Goal: Task Accomplishment & Management: Complete application form

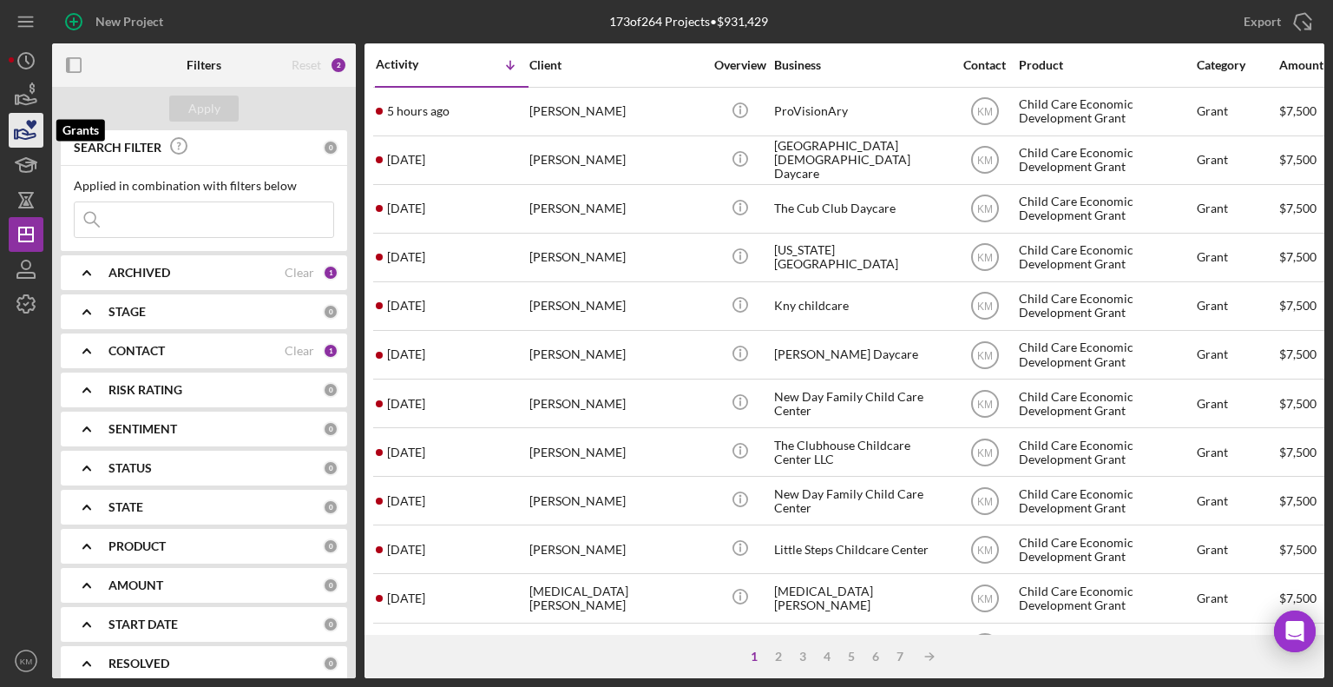
click at [30, 134] on icon "button" at bounding box center [26, 134] width 18 height 10
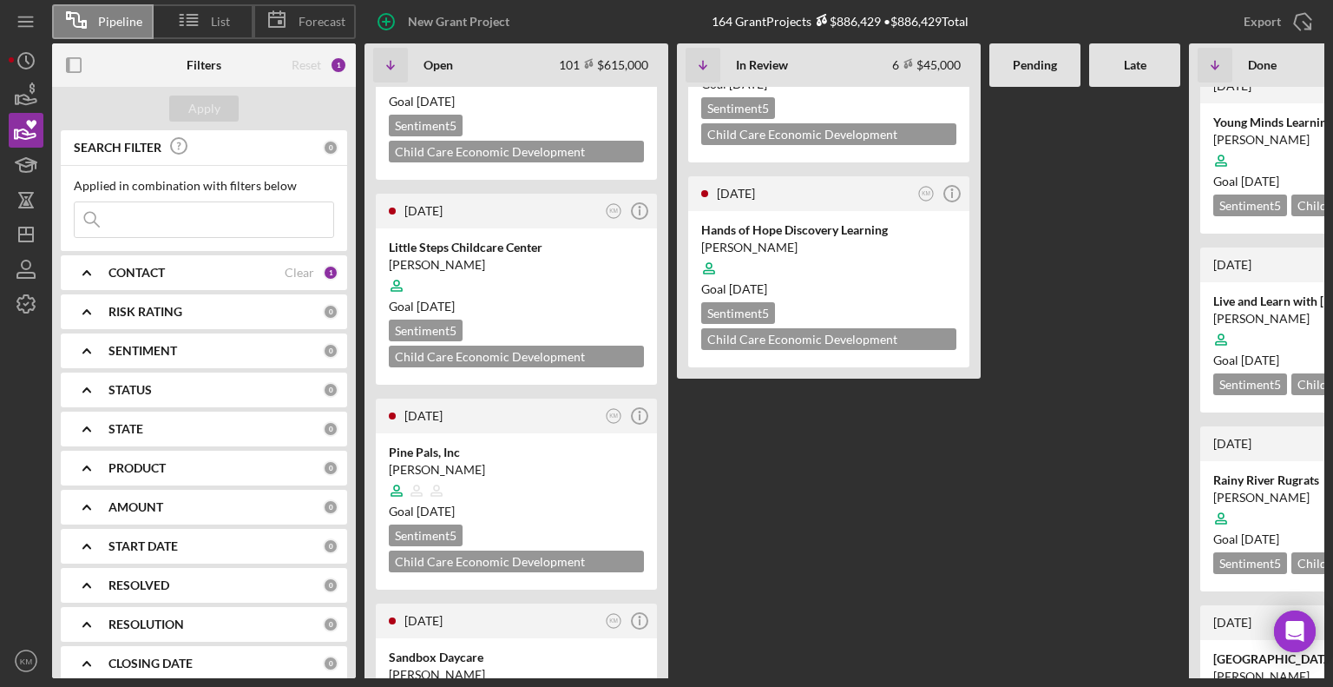
scroll to position [951, 0]
click at [478, 473] on div at bounding box center [516, 489] width 255 height 33
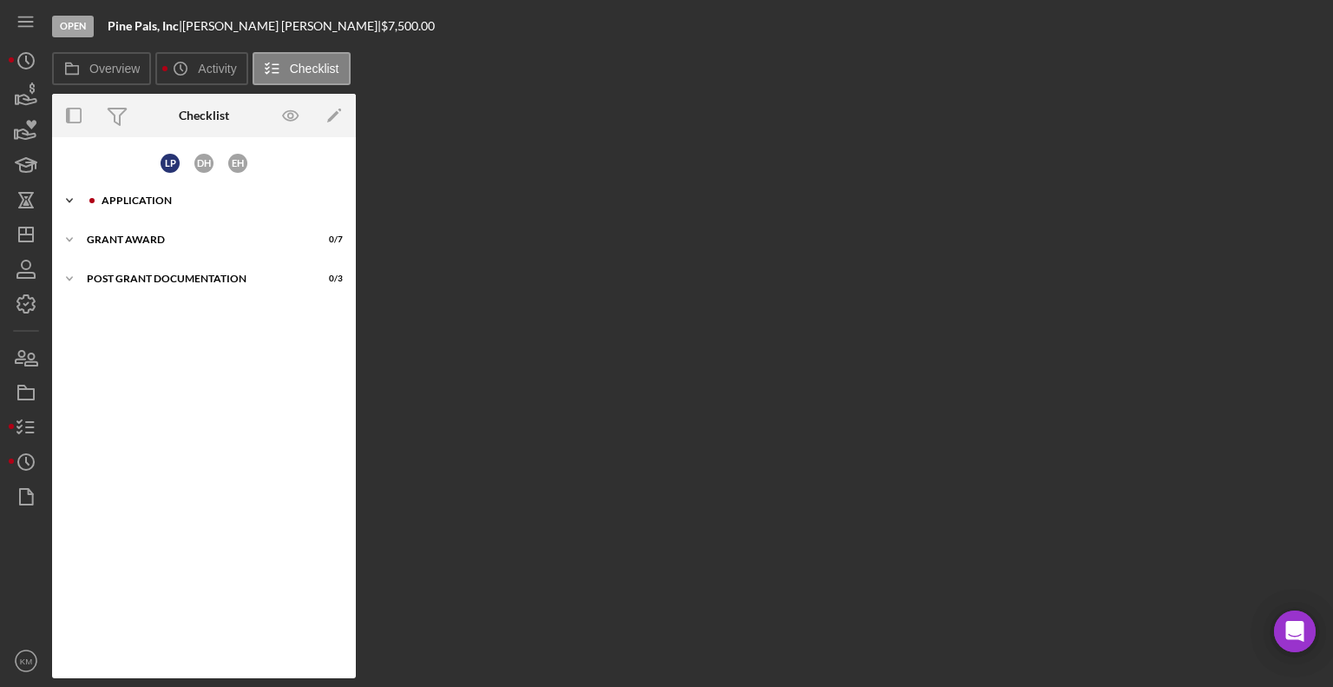
click at [66, 204] on icon "Icon/Expander" at bounding box center [69, 200] width 35 height 35
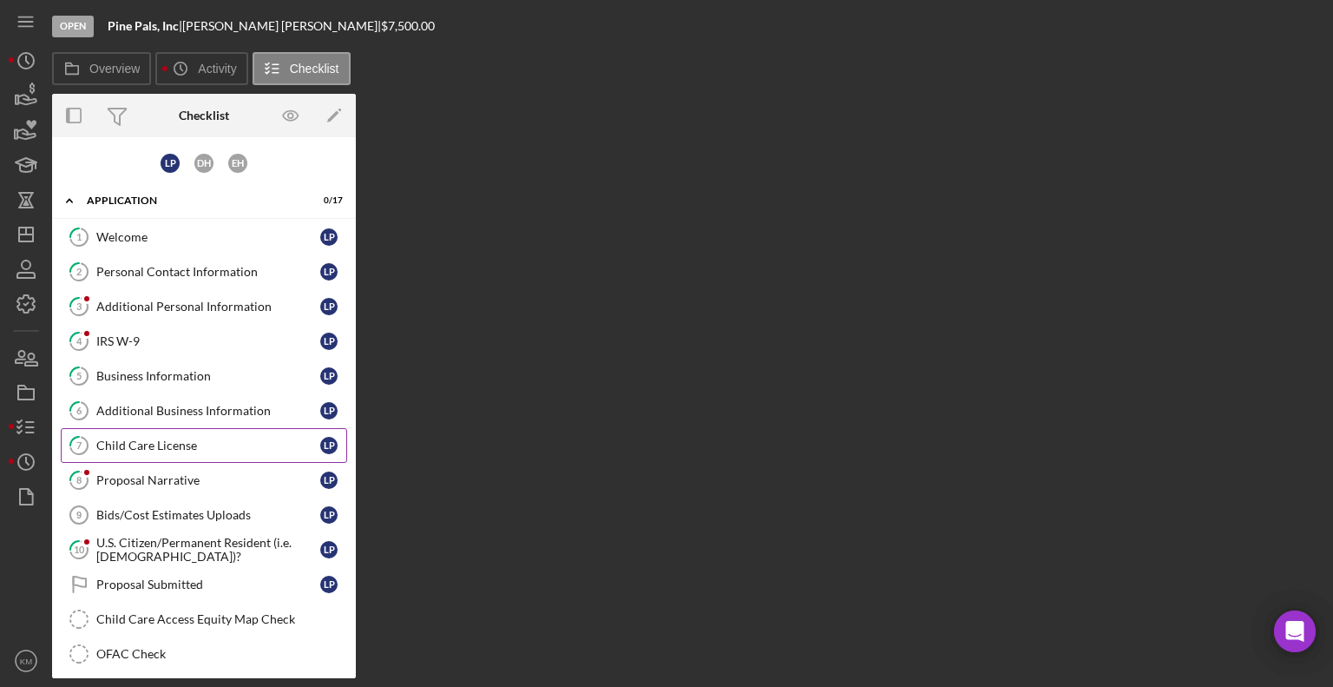
click at [168, 444] on div "Child Care License" at bounding box center [208, 445] width 224 height 14
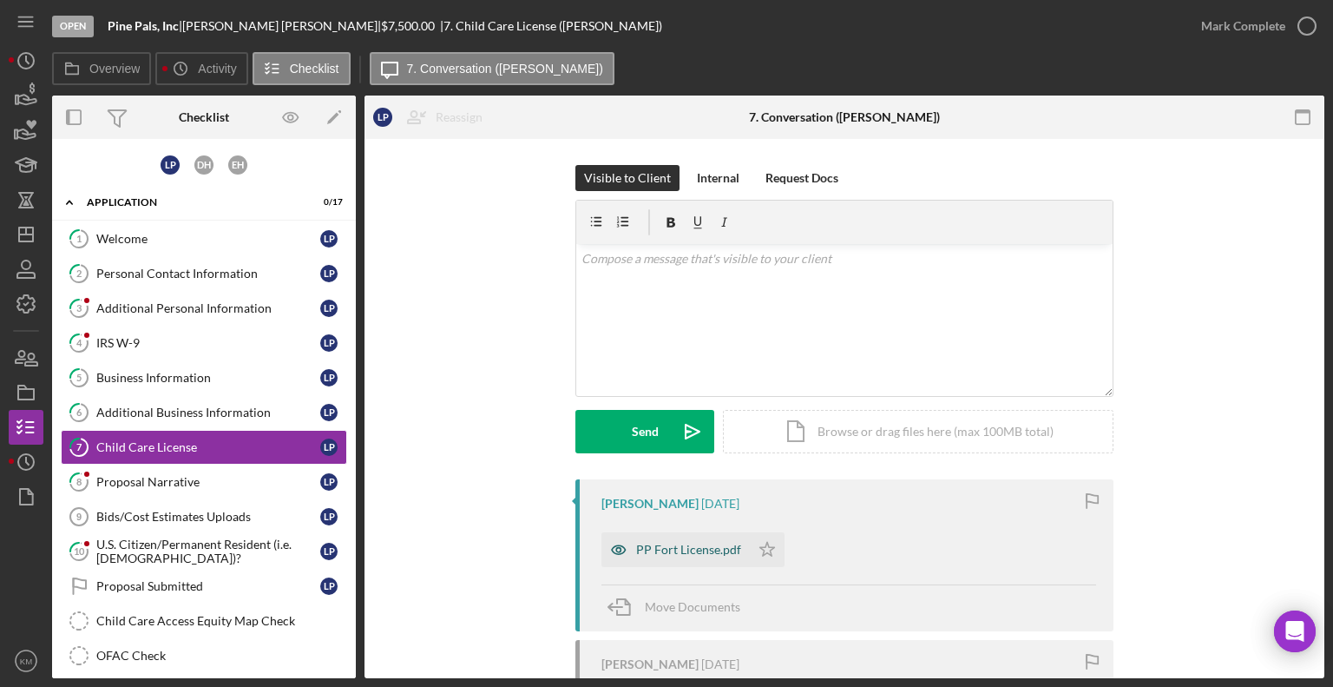
click at [737, 549] on div "PP Fort License.pdf" at bounding box center [676, 549] width 148 height 35
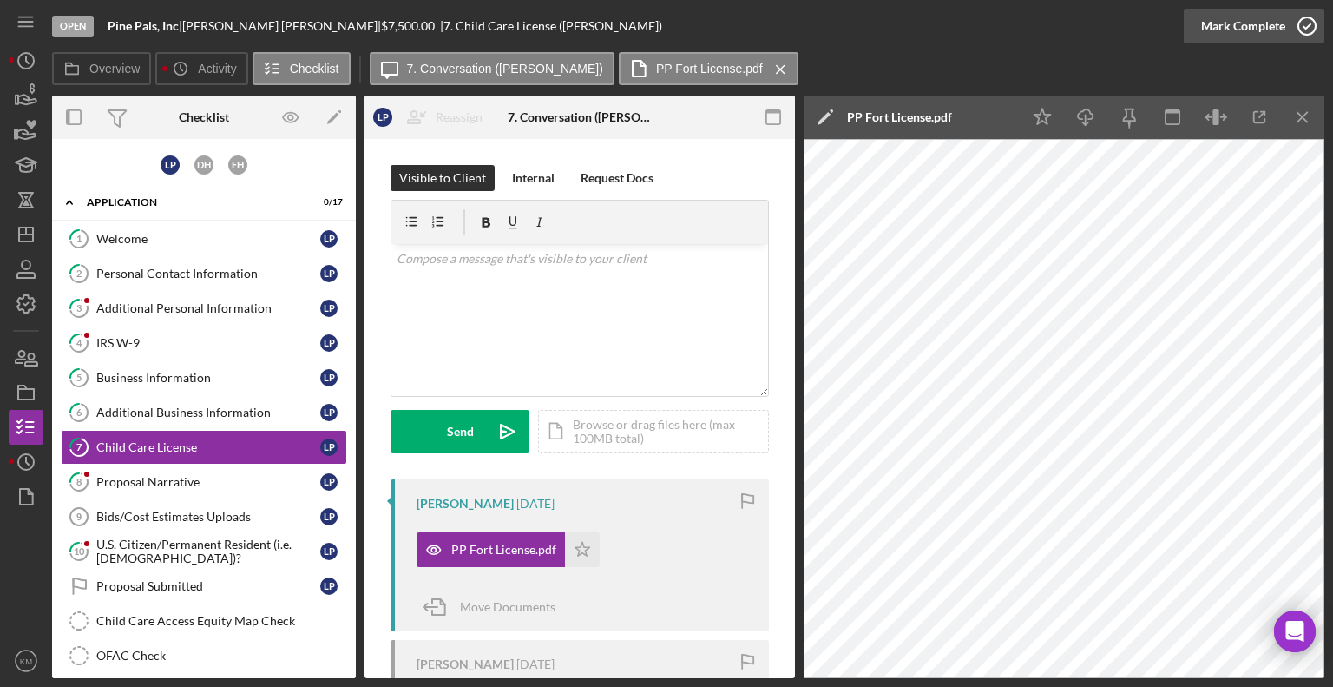
click at [1302, 24] on icon "button" at bounding box center [1307, 25] width 43 height 43
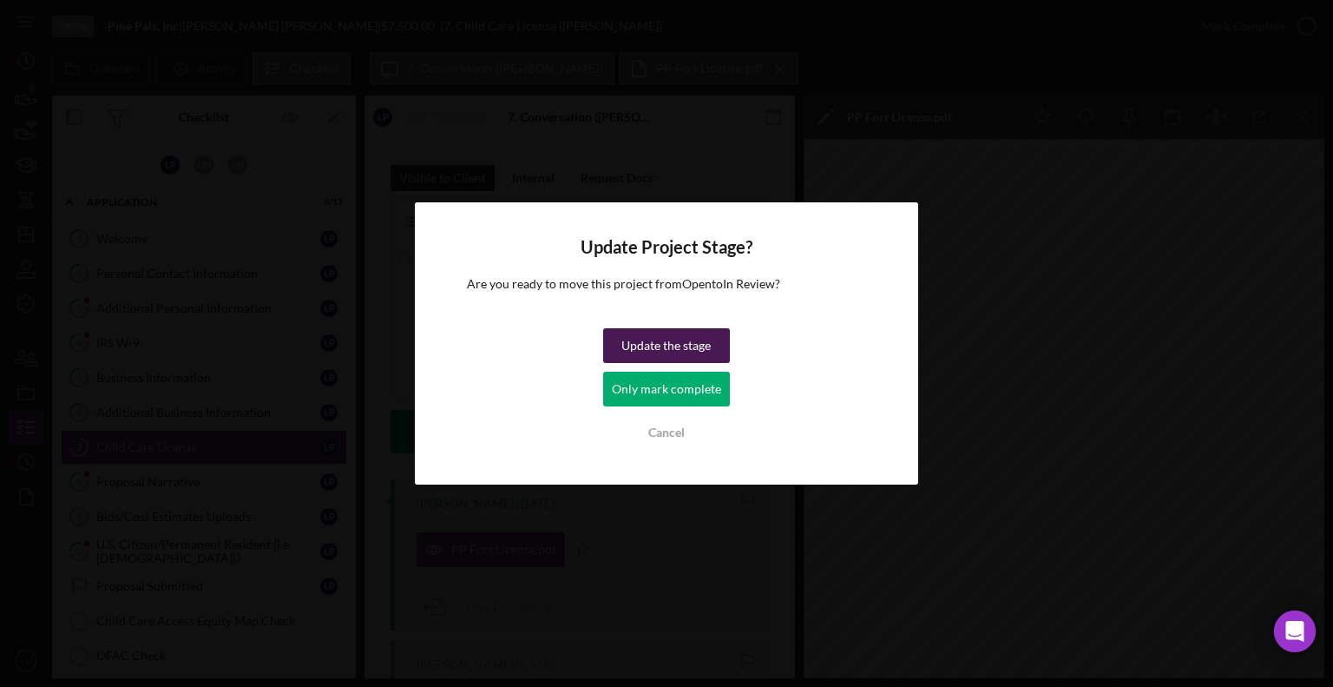
click at [655, 349] on div "Update the stage" at bounding box center [666, 345] width 89 height 35
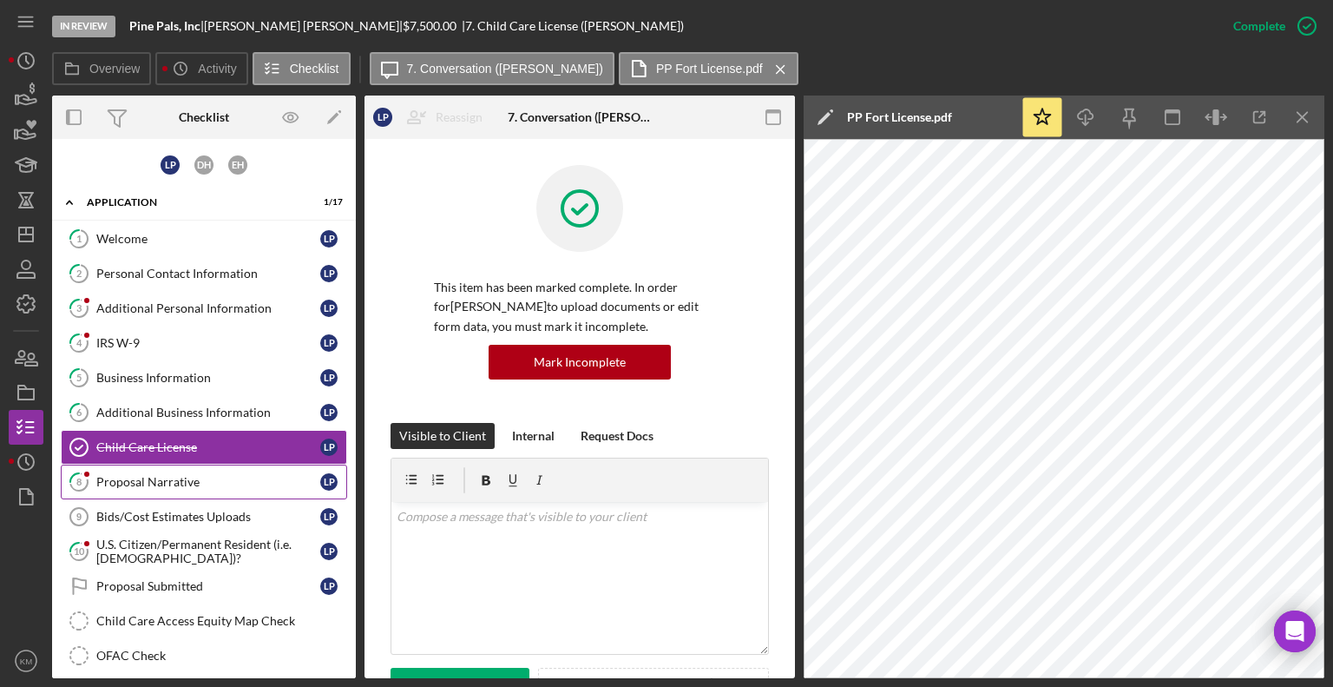
click at [221, 484] on div "Proposal Narrative" at bounding box center [208, 482] width 224 height 14
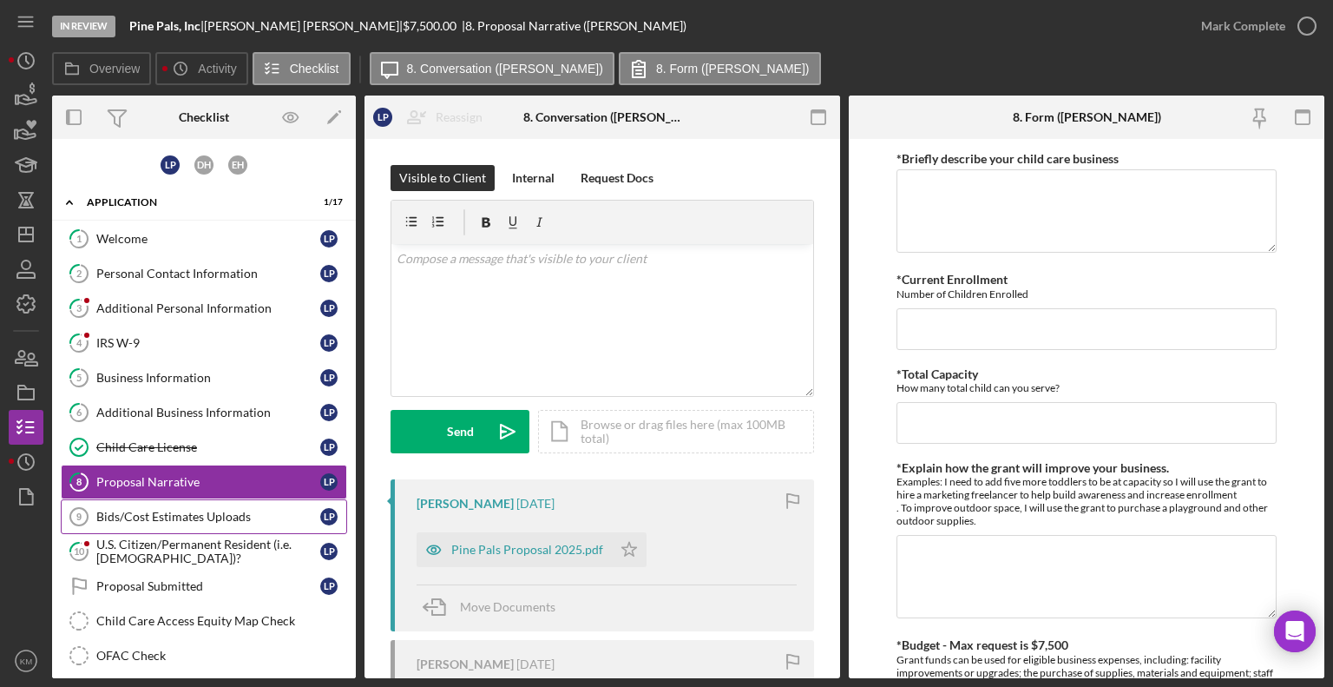
click at [191, 518] on div "Bids/Cost Estimates Uploads" at bounding box center [208, 517] width 224 height 14
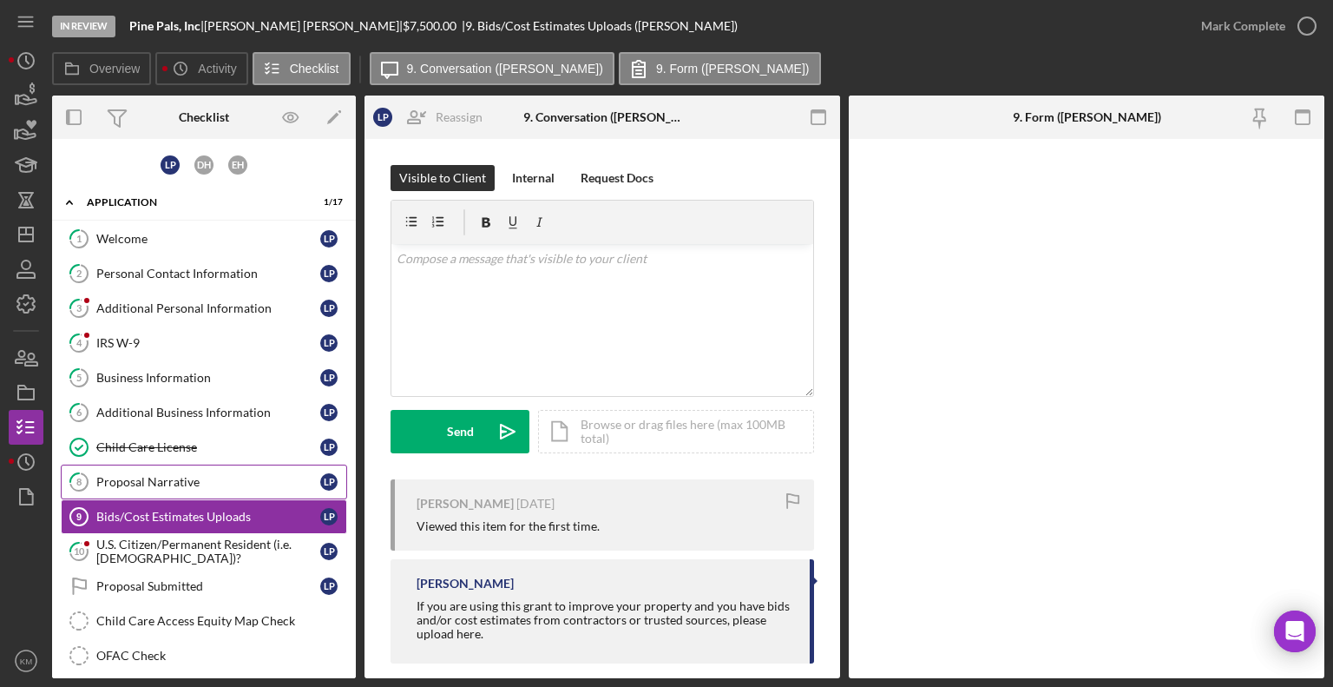
click at [183, 478] on div "Proposal Narrative" at bounding box center [208, 482] width 224 height 14
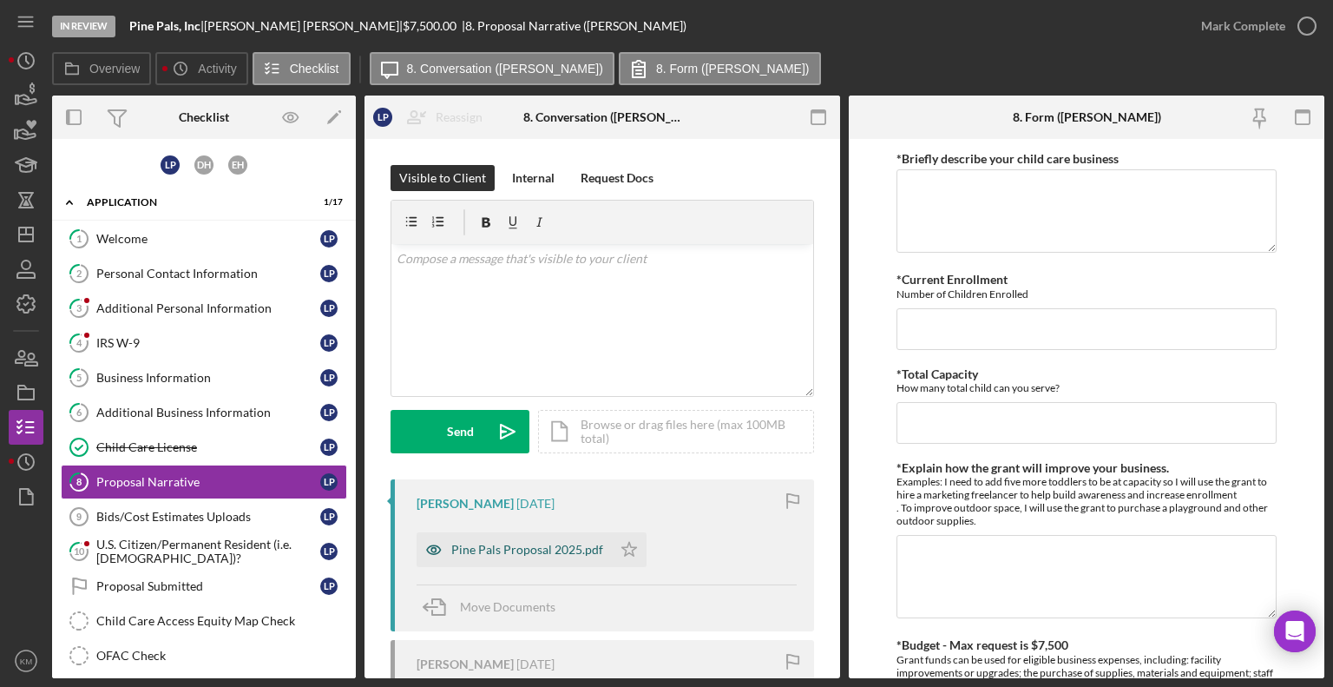
click at [490, 544] on div "Pine Pals Proposal 2025.pdf" at bounding box center [527, 550] width 152 height 14
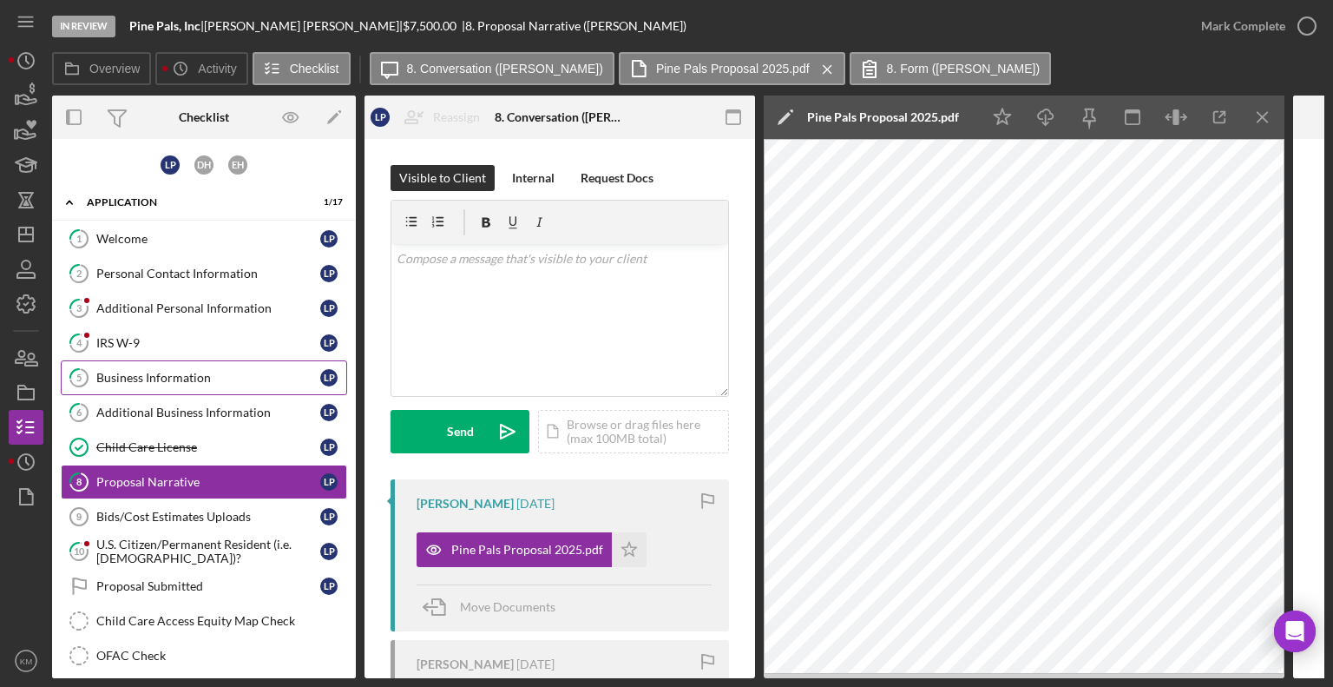
click at [161, 372] on div "Business Information" at bounding box center [208, 378] width 224 height 14
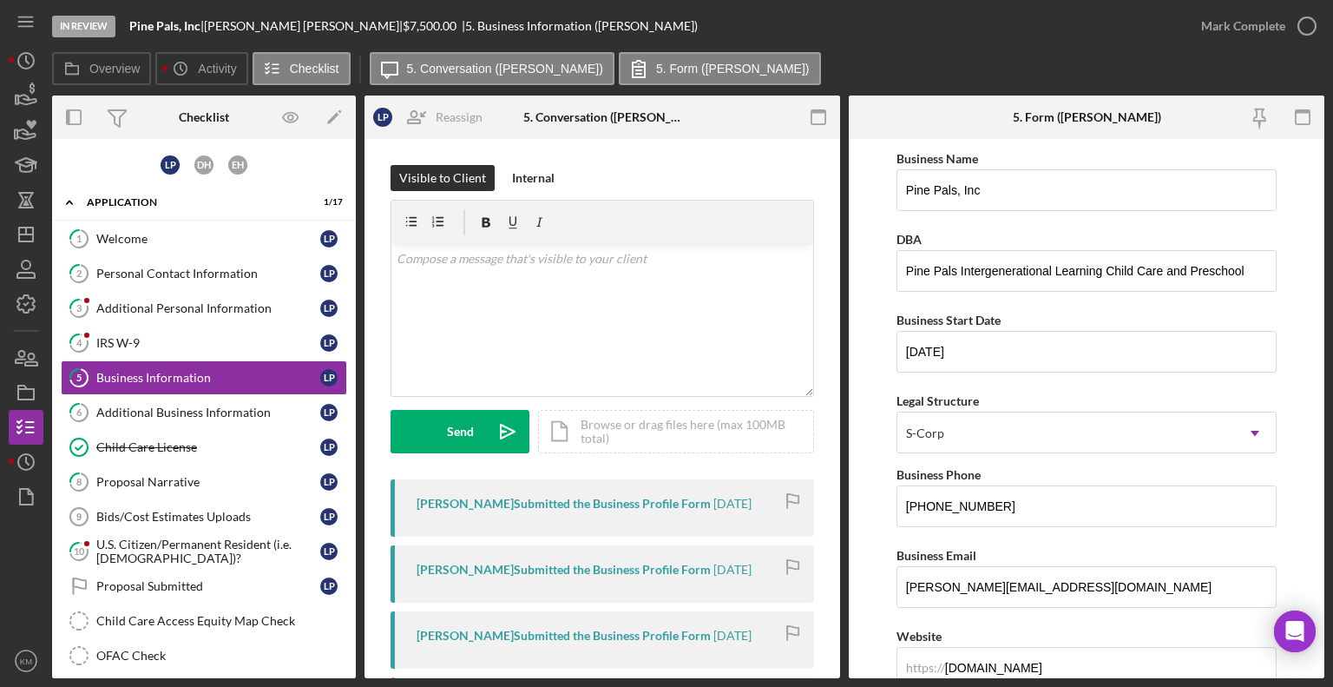
drag, startPoint x: 213, startPoint y: 23, endPoint x: 319, endPoint y: 27, distance: 106.8
click at [319, 27] on div "Pine Pals, Inc | [PERSON_NAME] | $7,500.00 | 5. Business Information ([PERSON_N…" at bounding box center [413, 26] width 569 height 14
copy div "| [PERSON_NAME]"
click at [248, 29] on div "[PERSON_NAME] |" at bounding box center [303, 26] width 199 height 14
click at [215, 25] on div "[PERSON_NAME] |" at bounding box center [303, 26] width 199 height 14
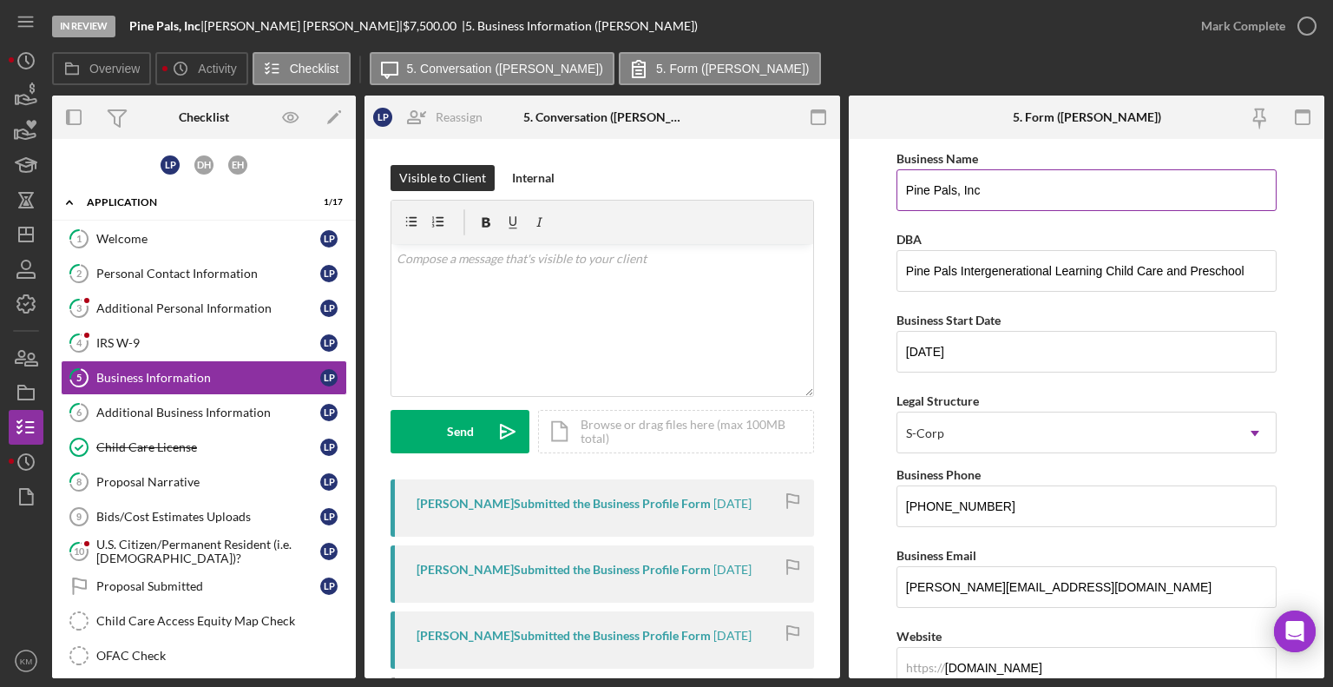
drag, startPoint x: 903, startPoint y: 187, endPoint x: 956, endPoint y: 187, distance: 53.0
click at [956, 187] on input "Pine Pals, Inc" at bounding box center [1087, 190] width 380 height 42
drag, startPoint x: 131, startPoint y: 23, endPoint x: 319, endPoint y: 16, distance: 188.5
click at [319, 16] on div "In Review Pine Pals, Inc | [PERSON_NAME] | $7,500.00 | 5. Business Information …" at bounding box center [618, 26] width 1132 height 52
copy div "Pine Pals, Inc | [PERSON_NAME]"
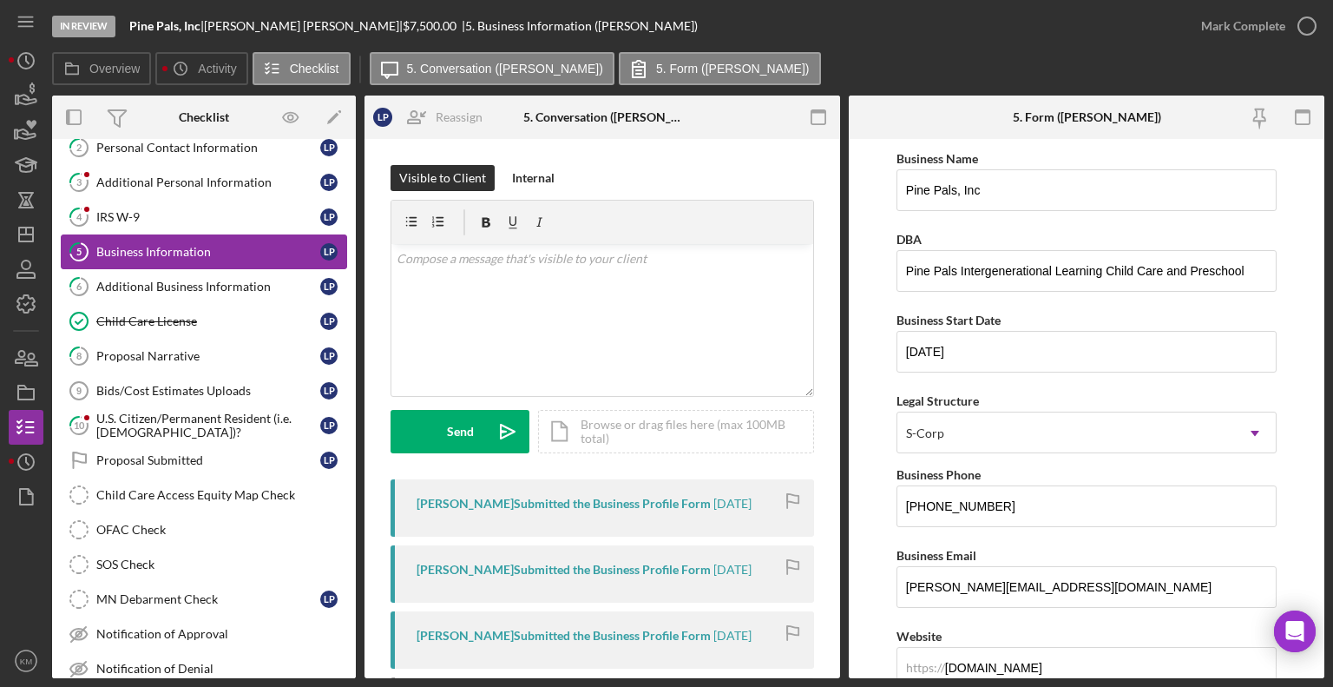
scroll to position [128, 0]
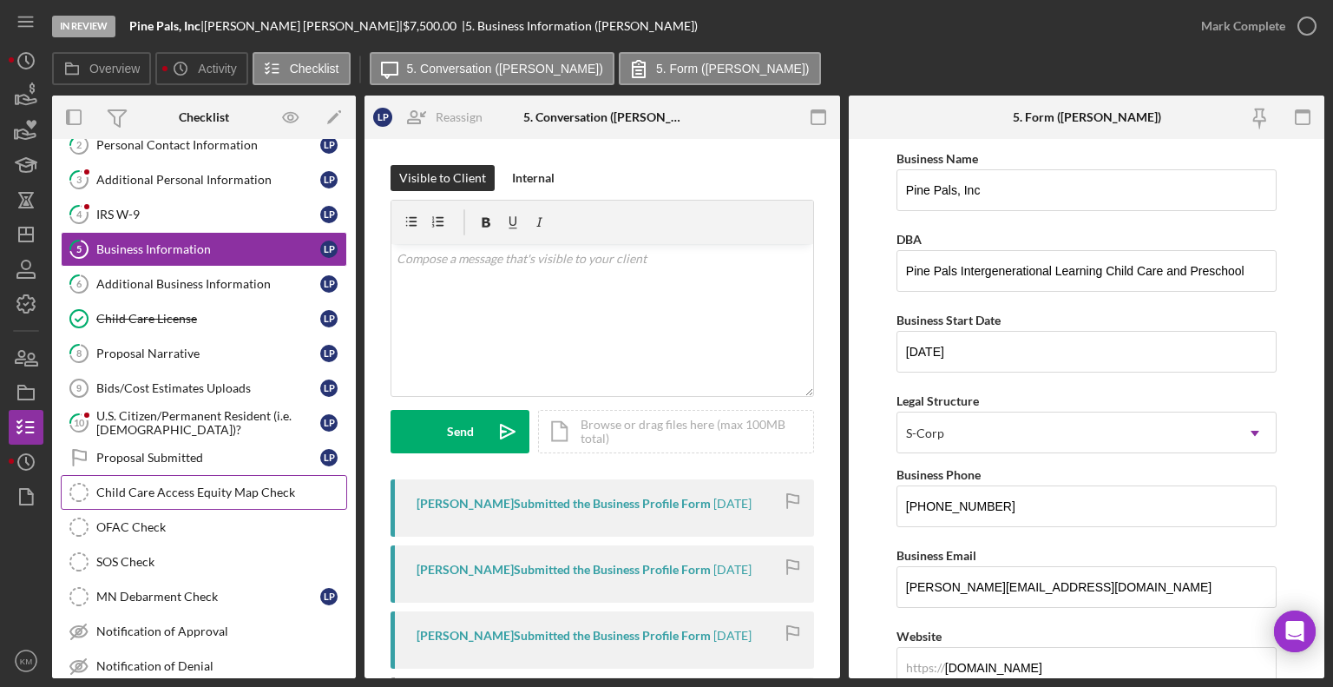
click at [219, 485] on div "Child Care Access Equity Map Check" at bounding box center [221, 492] width 250 height 14
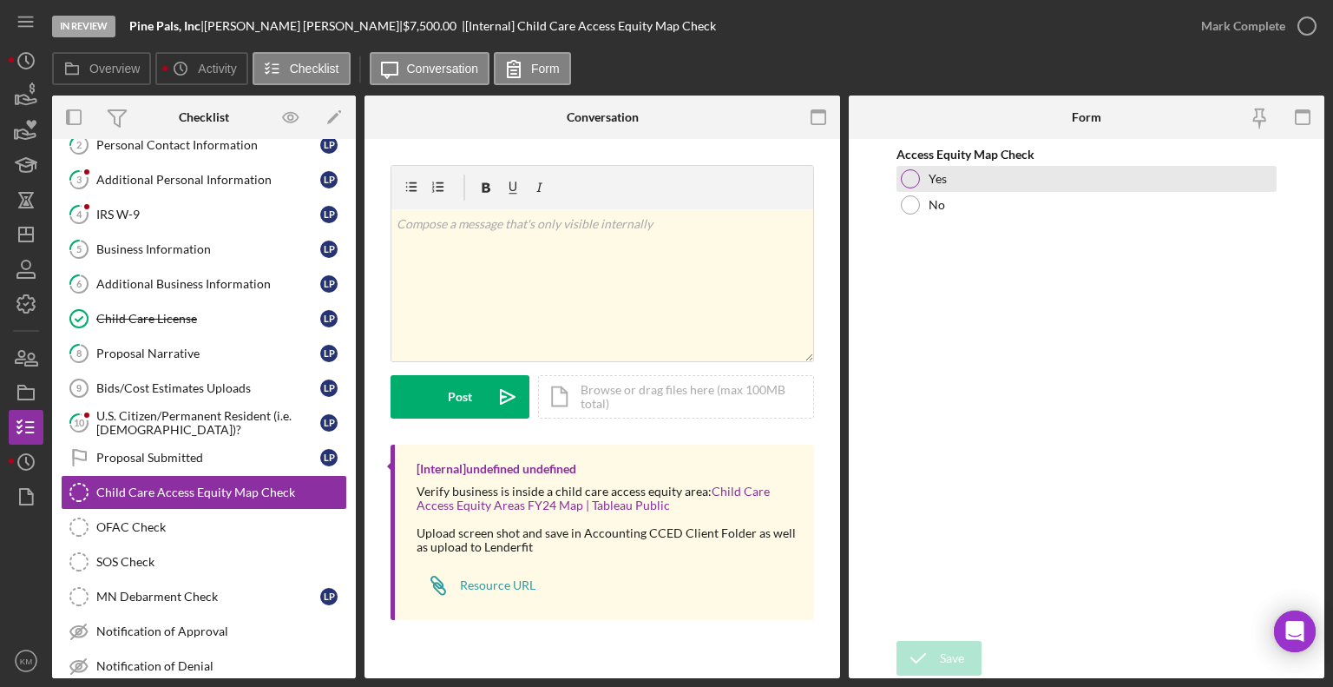
click at [912, 166] on div "Yes" at bounding box center [1087, 179] width 380 height 26
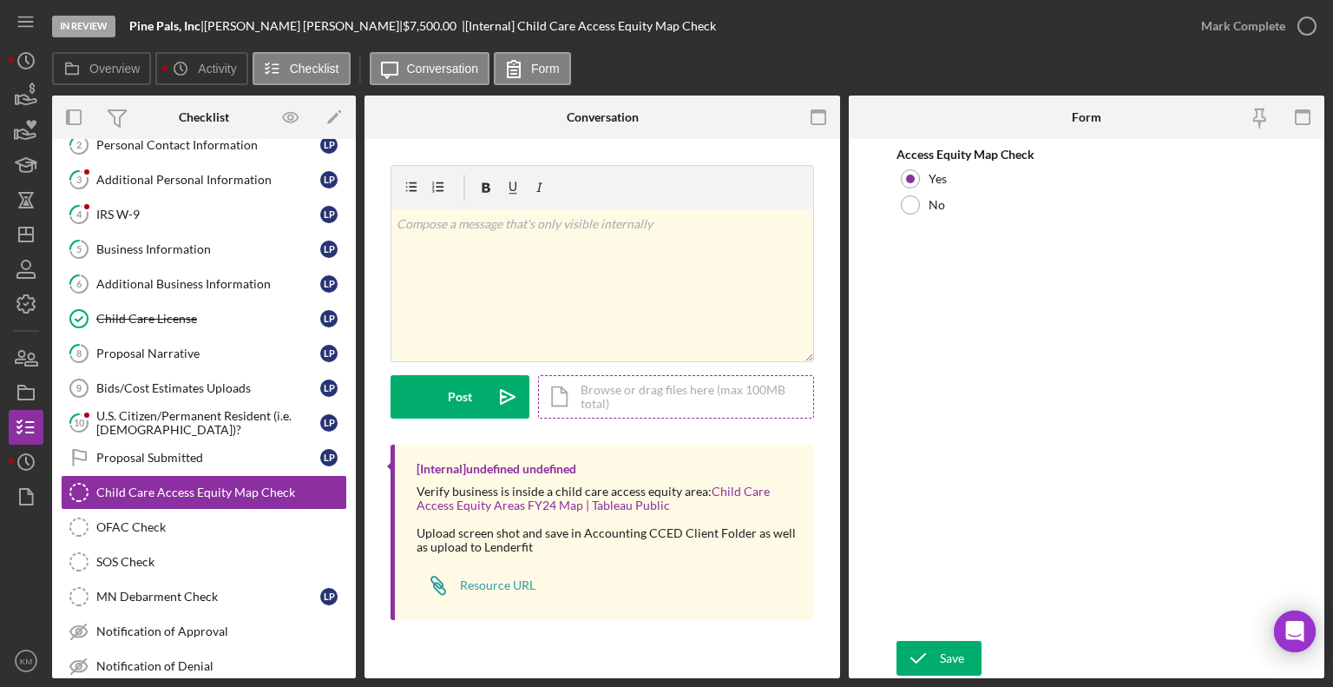
click at [667, 398] on div "Icon/Document Browse or drag files here (max 100MB total) Tap to choose files o…" at bounding box center [676, 396] width 276 height 43
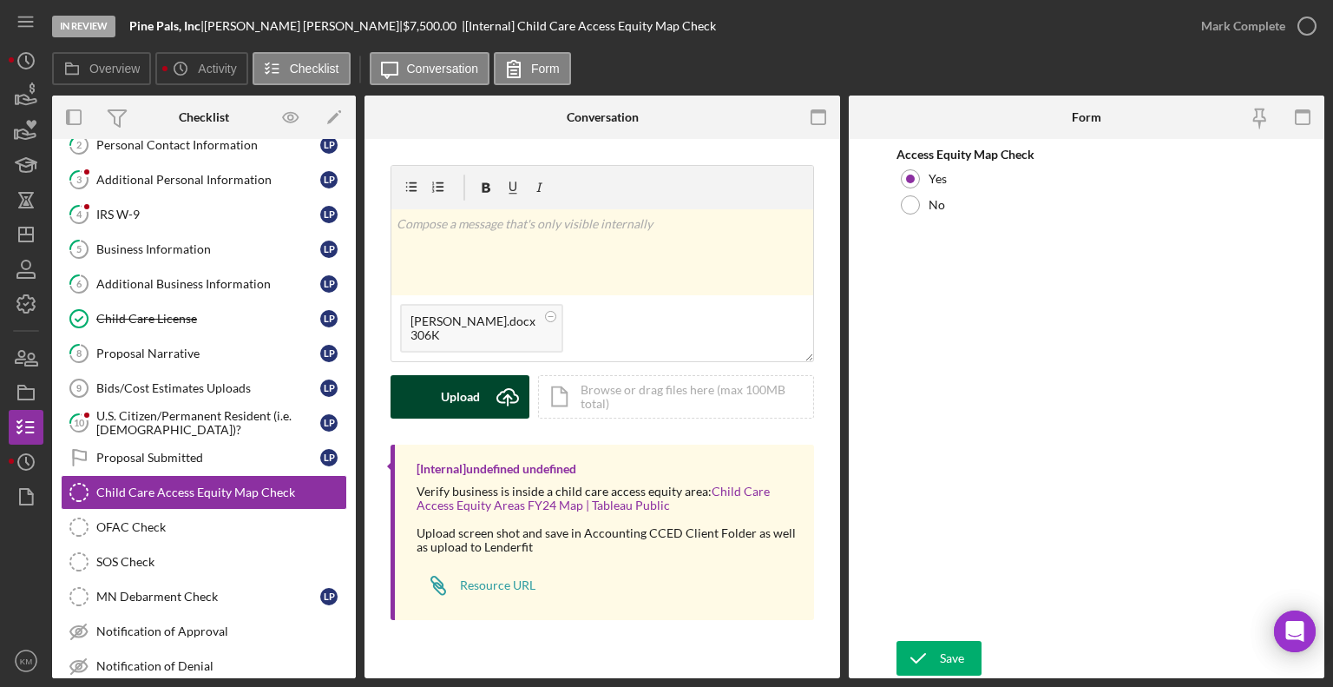
click at [474, 392] on div "Upload" at bounding box center [460, 396] width 39 height 43
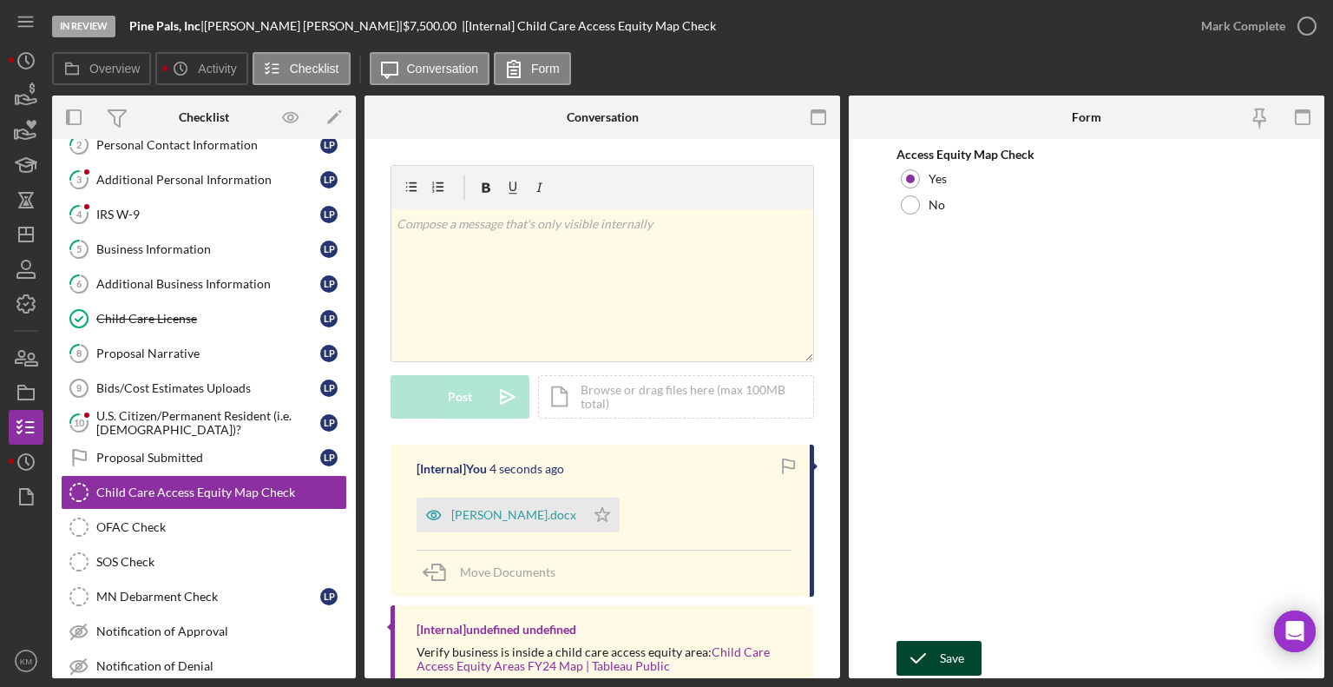
click at [950, 649] on div "Save" at bounding box center [952, 658] width 24 height 35
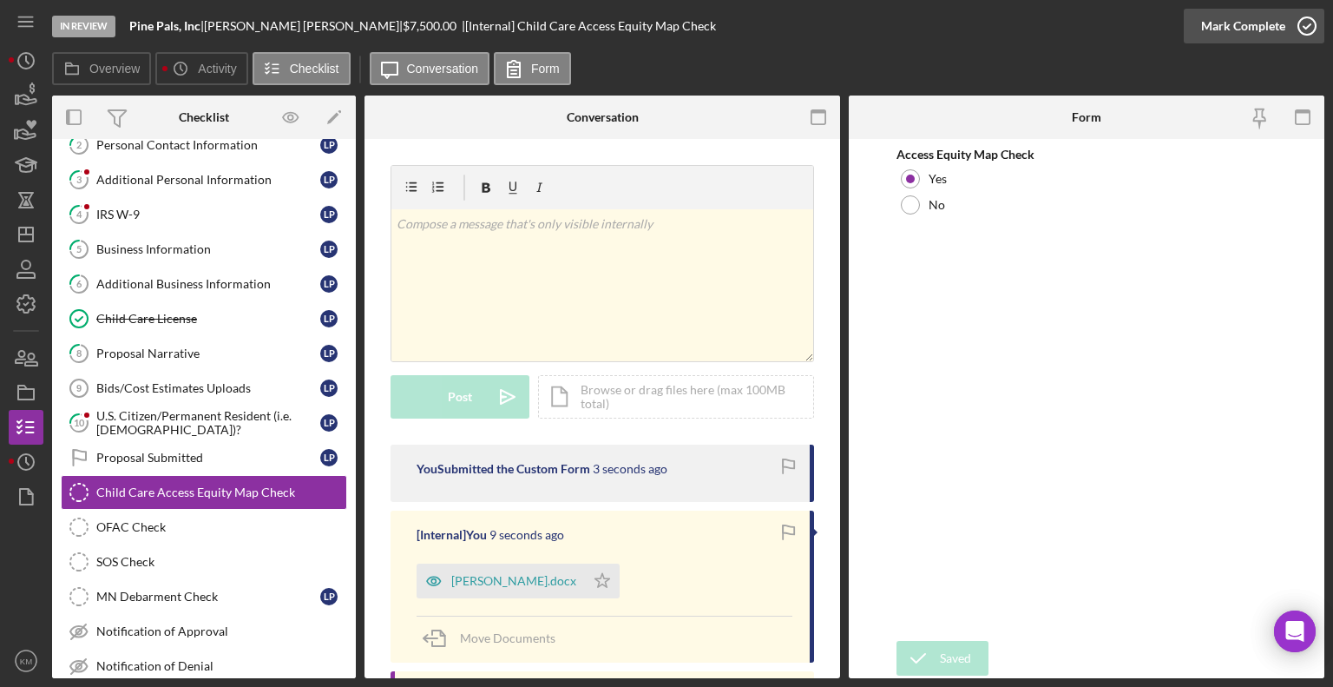
click at [1314, 34] on icon "button" at bounding box center [1307, 25] width 43 height 43
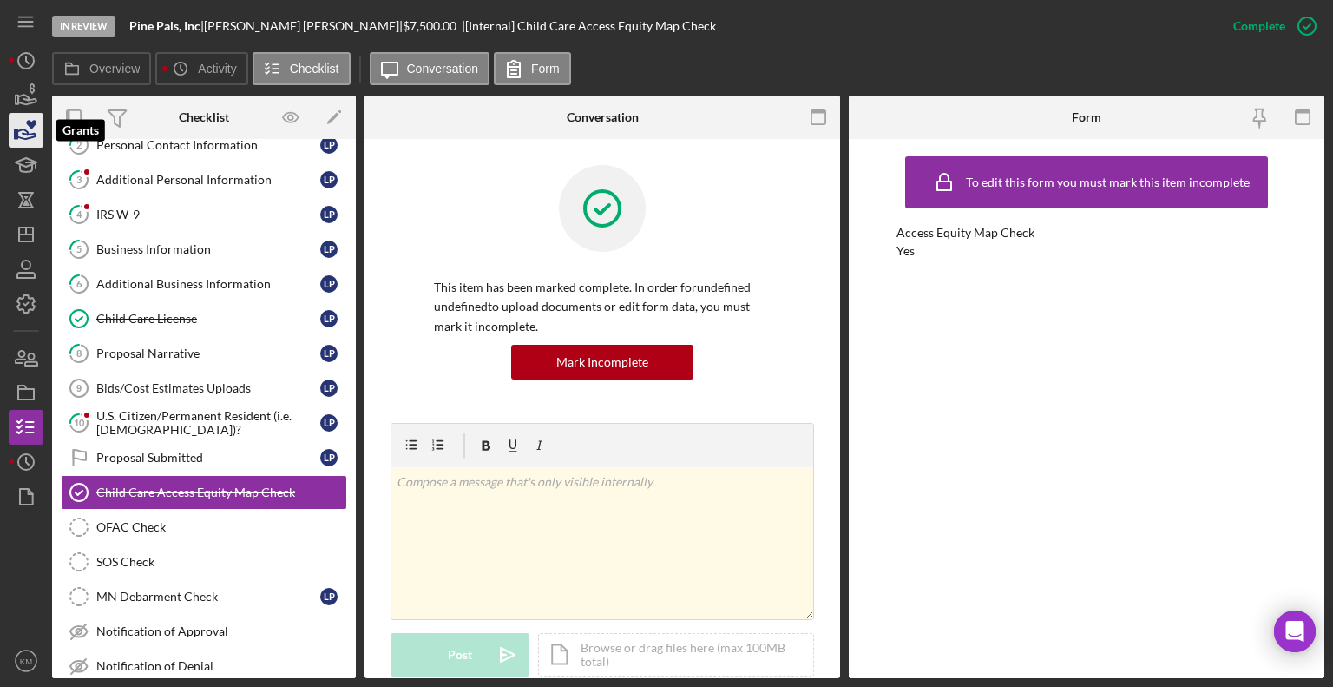
click at [31, 132] on icon "button" at bounding box center [25, 130] width 43 height 43
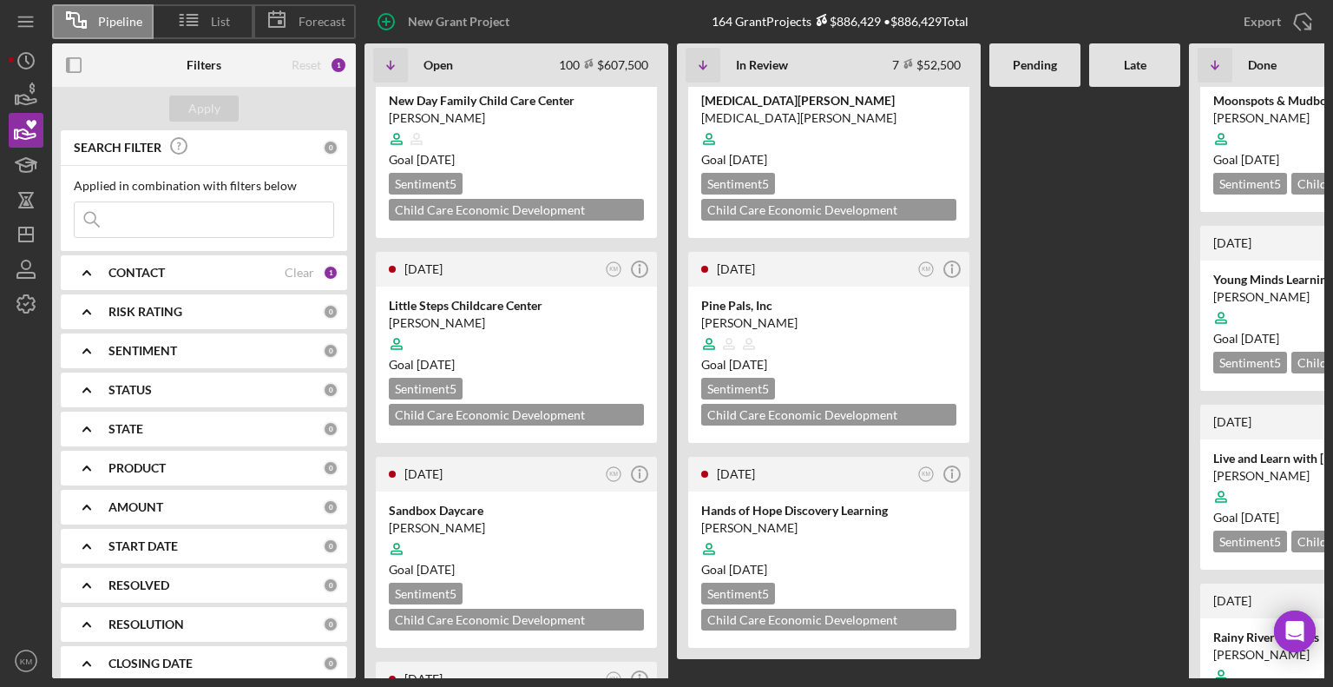
scroll to position [926, 0]
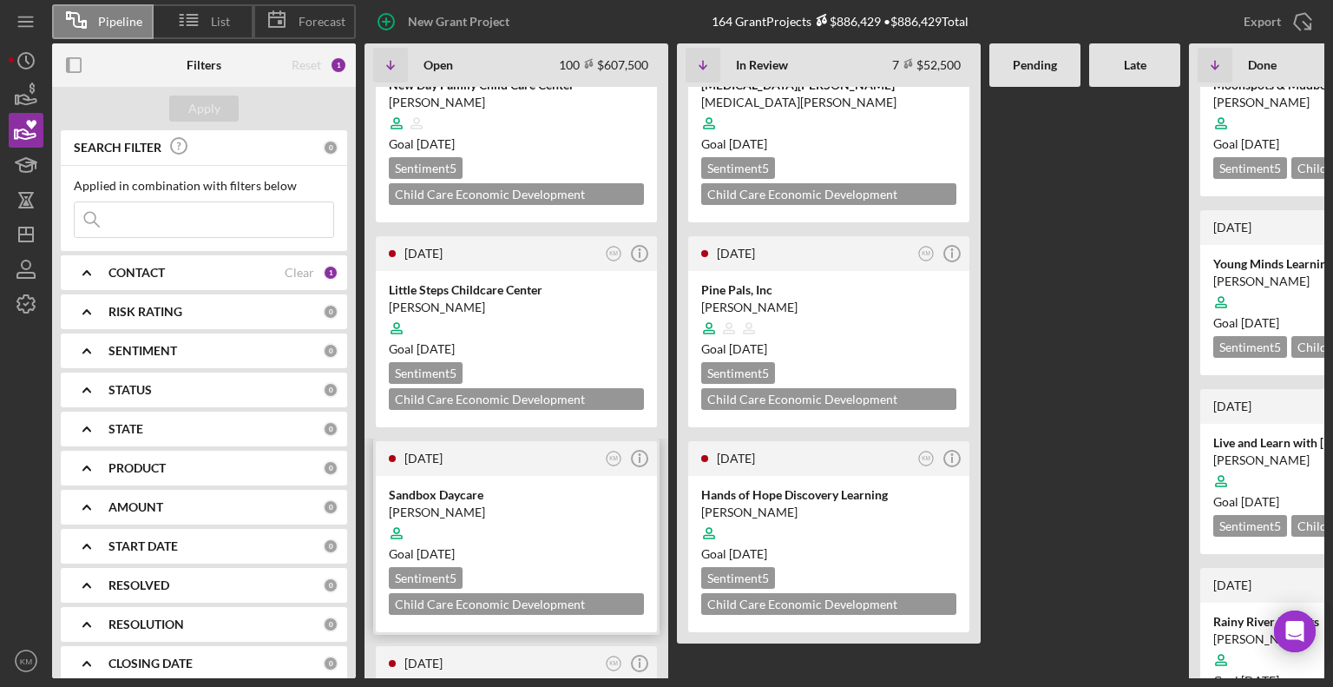
click at [542, 517] on div at bounding box center [516, 533] width 255 height 33
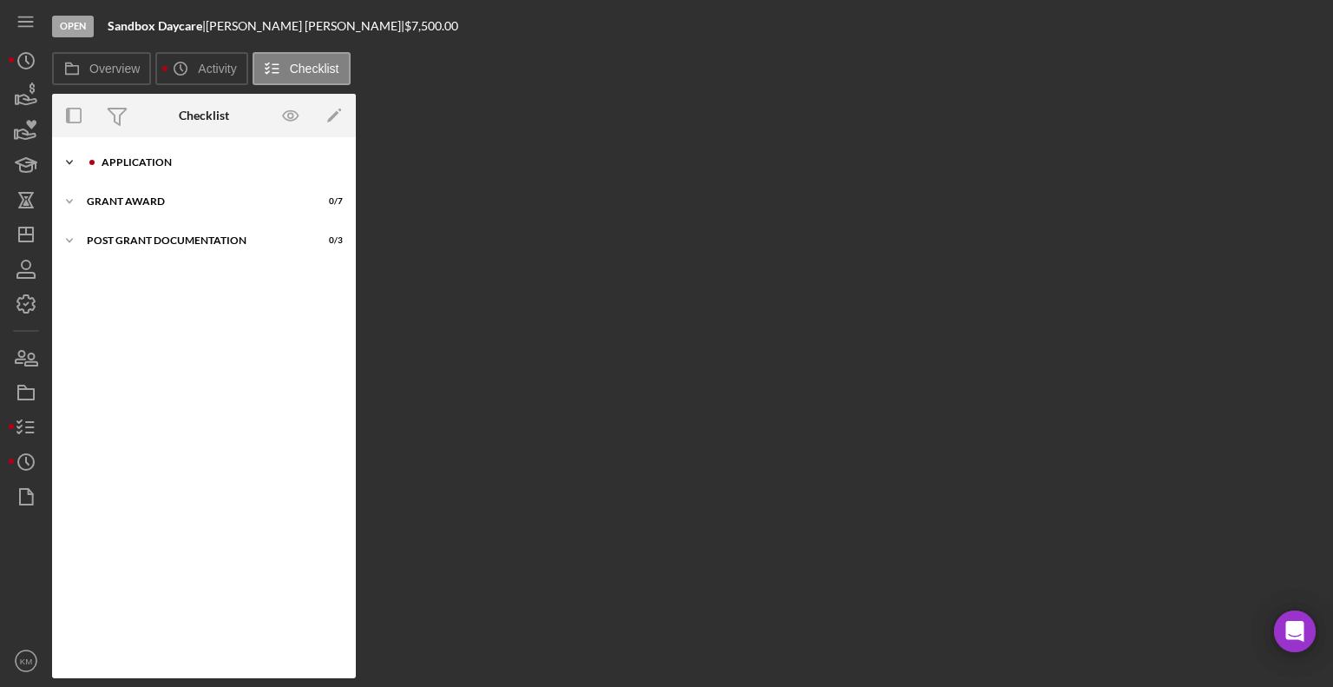
click at [72, 162] on icon "Icon/Expander" at bounding box center [69, 162] width 35 height 35
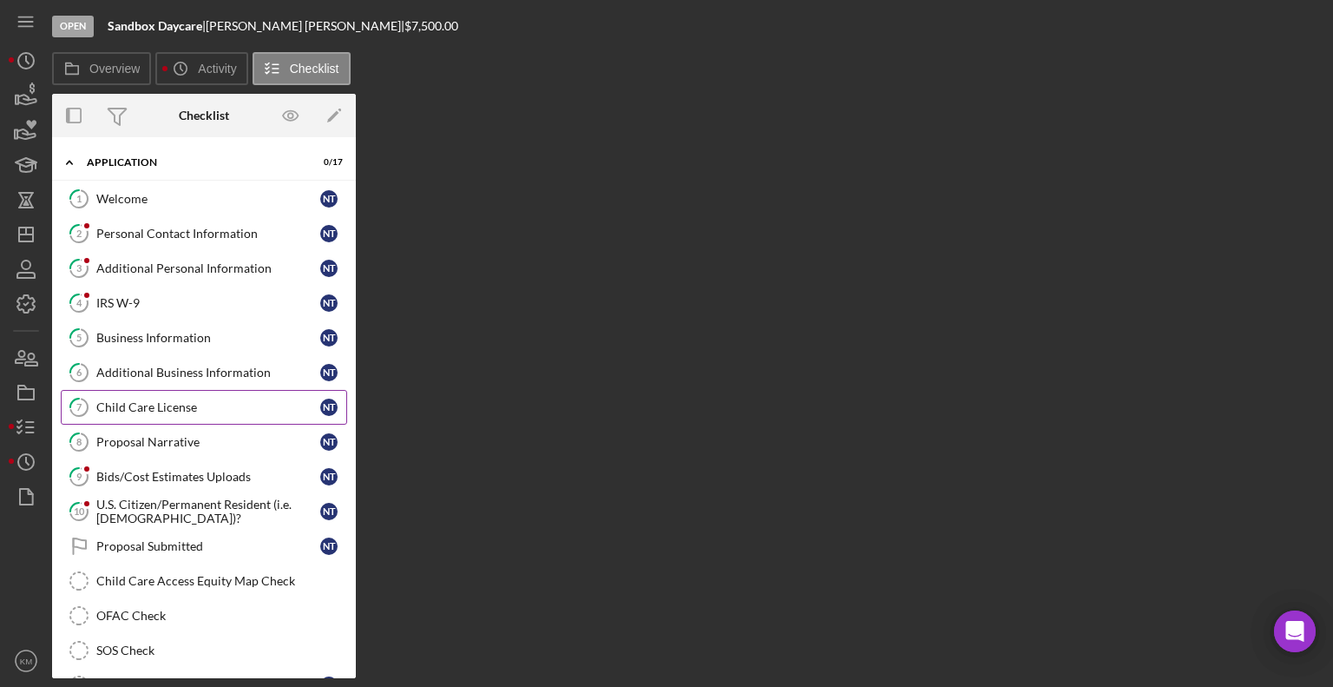
click at [104, 415] on link "7 Child Care License N T" at bounding box center [204, 407] width 286 height 35
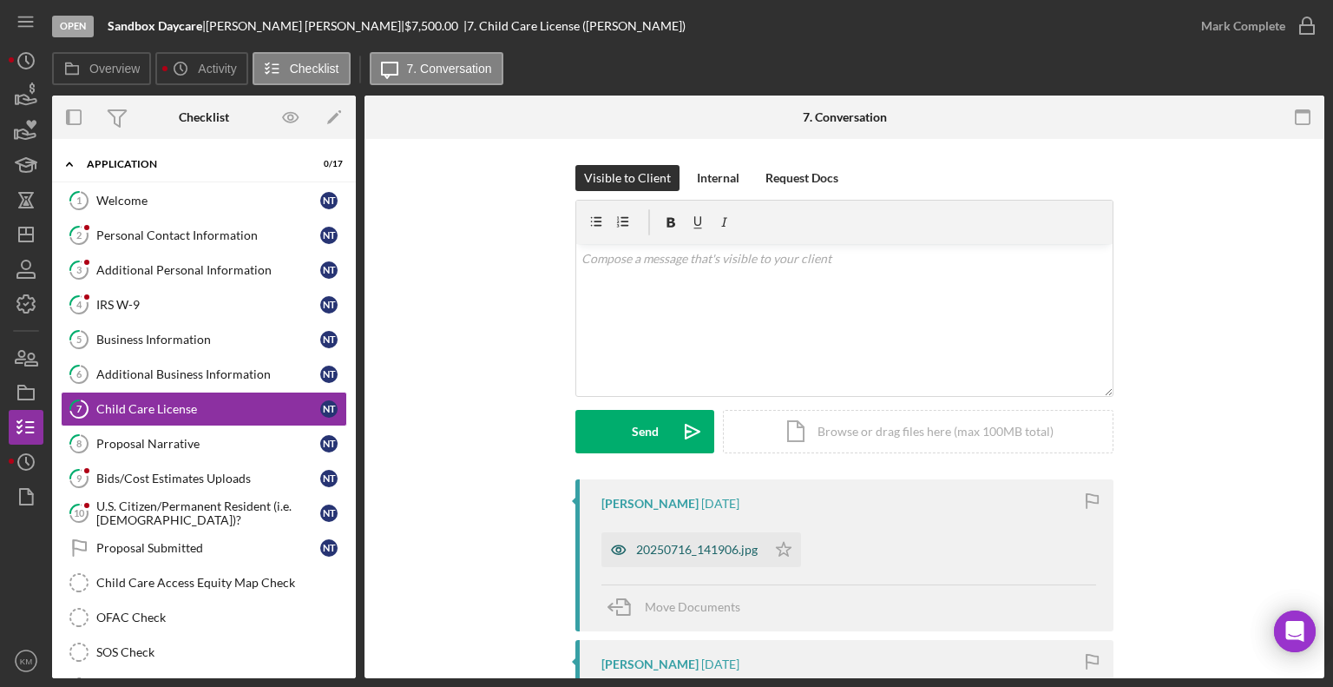
click at [736, 544] on div "20250716_141906.jpg" at bounding box center [697, 550] width 122 height 14
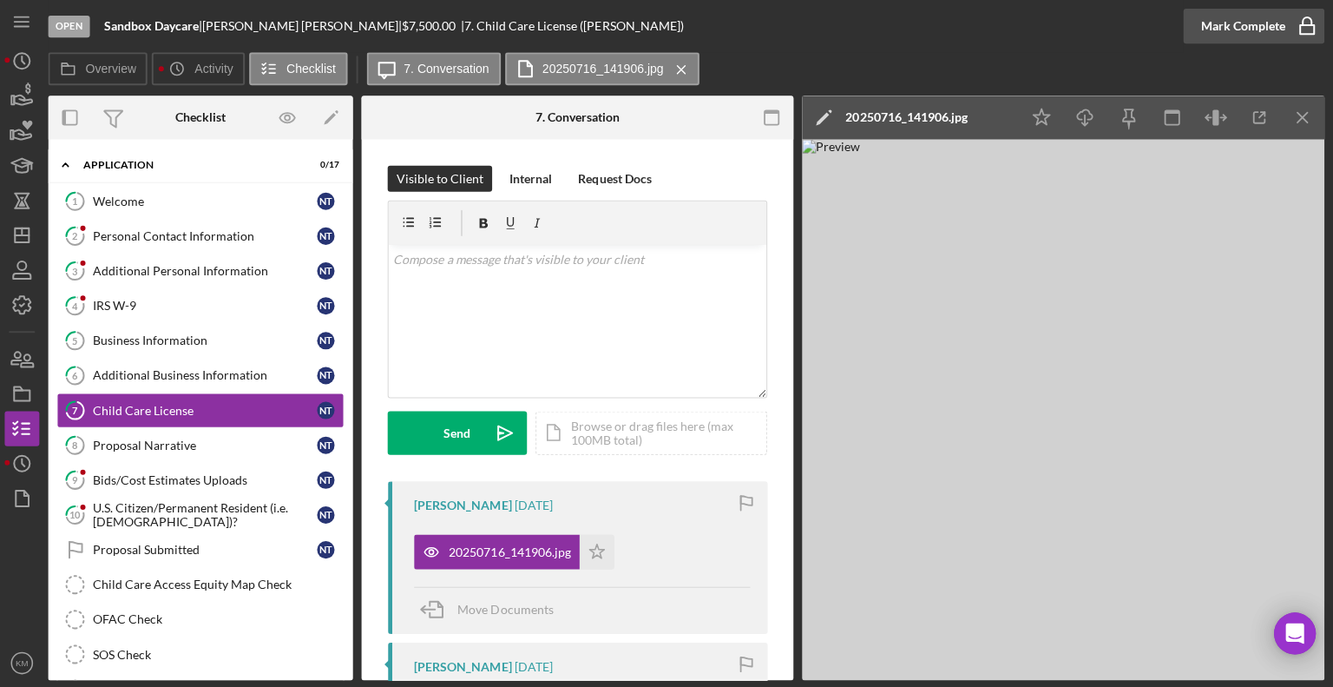
click at [1300, 34] on rect "button" at bounding box center [1307, 29] width 14 height 9
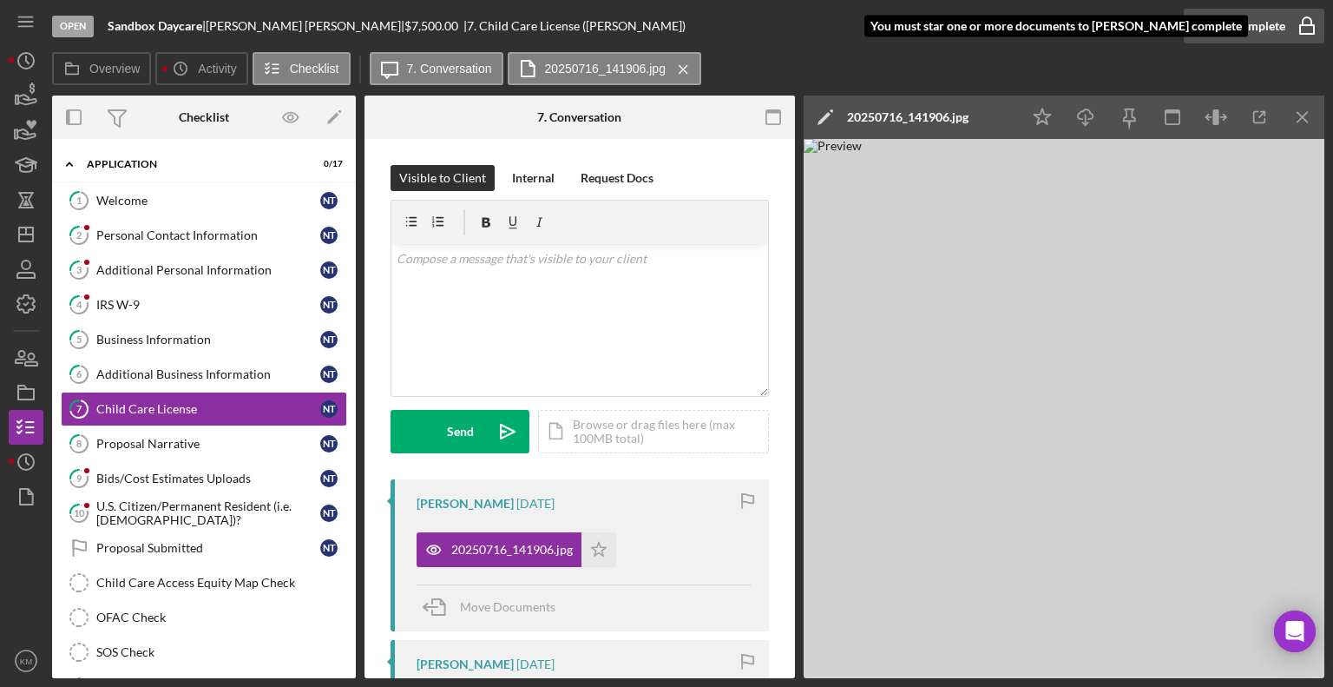
click at [1249, 29] on div "Mark Complete" at bounding box center [1243, 26] width 84 height 35
click at [588, 552] on icon "Icon/Star" at bounding box center [599, 549] width 35 height 35
click at [1316, 36] on icon "button" at bounding box center [1307, 25] width 43 height 43
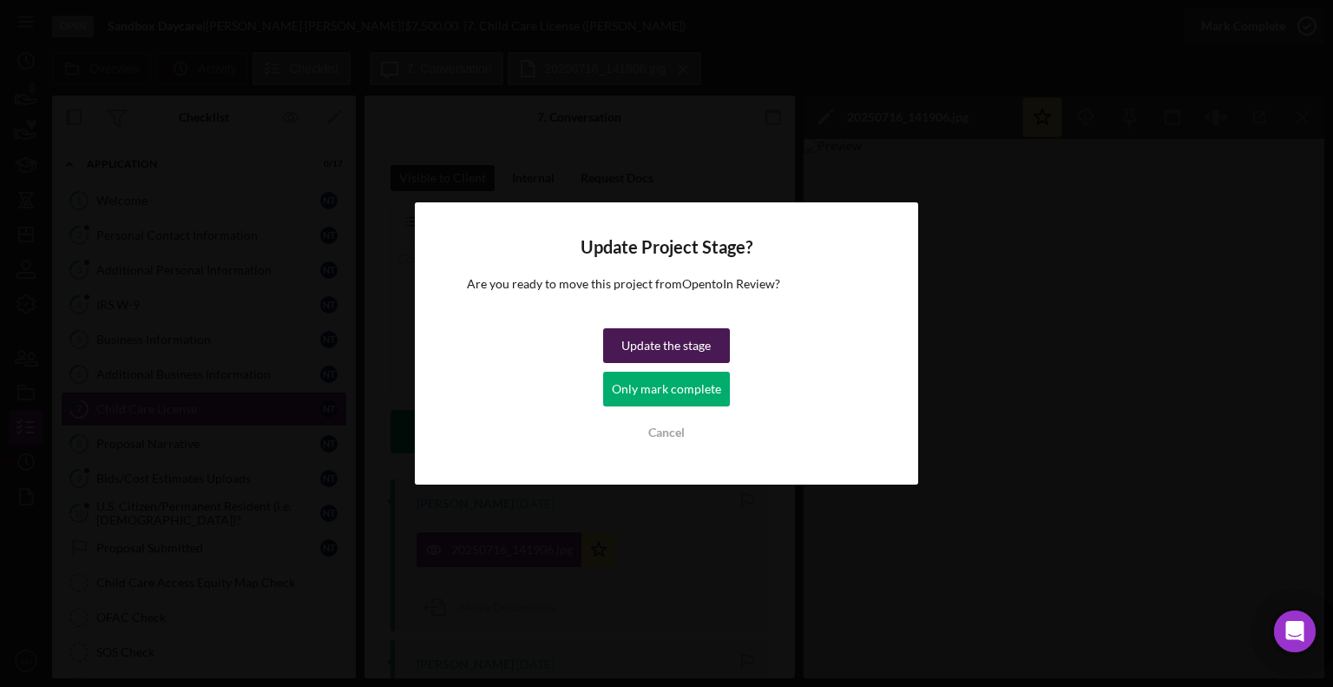
click at [701, 349] on div "Update the stage" at bounding box center [666, 345] width 89 height 35
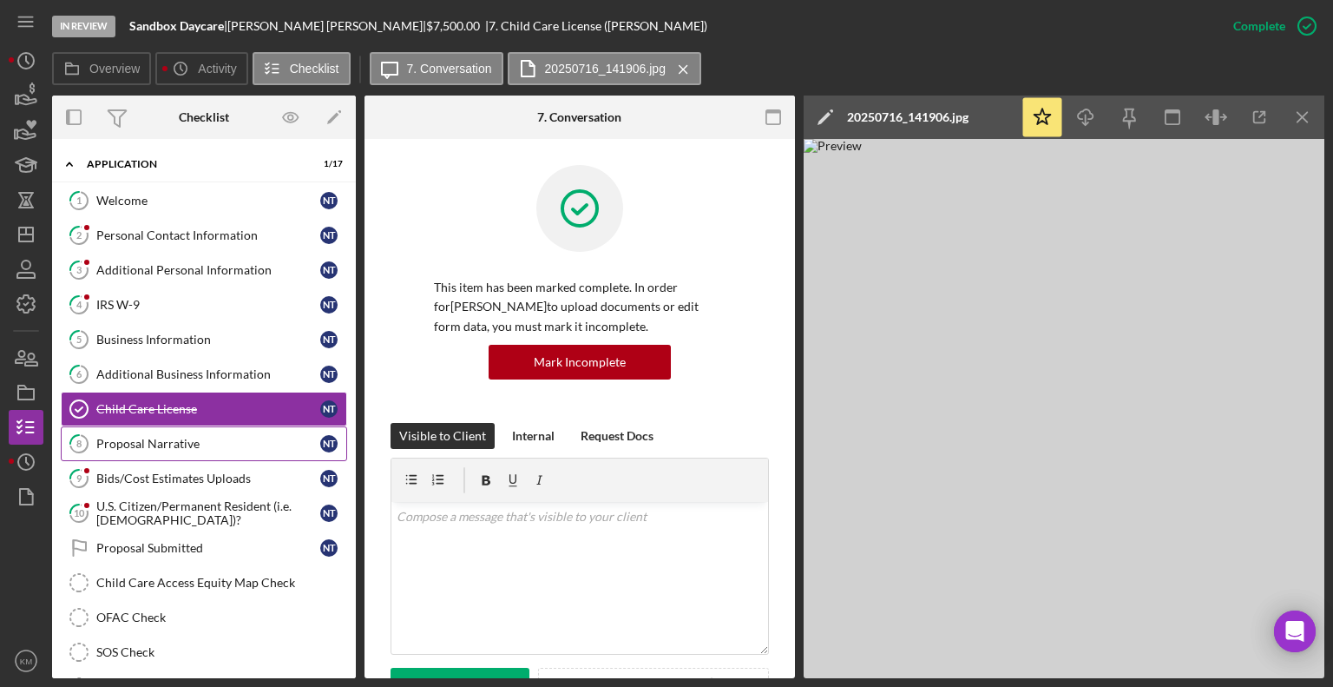
click at [193, 444] on div "Proposal Narrative" at bounding box center [208, 444] width 224 height 14
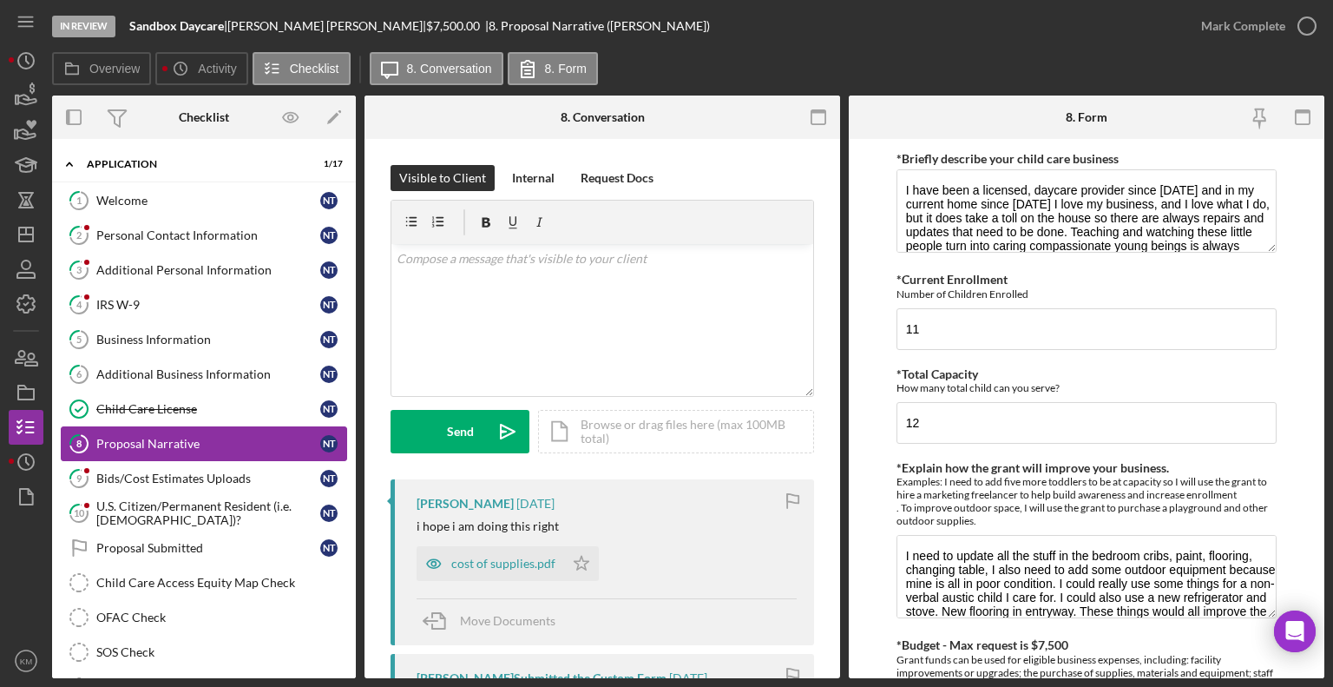
click at [193, 444] on div "Proposal Narrative" at bounding box center [208, 444] width 224 height 14
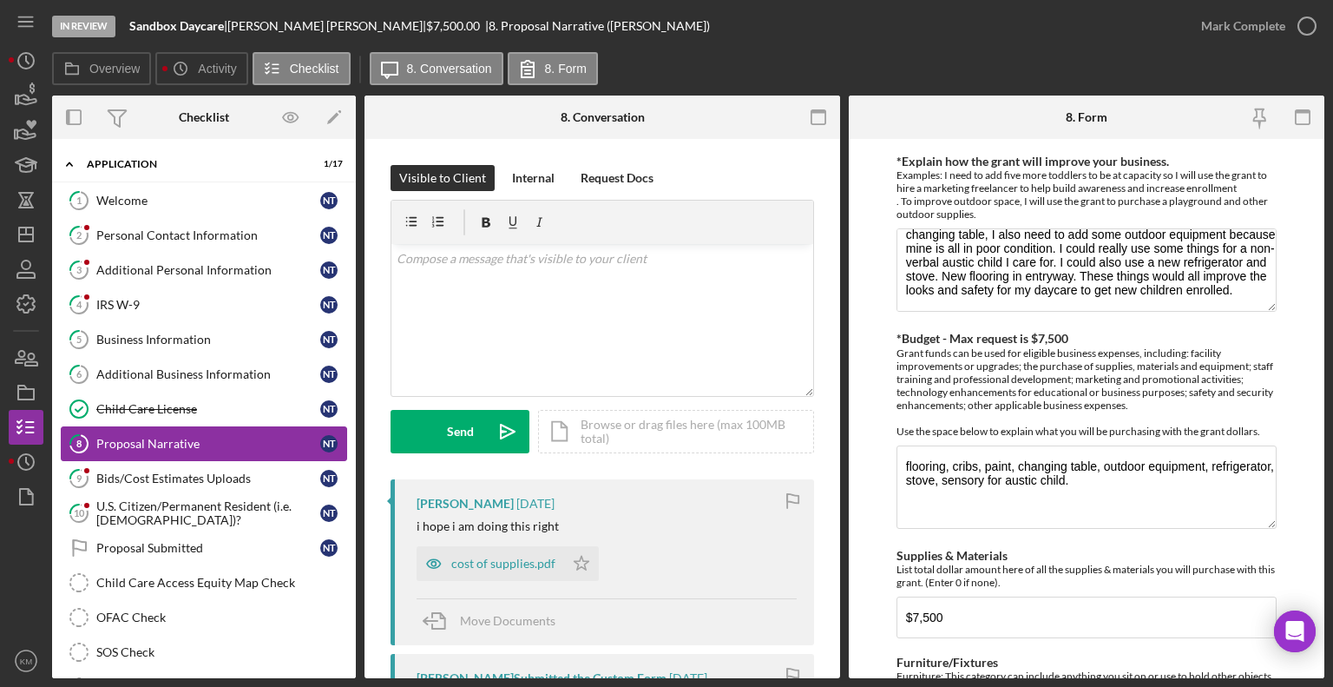
scroll to position [35, 0]
click at [538, 571] on div "cost of supplies.pdf" at bounding box center [491, 563] width 148 height 35
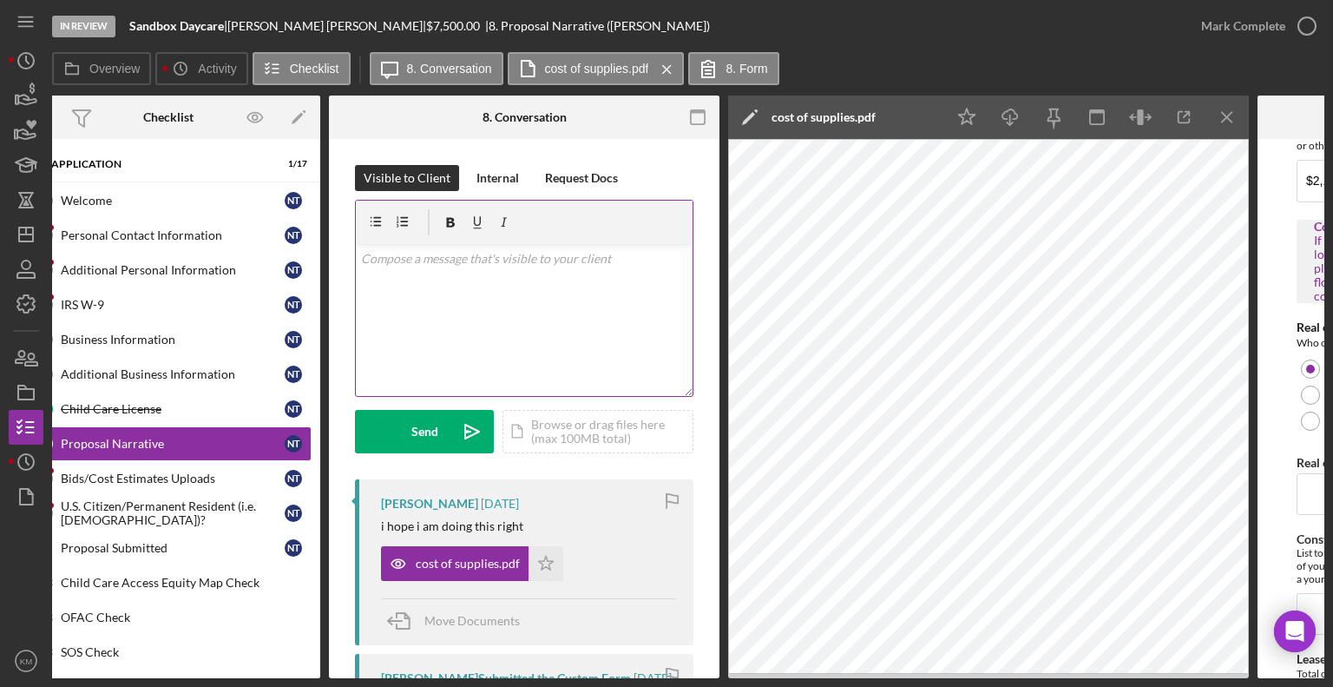
scroll to position [0, 0]
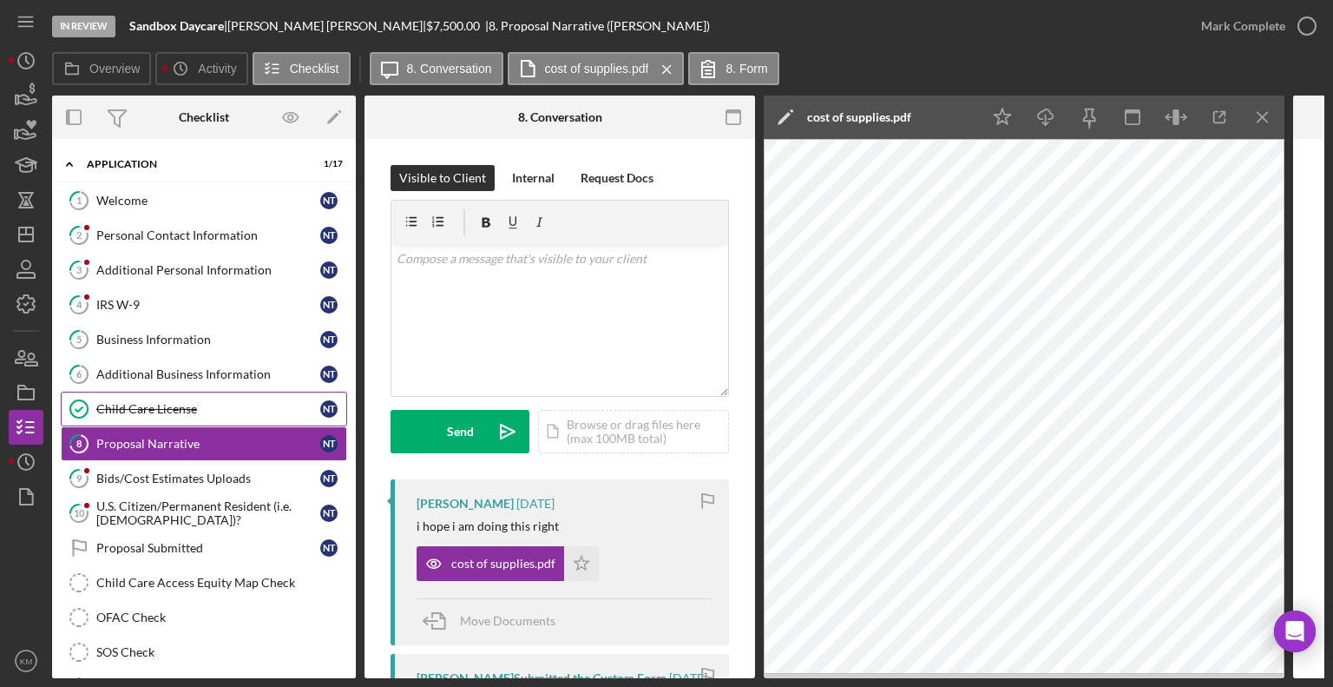
click at [199, 405] on div "Child Care License" at bounding box center [208, 409] width 224 height 14
click at [211, 405] on div "Child Care License" at bounding box center [208, 409] width 224 height 14
click at [212, 583] on div "Child Care Access Equity Map Check" at bounding box center [221, 583] width 250 height 14
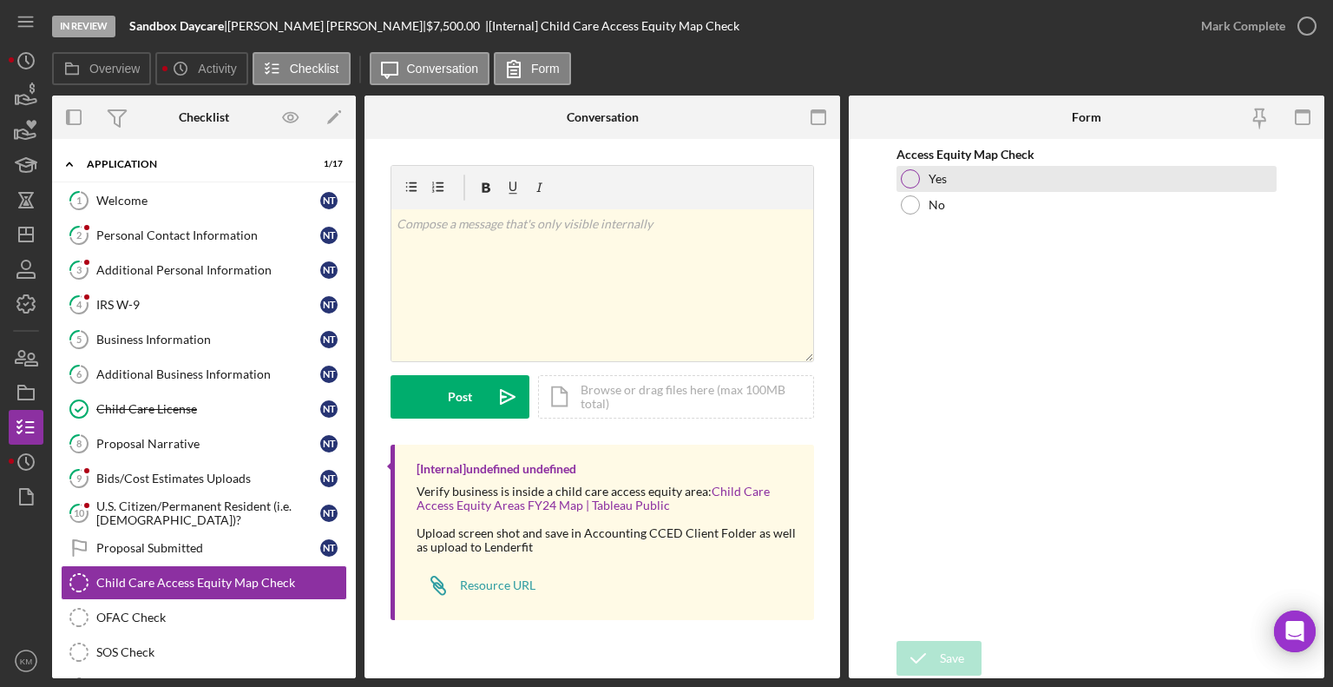
click at [918, 173] on div "Yes" at bounding box center [1087, 179] width 380 height 26
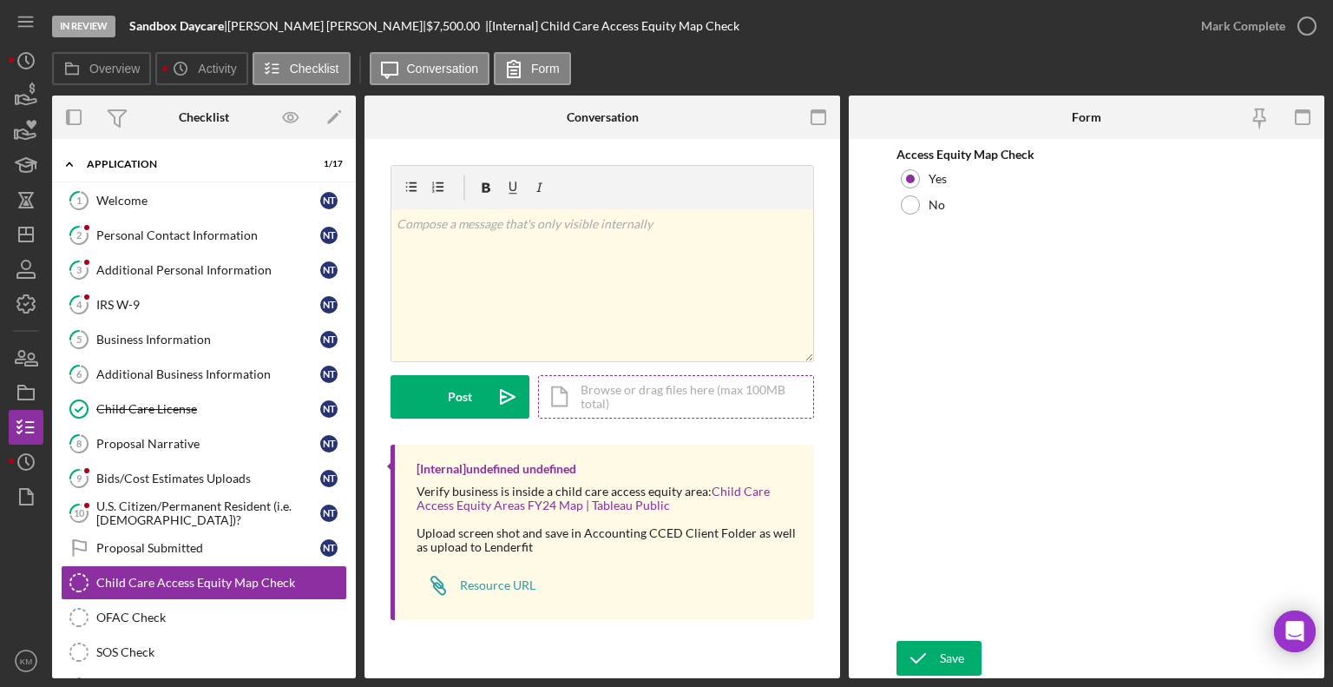
click at [604, 388] on div "Icon/Document Browse or drag files here (max 100MB total) Tap to choose files o…" at bounding box center [676, 396] width 276 height 43
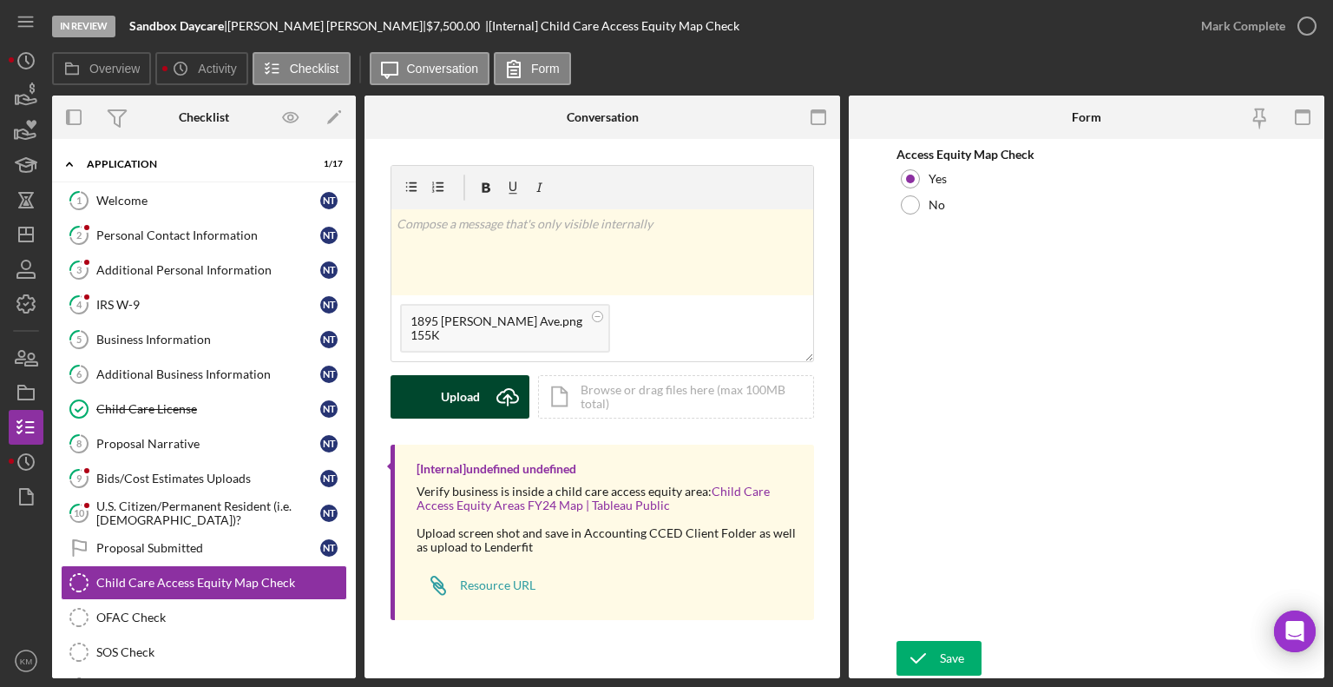
click at [500, 401] on icon "submit" at bounding box center [507, 395] width 21 height 13
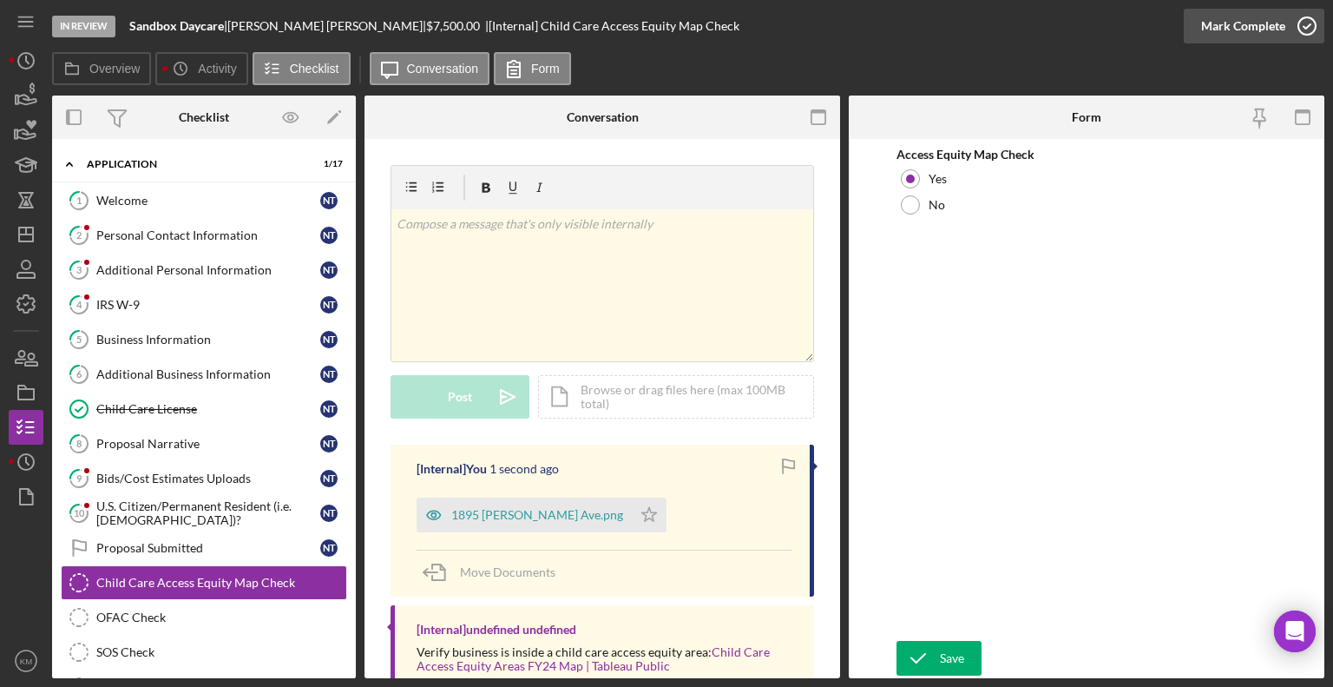
click at [1301, 31] on circle "button" at bounding box center [1307, 25] width 17 height 17
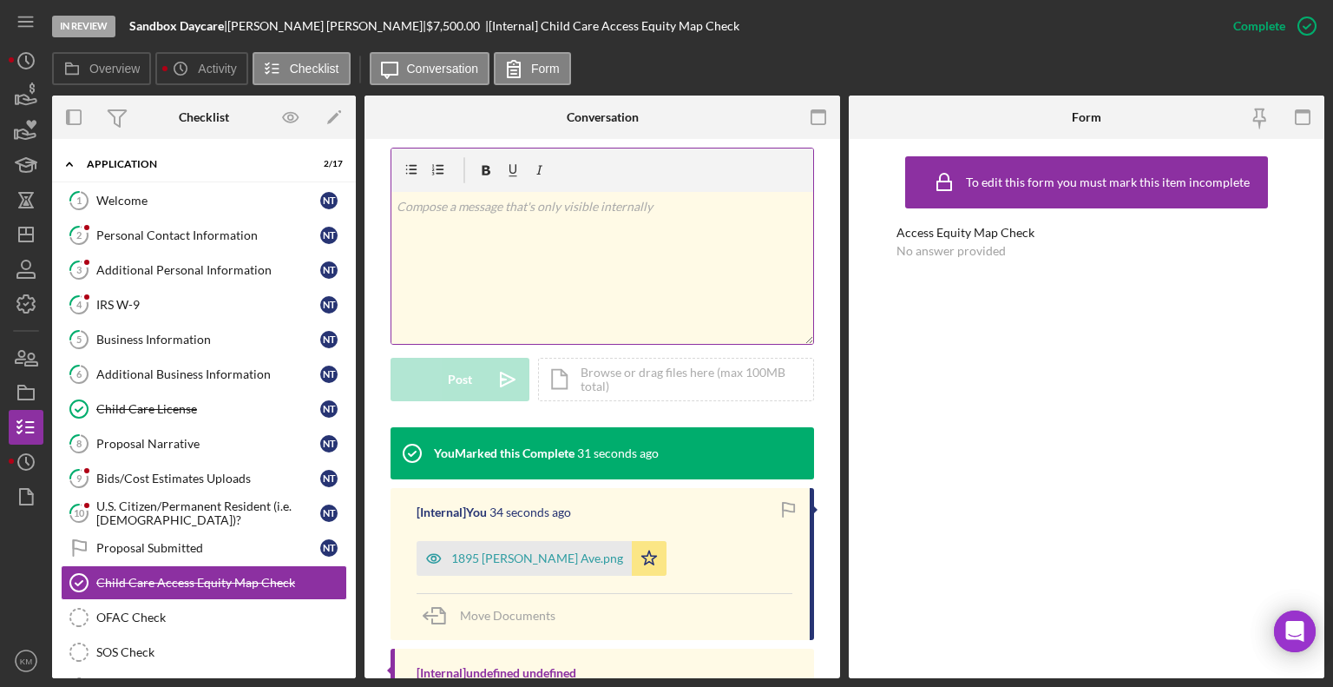
scroll to position [277, 0]
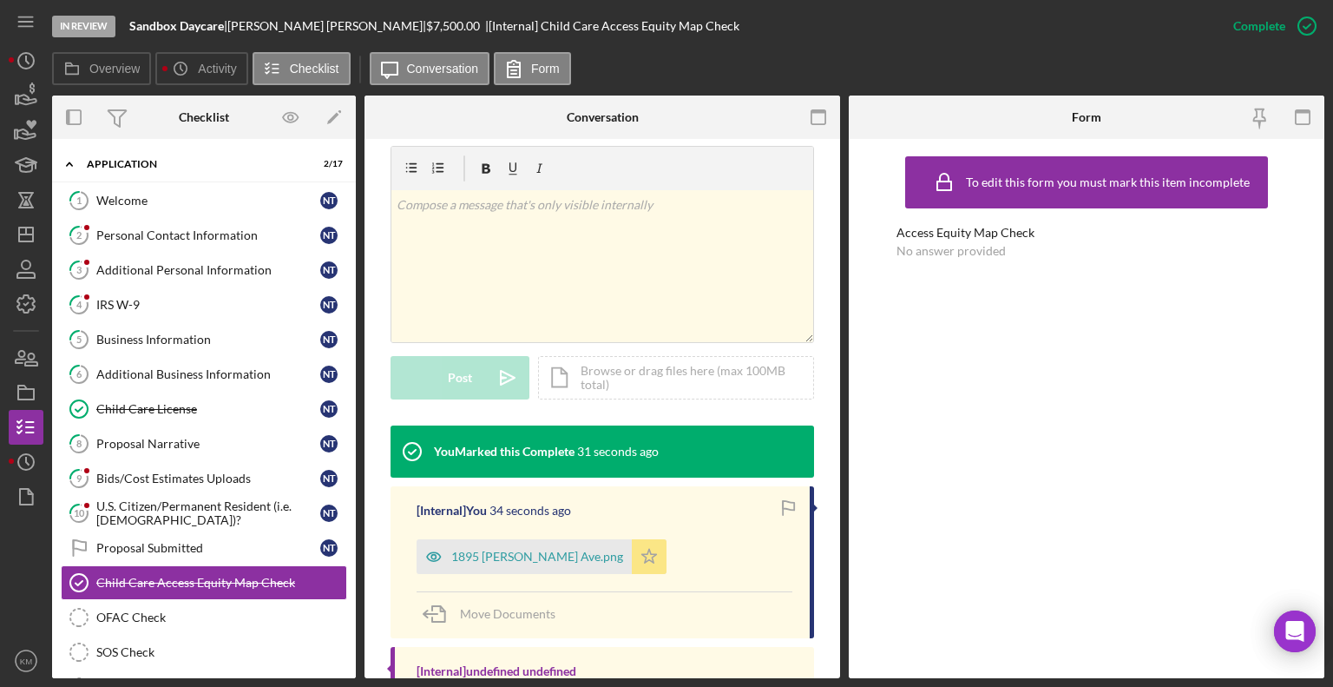
click at [632, 556] on icon "Icon/Star" at bounding box center [649, 556] width 35 height 35
click at [632, 553] on icon "Icon/Star" at bounding box center [649, 556] width 35 height 35
click at [530, 617] on span "Move Documents" at bounding box center [507, 613] width 95 height 15
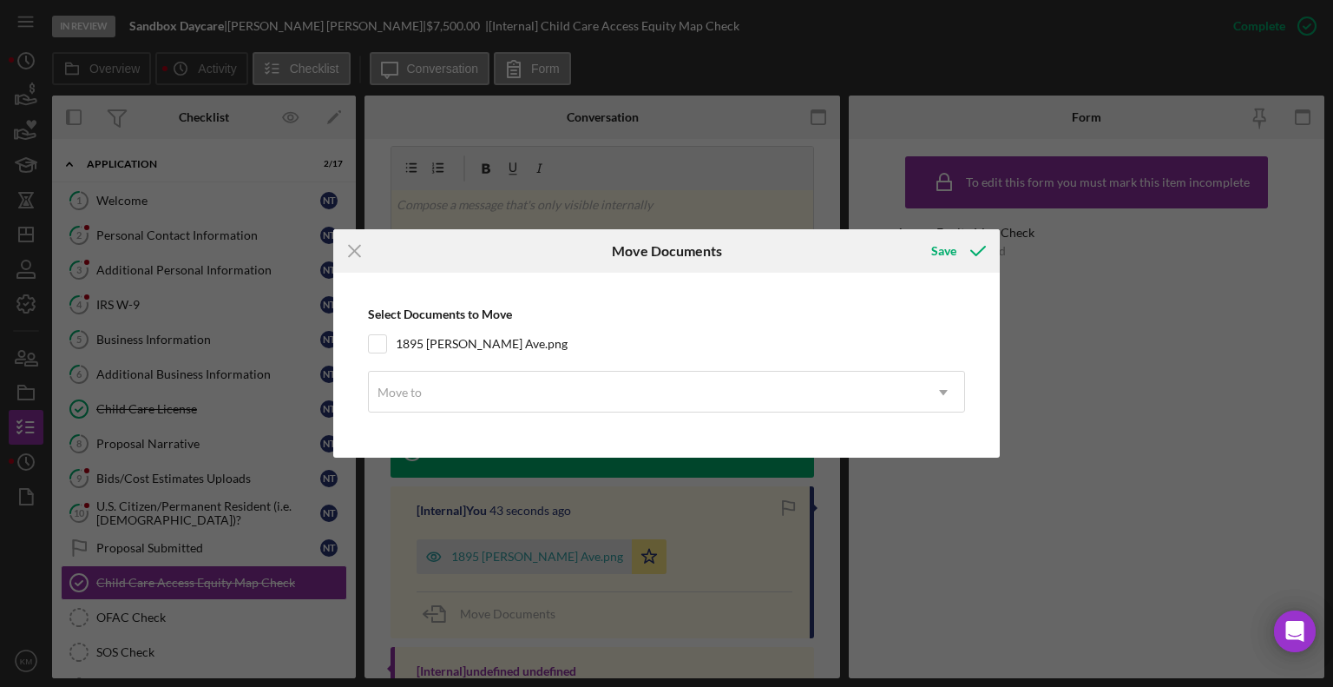
click at [1079, 415] on div "Icon/Menu Close Move Documents Save Select Documents to Move [STREET_ADDRESS][P…" at bounding box center [666, 343] width 1333 height 687
click at [754, 194] on div "Icon/Menu Close Move Documents Save Select Documents to Move [STREET_ADDRESS][P…" at bounding box center [666, 343] width 1333 height 687
click at [350, 247] on line at bounding box center [354, 251] width 11 height 11
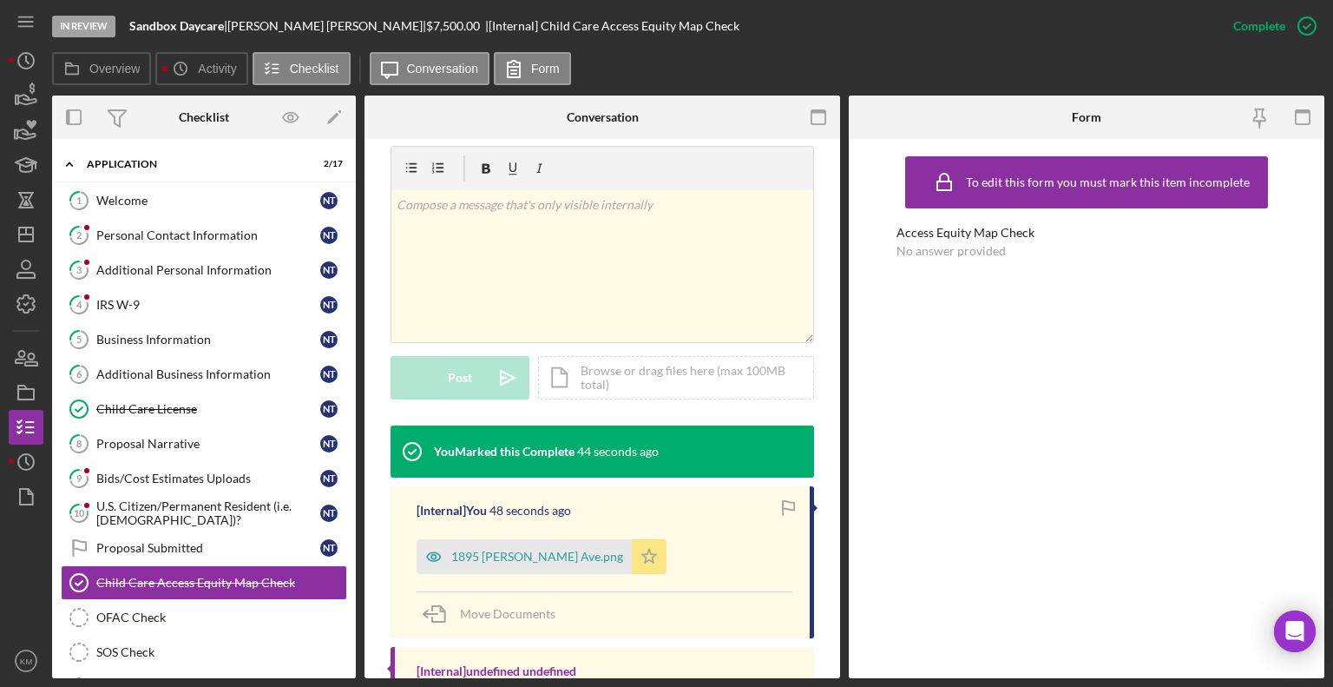
click at [632, 559] on icon "Icon/Star" at bounding box center [649, 556] width 35 height 35
drag, startPoint x: 552, startPoint y: 550, endPoint x: 925, endPoint y: 402, distance: 400.6
click at [925, 402] on div "To edit this form you must mark this item incomplete Access Equity Map Check No…" at bounding box center [1087, 409] width 380 height 522
click at [1300, 28] on icon "button" at bounding box center [1307, 25] width 43 height 43
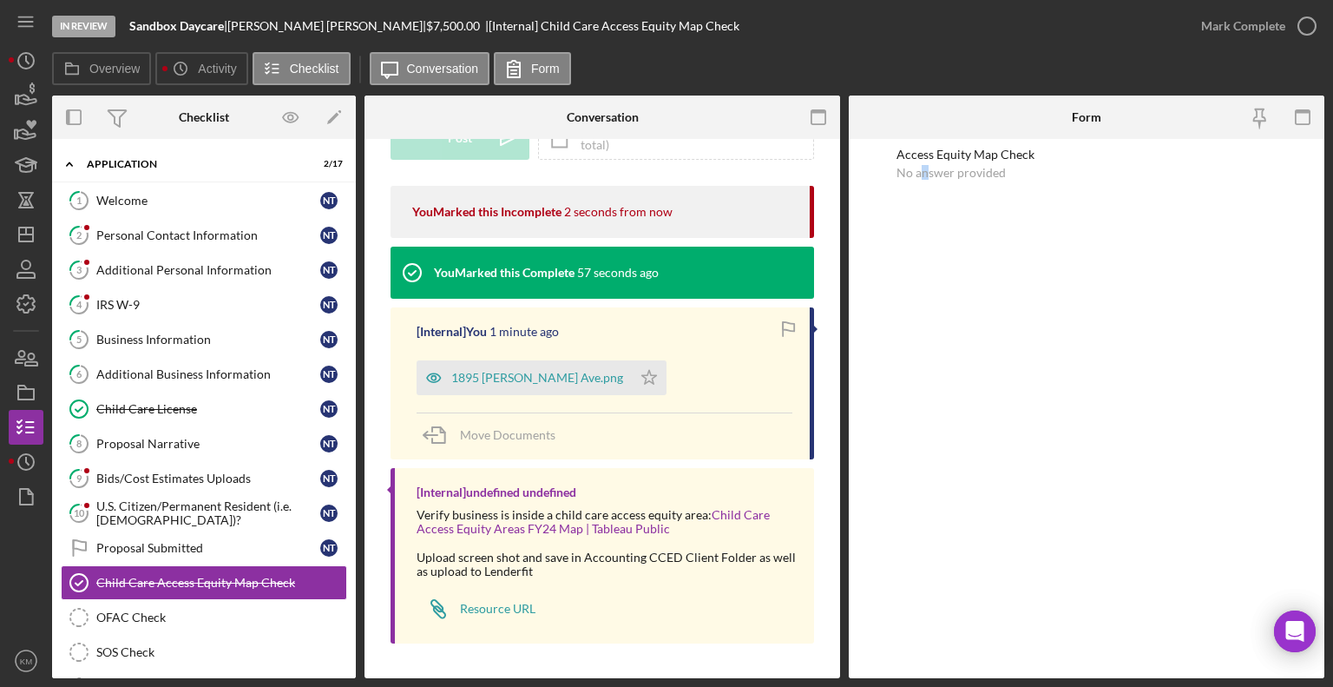
scroll to position [19, 0]
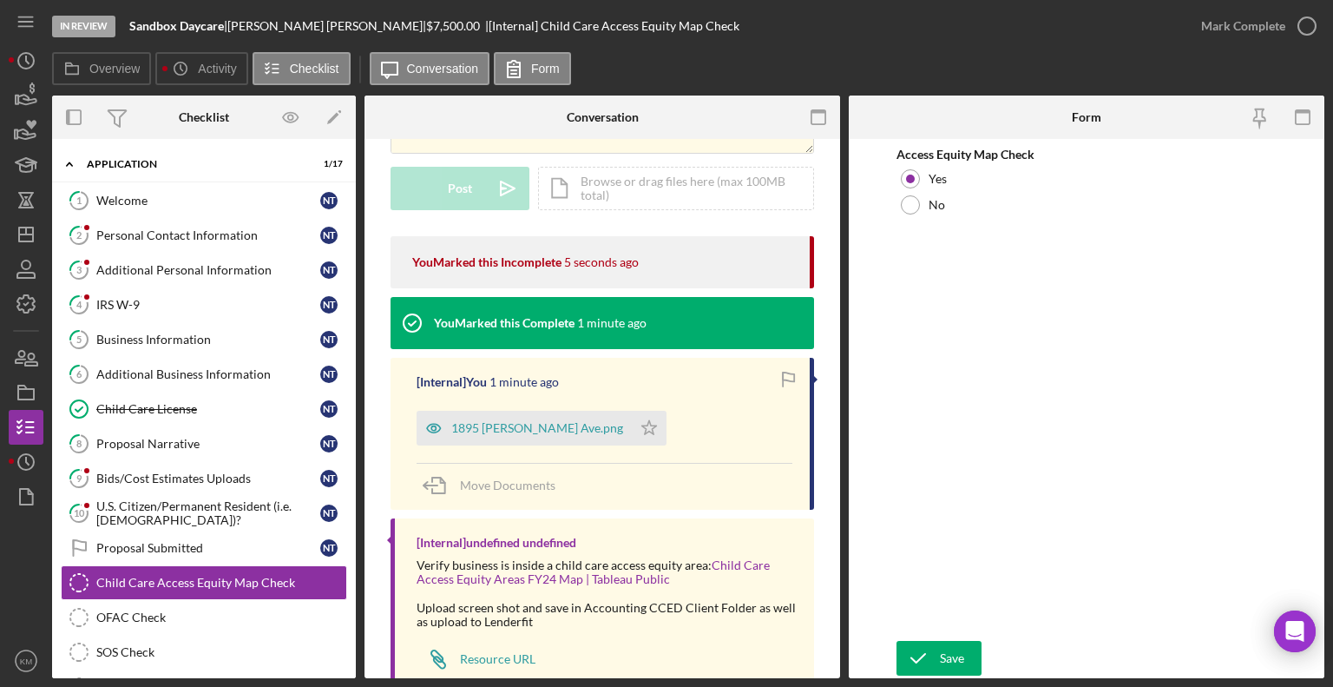
scroll to position [207, 0]
click at [143, 535] on link "Proposal Submitted Proposal Submitted N T" at bounding box center [204, 547] width 286 height 35
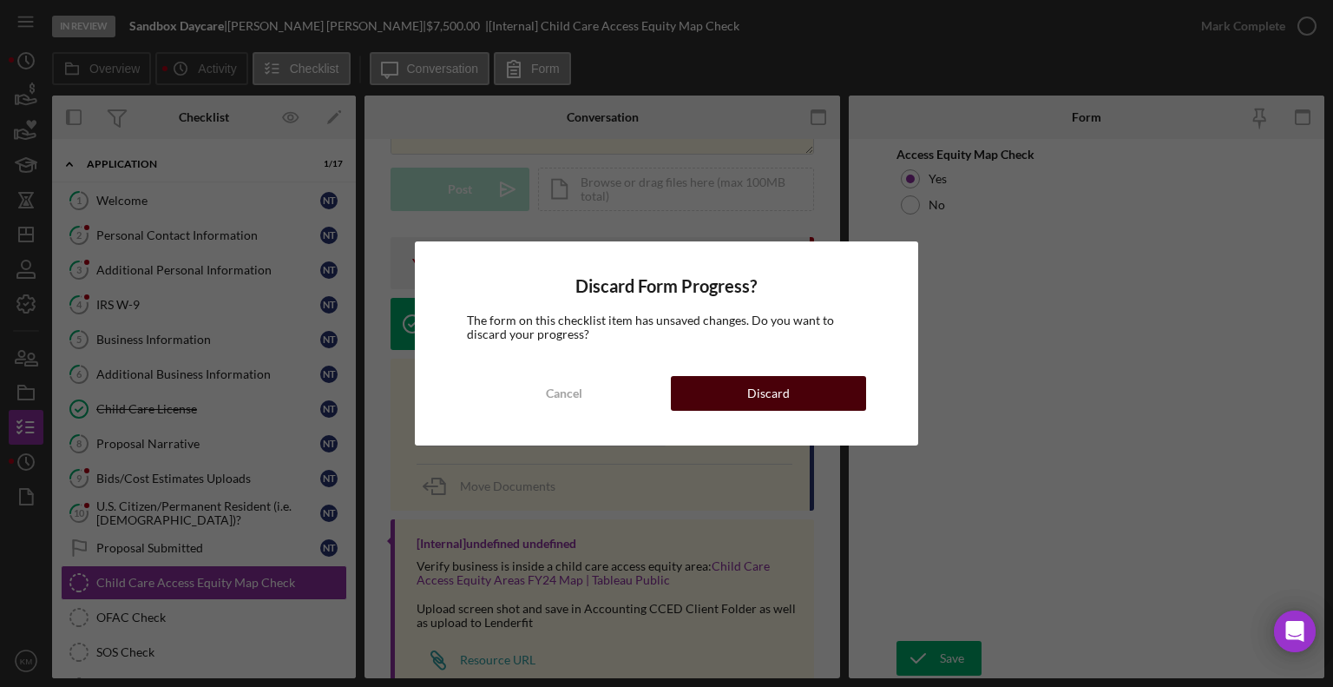
click at [795, 395] on button "Discard" at bounding box center [768, 393] width 195 height 35
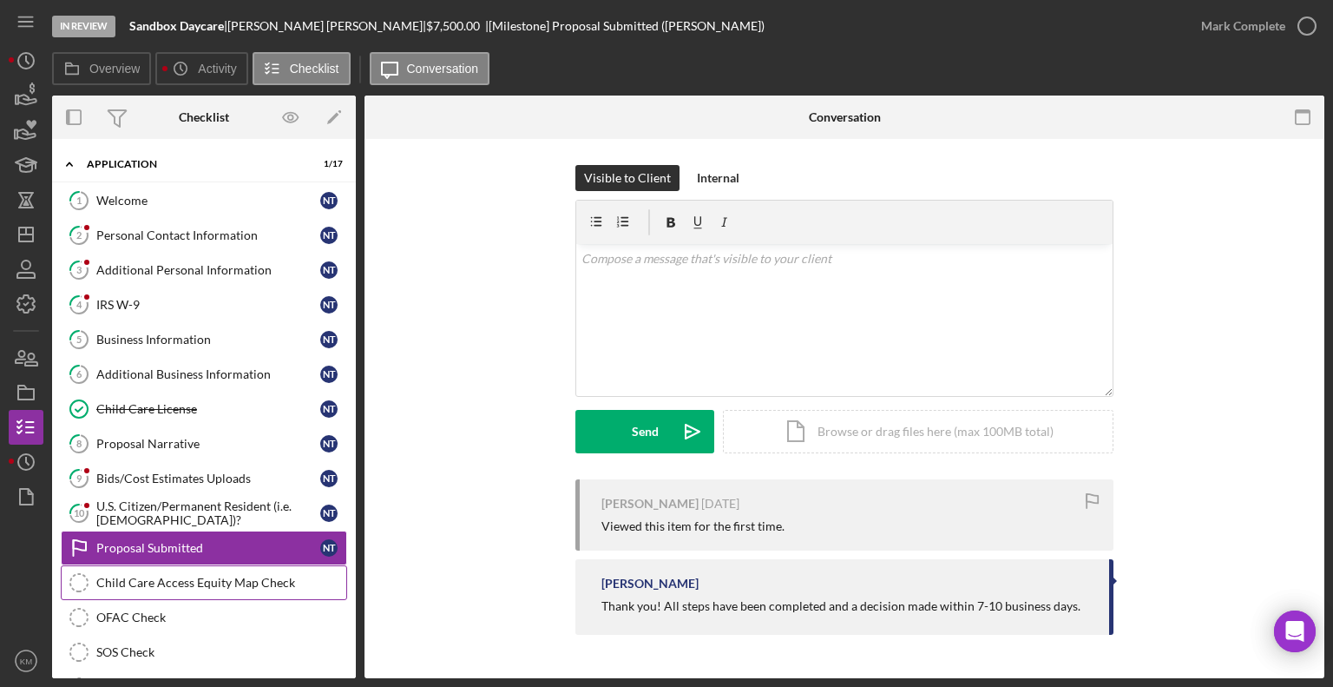
click at [301, 576] on div "Child Care Access Equity Map Check" at bounding box center [221, 583] width 250 height 14
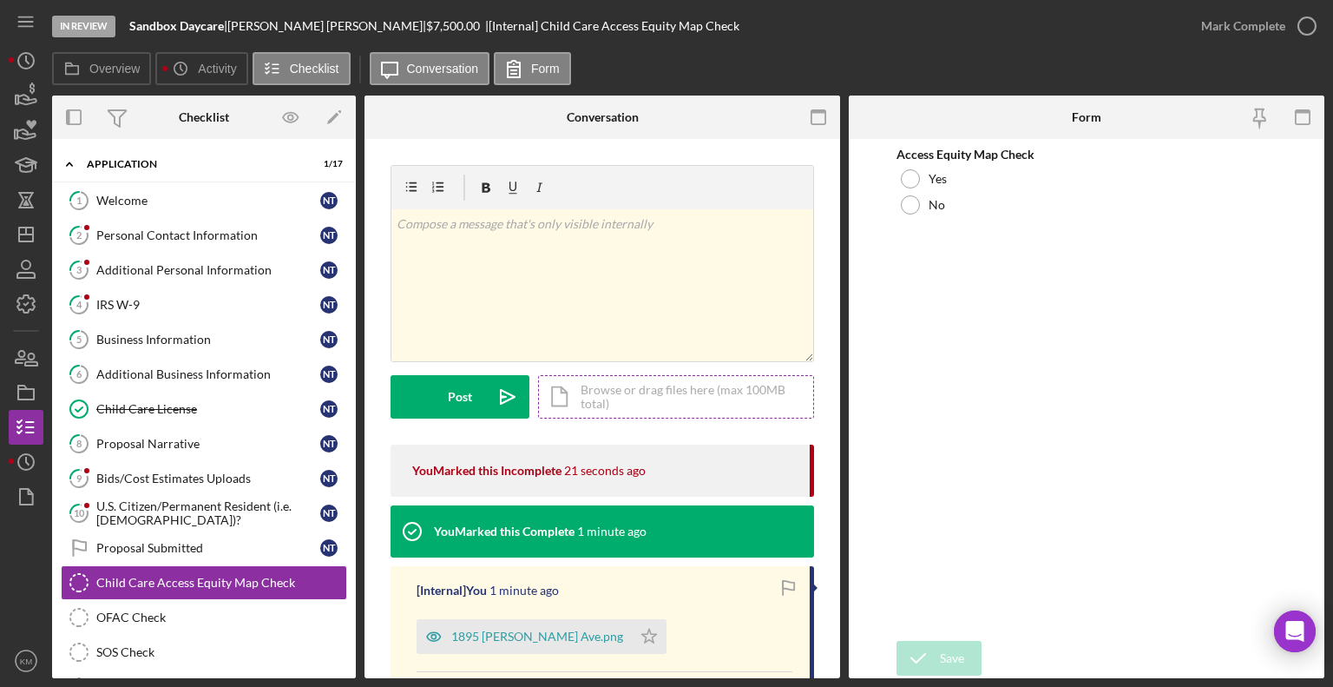
click at [604, 386] on div "Icon/Document Browse or drag files here (max 100MB total) Tap to choose files o…" at bounding box center [676, 396] width 276 height 43
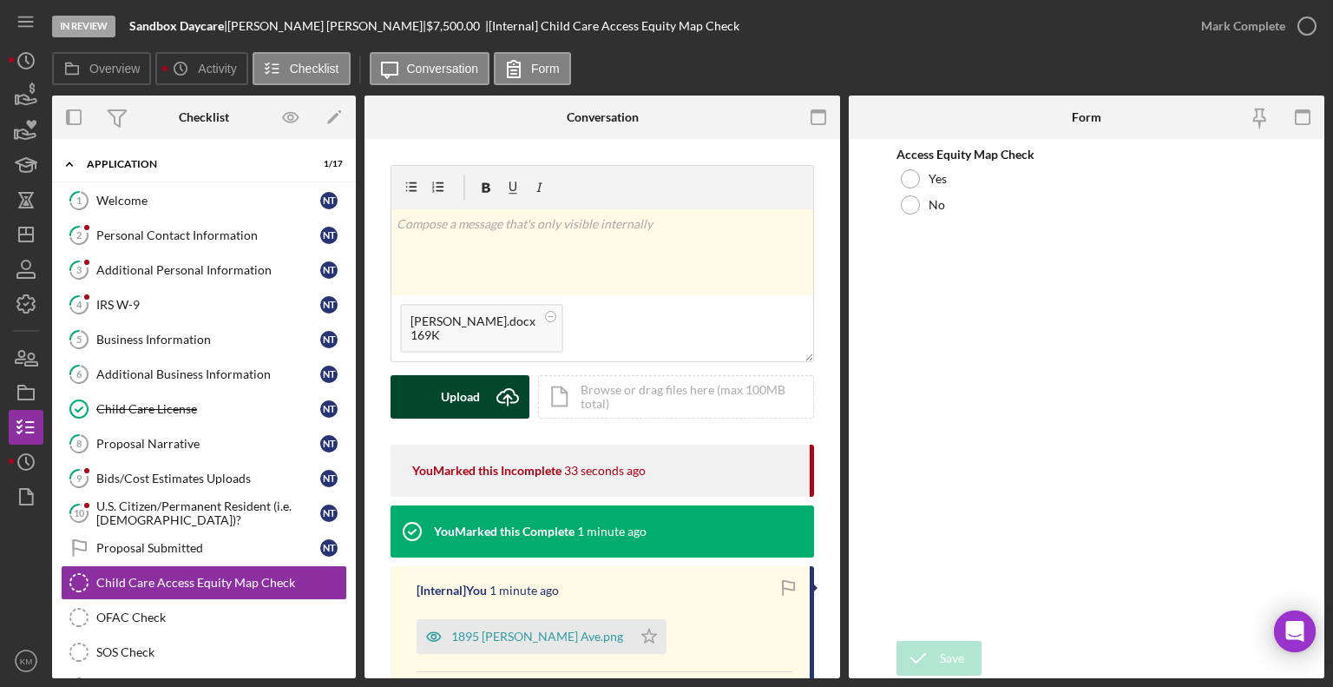
click at [481, 405] on button "Upload Icon/Upload" at bounding box center [460, 396] width 139 height 43
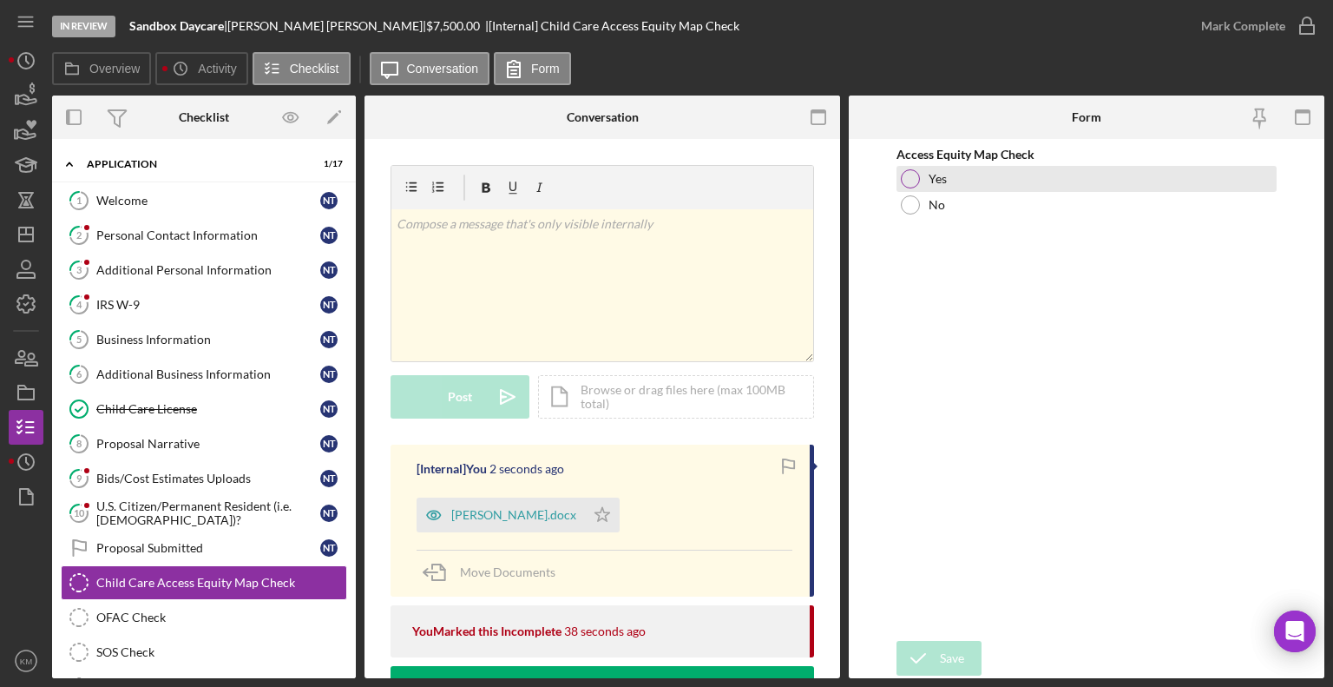
click at [913, 183] on div at bounding box center [910, 178] width 19 height 19
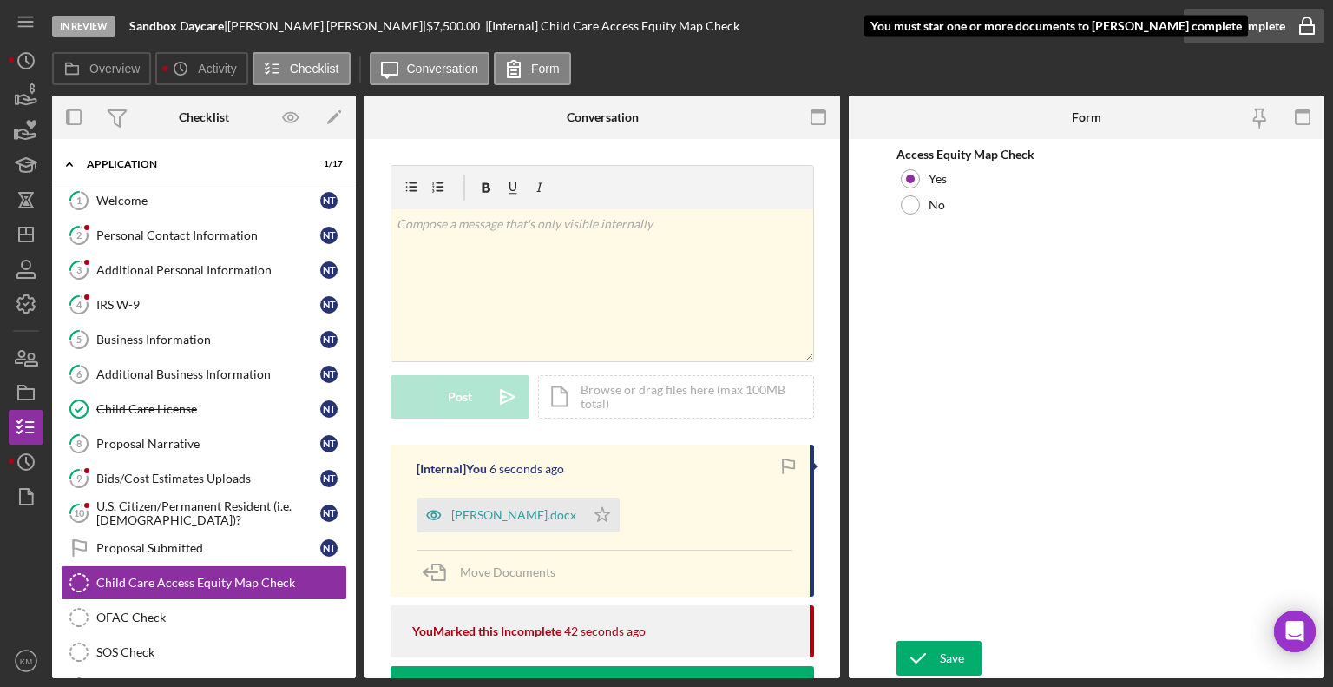
click at [1294, 32] on icon "button" at bounding box center [1307, 25] width 43 height 43
click at [929, 647] on icon "submit" at bounding box center [918, 657] width 43 height 43
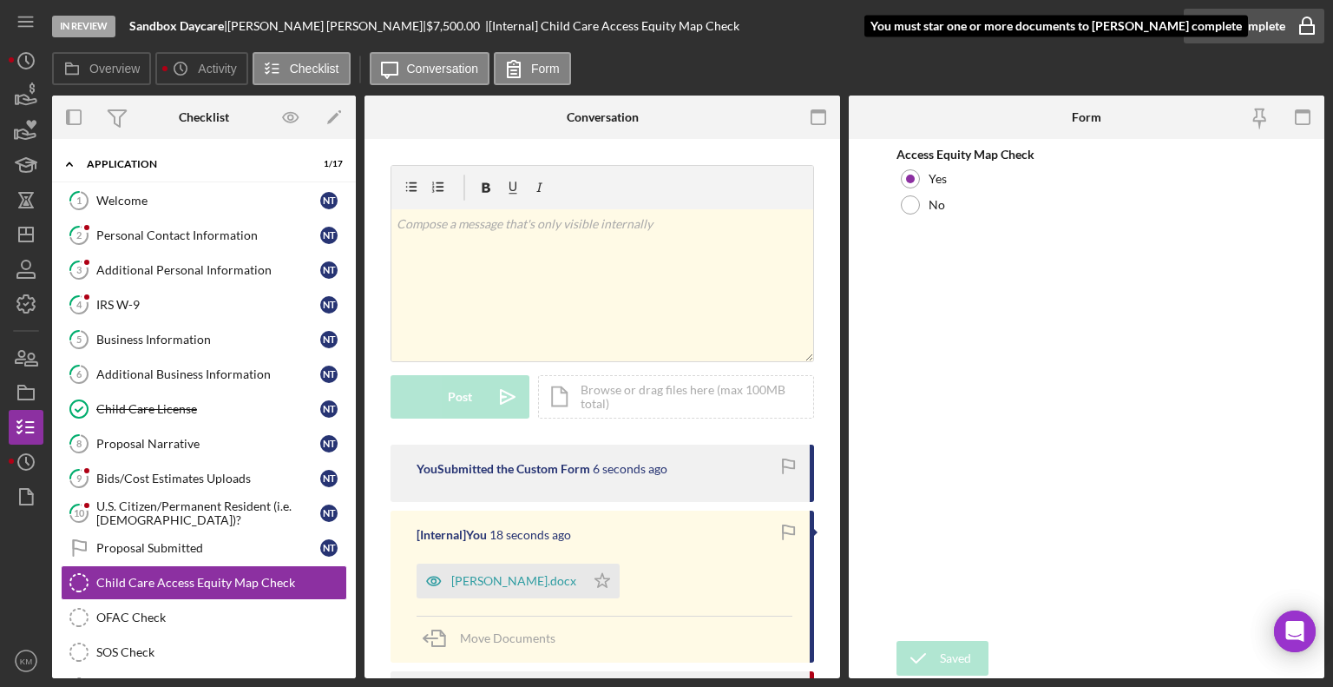
click at [1277, 32] on div "Mark Complete" at bounding box center [1243, 26] width 84 height 35
click at [1306, 27] on icon "button" at bounding box center [1307, 25] width 43 height 43
click at [596, 573] on polygon "button" at bounding box center [603, 580] width 15 height 14
click at [1299, 23] on circle "button" at bounding box center [1307, 25] width 17 height 17
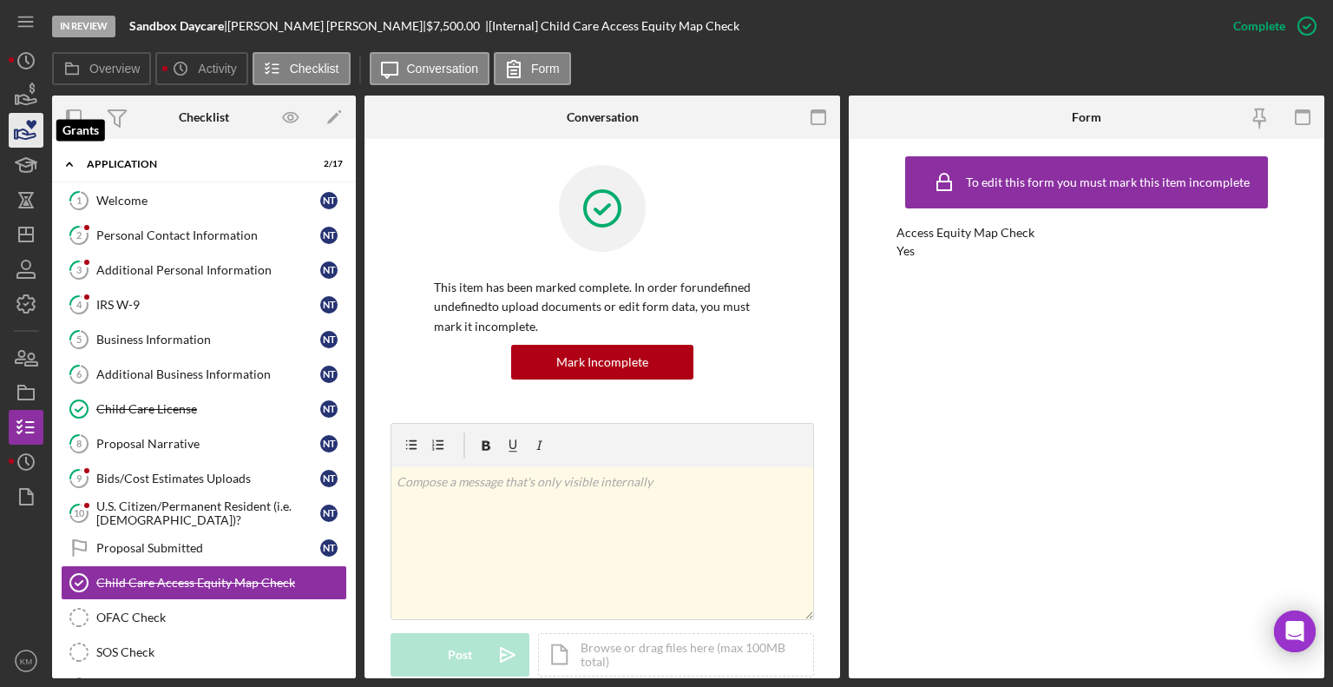
click at [28, 135] on icon "button" at bounding box center [25, 130] width 43 height 43
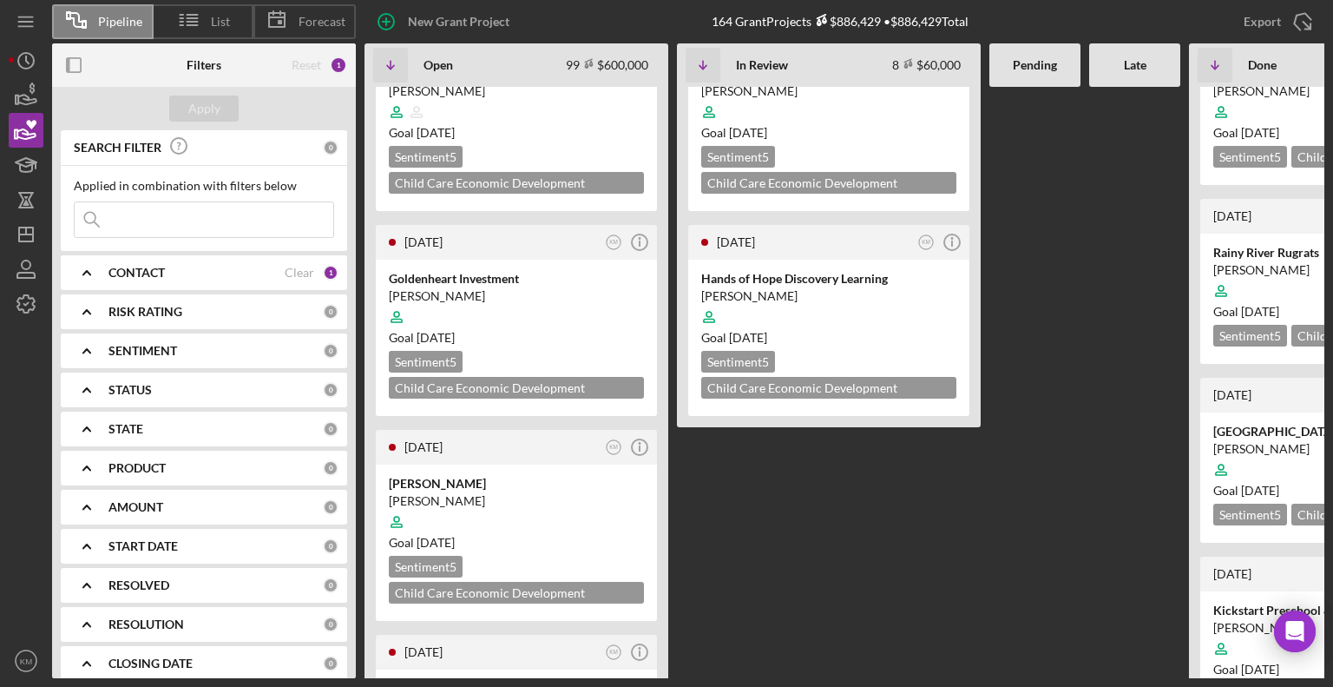
scroll to position [1375, 0]
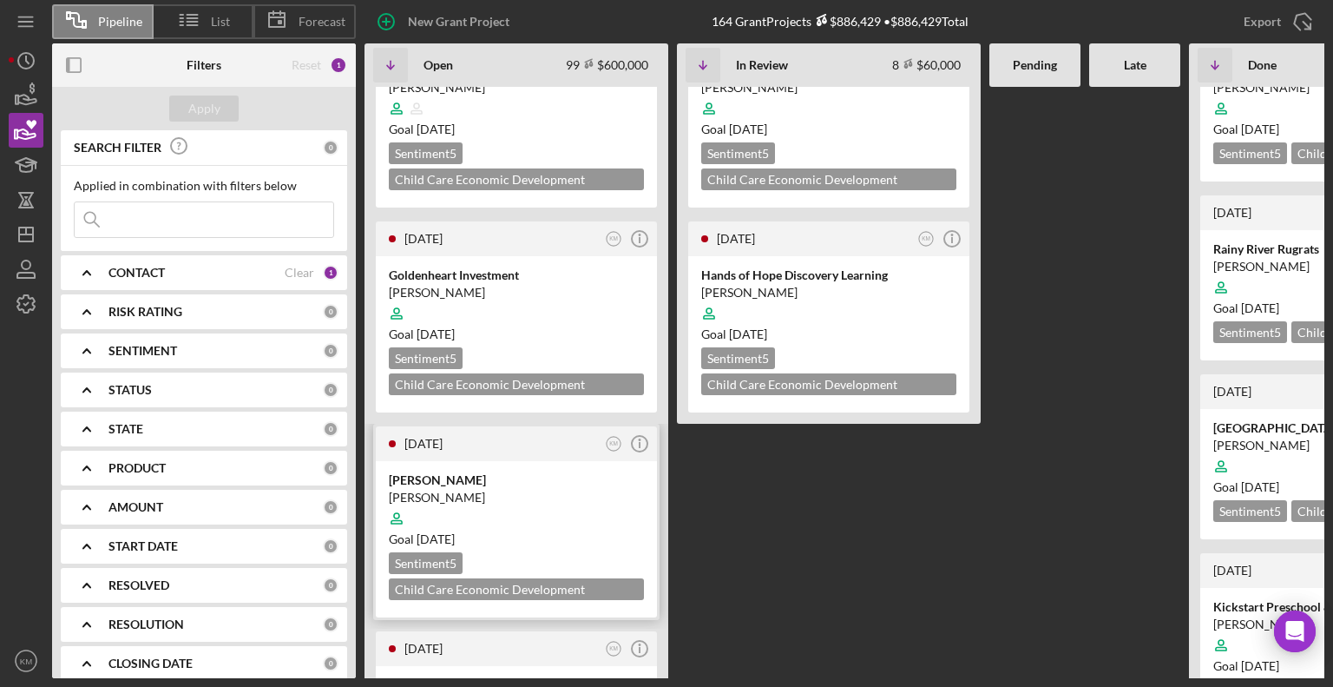
click at [510, 502] on div at bounding box center [516, 518] width 255 height 33
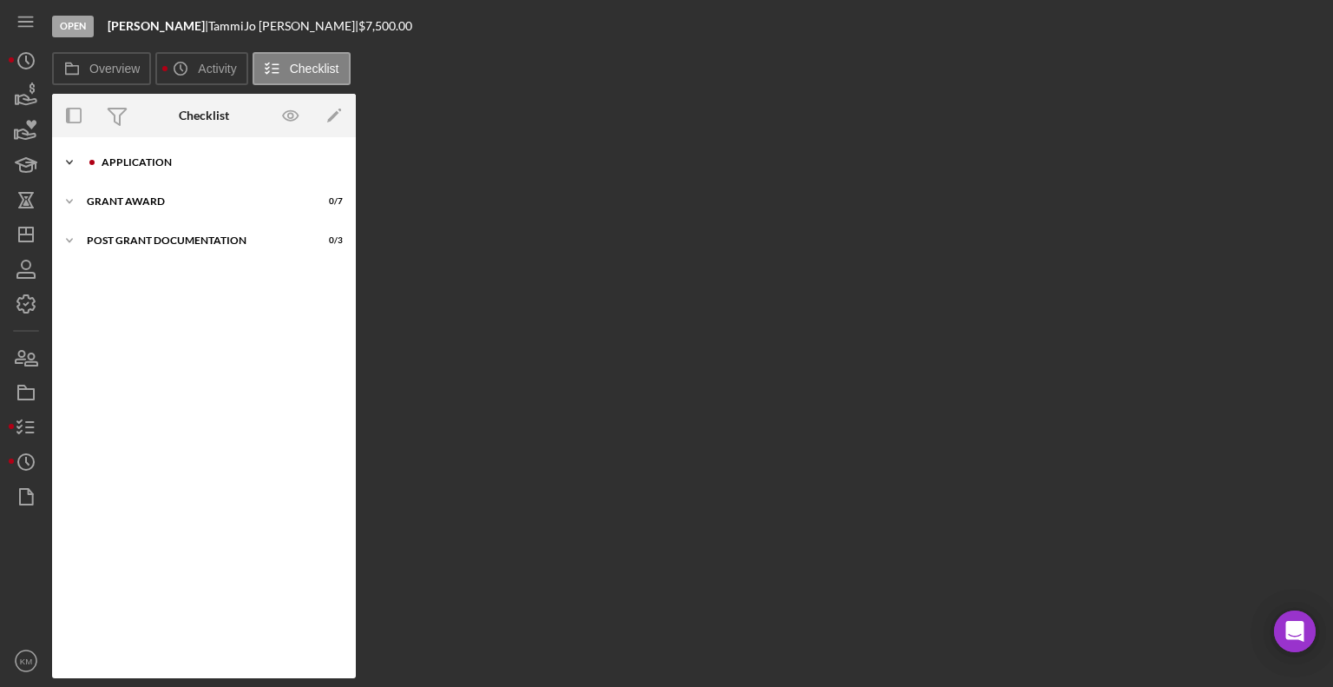
click at [155, 160] on div "Application" at bounding box center [218, 162] width 233 height 10
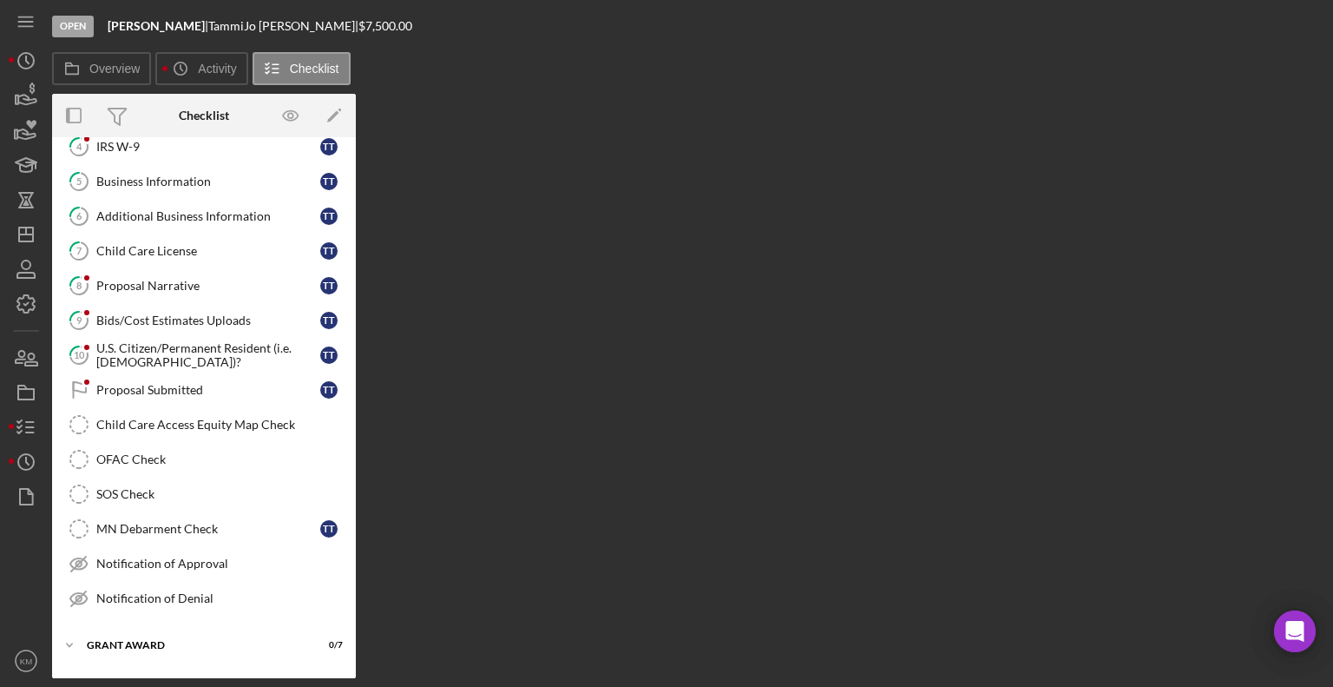
scroll to position [162, 0]
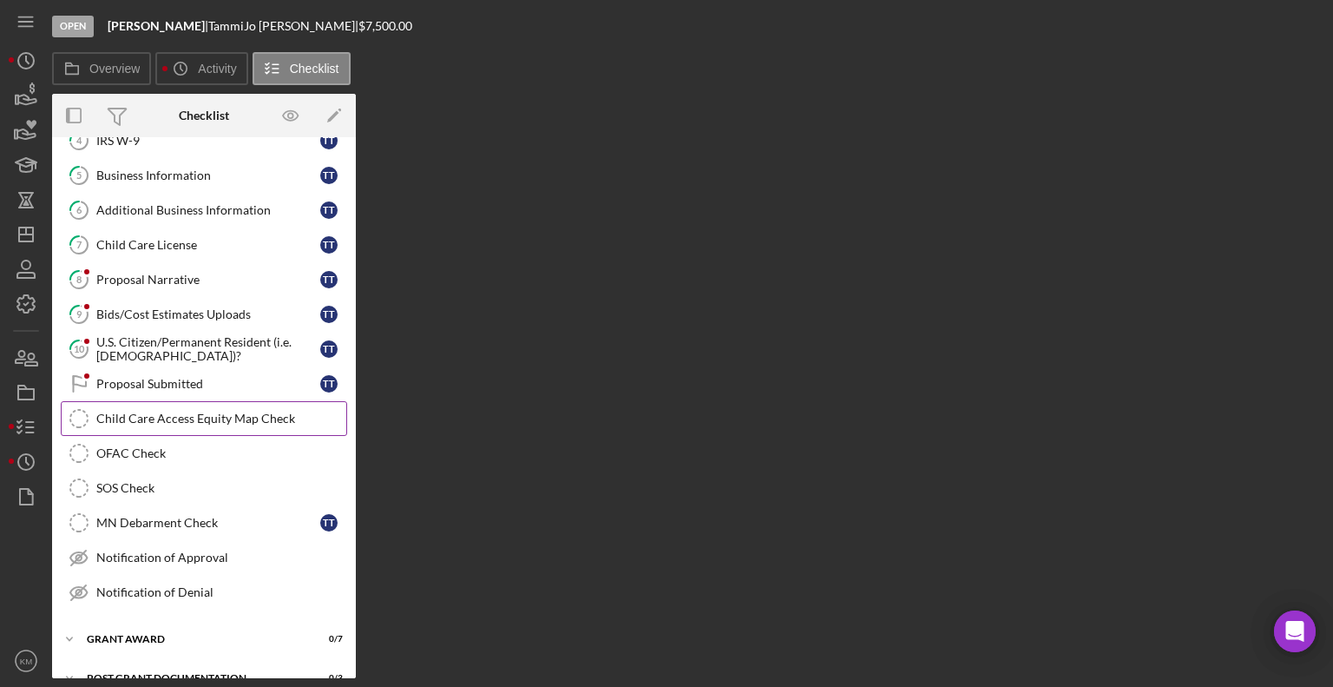
click at [237, 411] on div "Child Care Access Equity Map Check" at bounding box center [221, 418] width 250 height 14
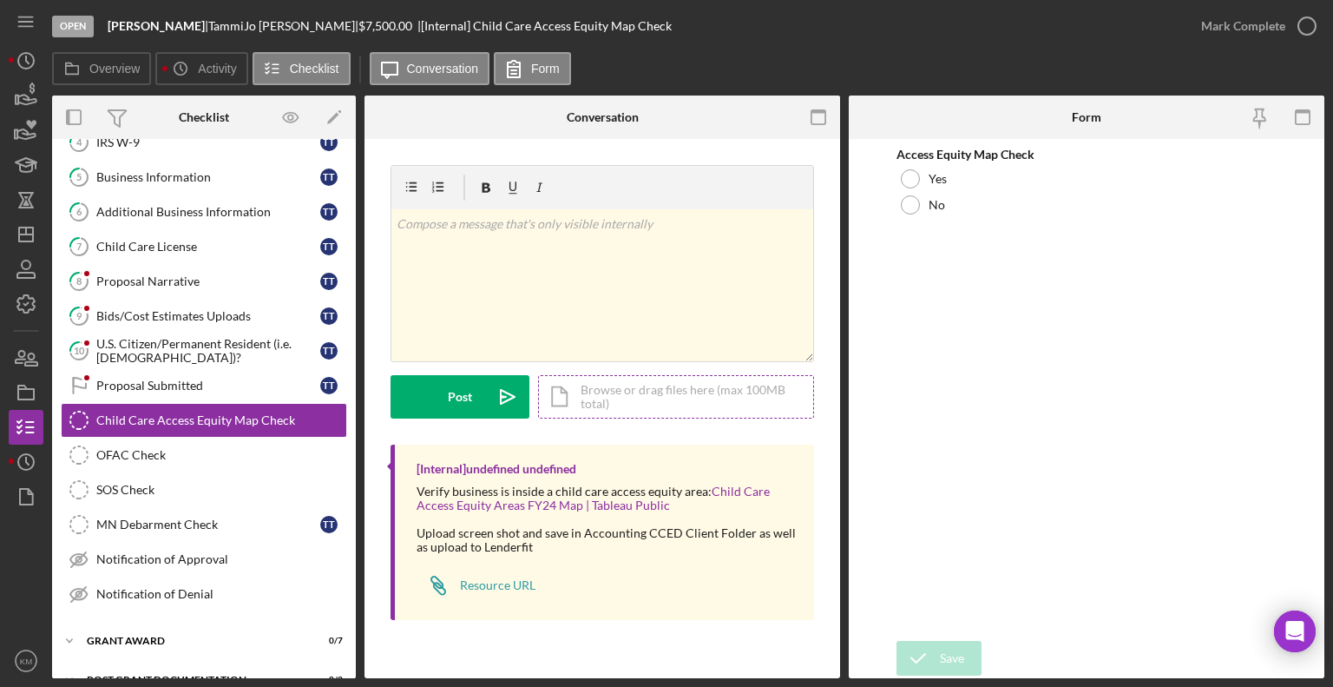
click at [622, 397] on div "Icon/Document Browse or drag files here (max 100MB total) Tap to choose files o…" at bounding box center [676, 396] width 276 height 43
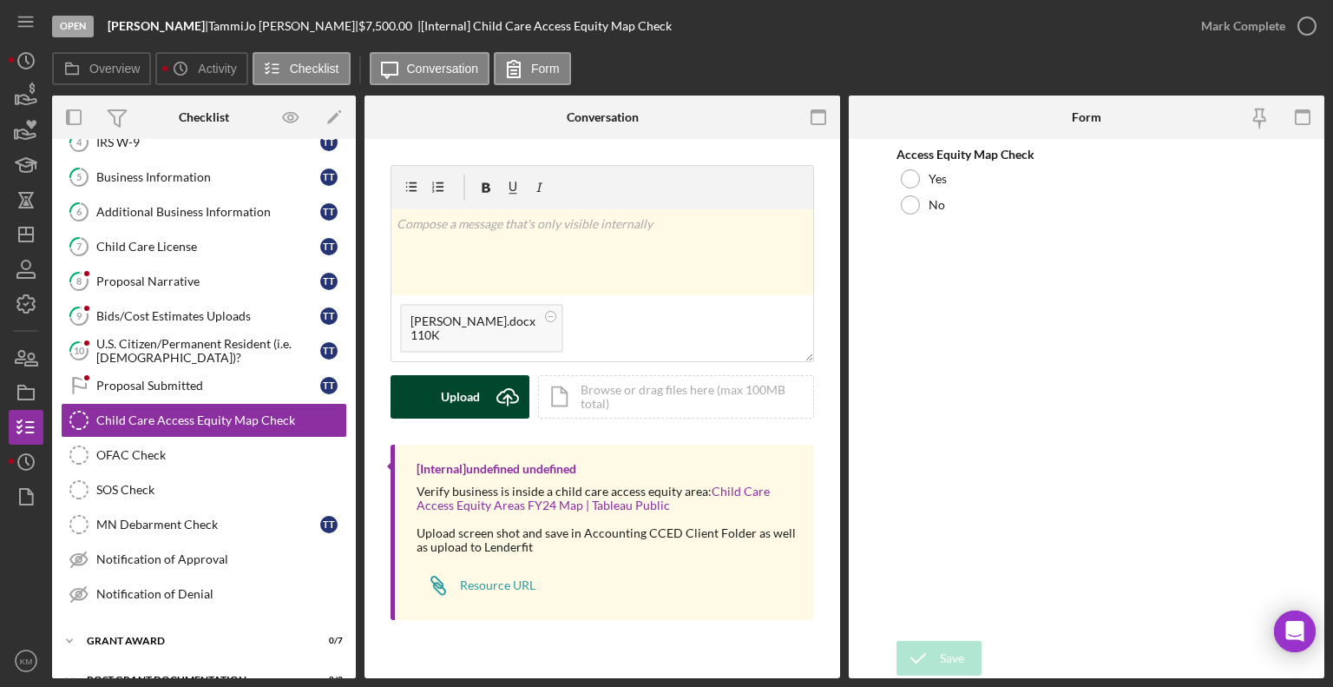
click at [477, 386] on div "Upload" at bounding box center [460, 396] width 39 height 43
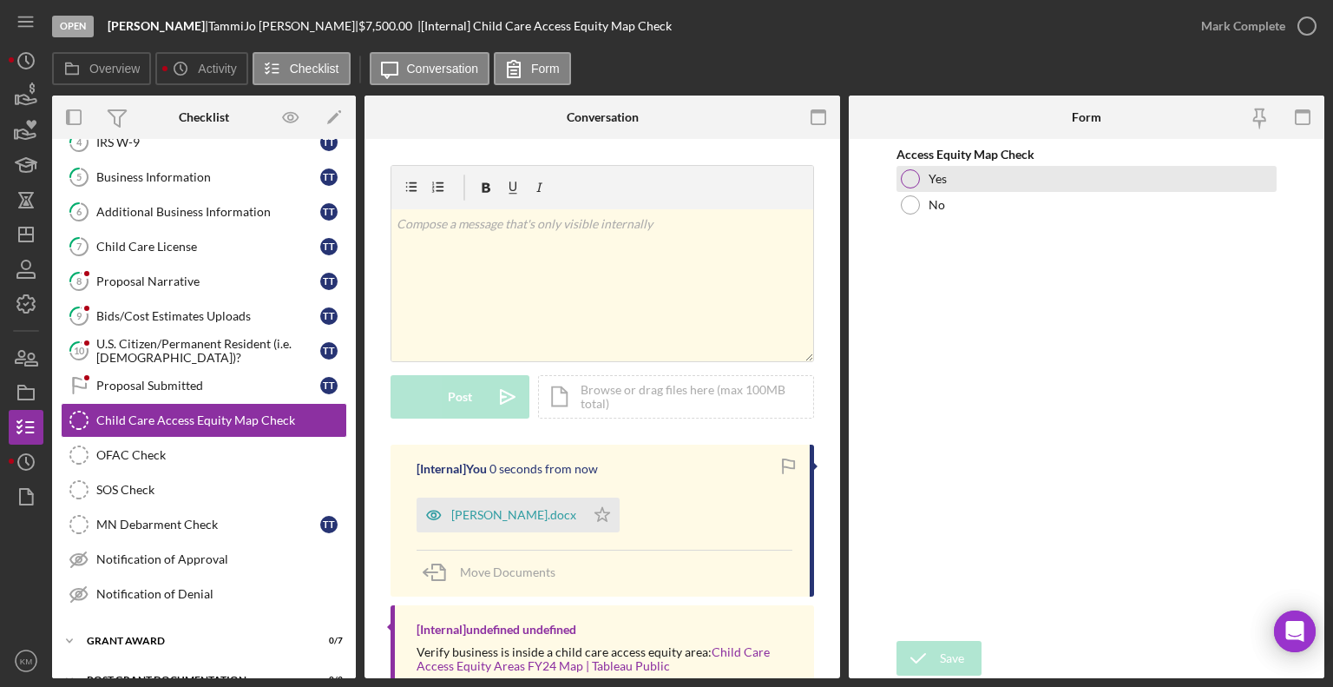
click at [916, 181] on div at bounding box center [910, 178] width 19 height 19
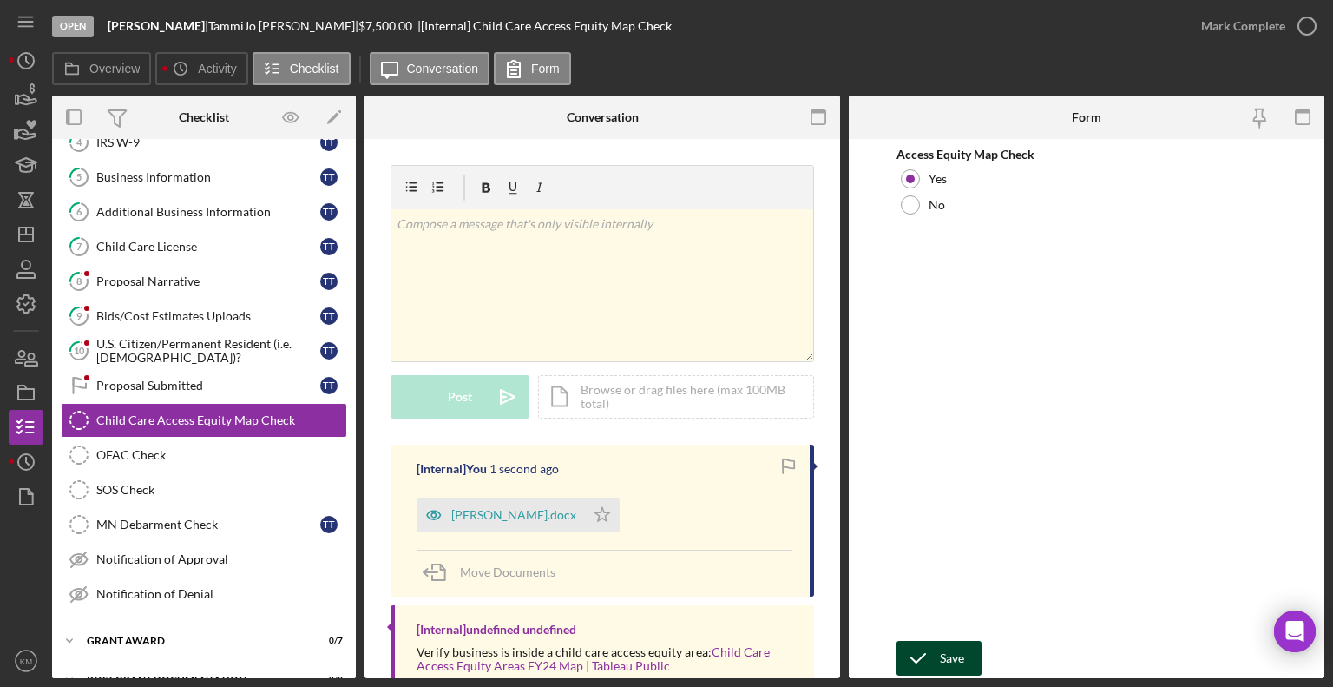
click at [940, 649] on div "Save" at bounding box center [952, 658] width 24 height 35
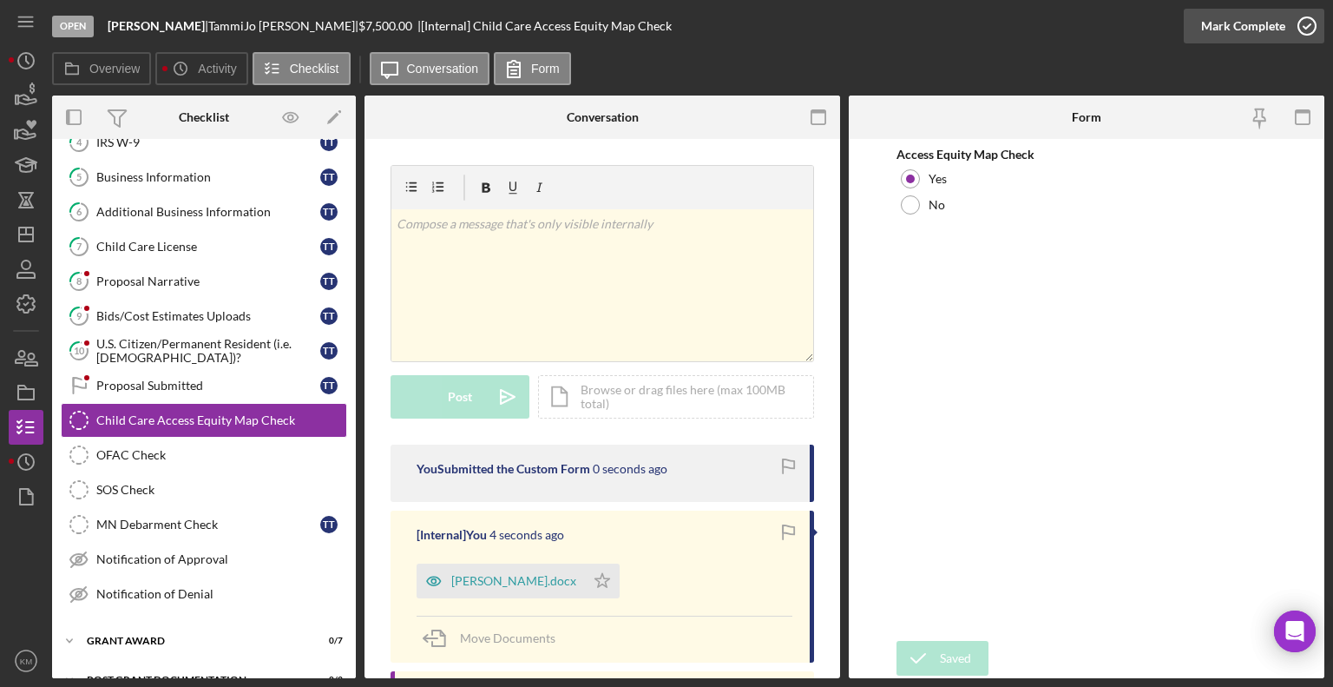
click at [1300, 30] on icon "button" at bounding box center [1307, 25] width 43 height 43
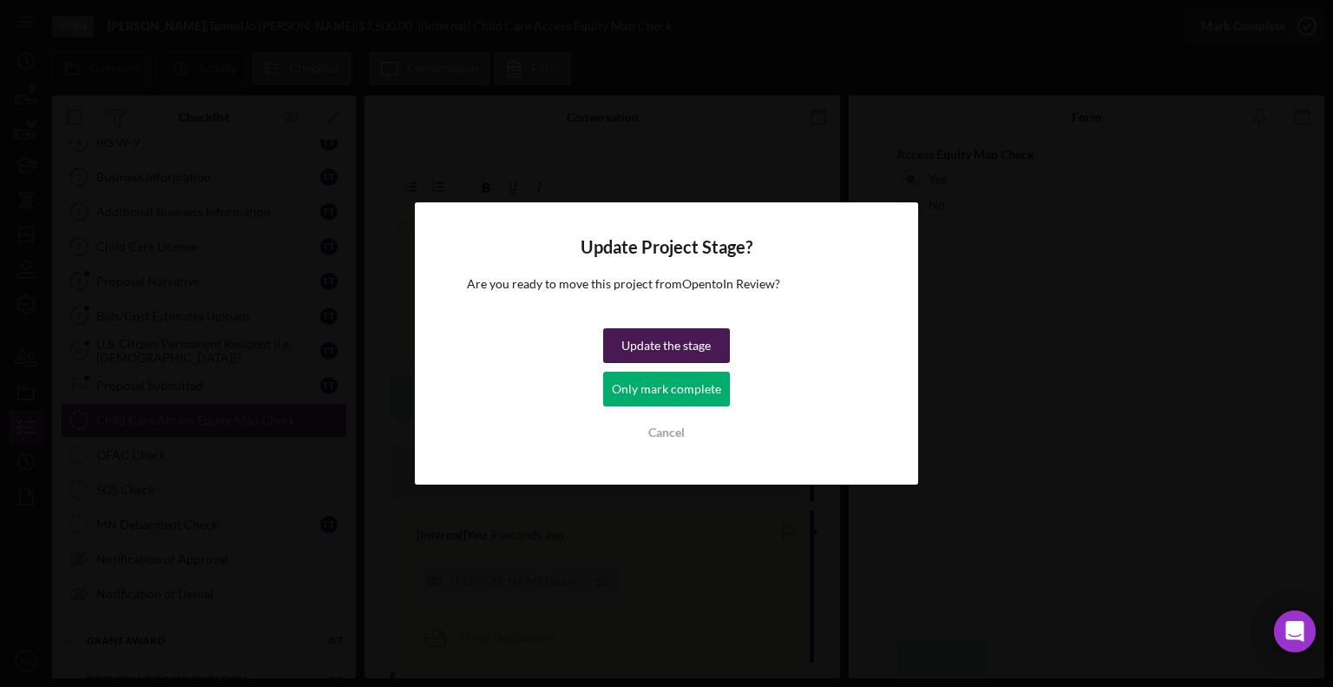
click at [681, 330] on div "Update the stage" at bounding box center [666, 345] width 89 height 35
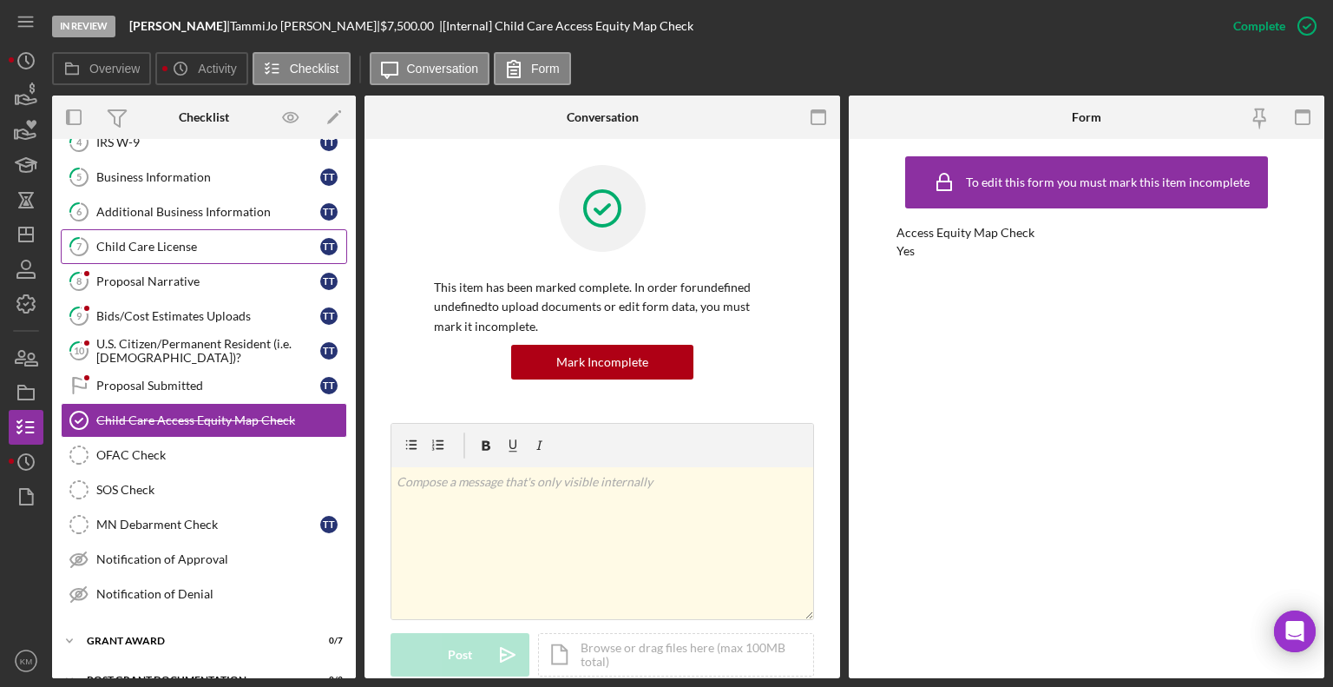
click at [187, 242] on div "Child Care License" at bounding box center [208, 247] width 224 height 14
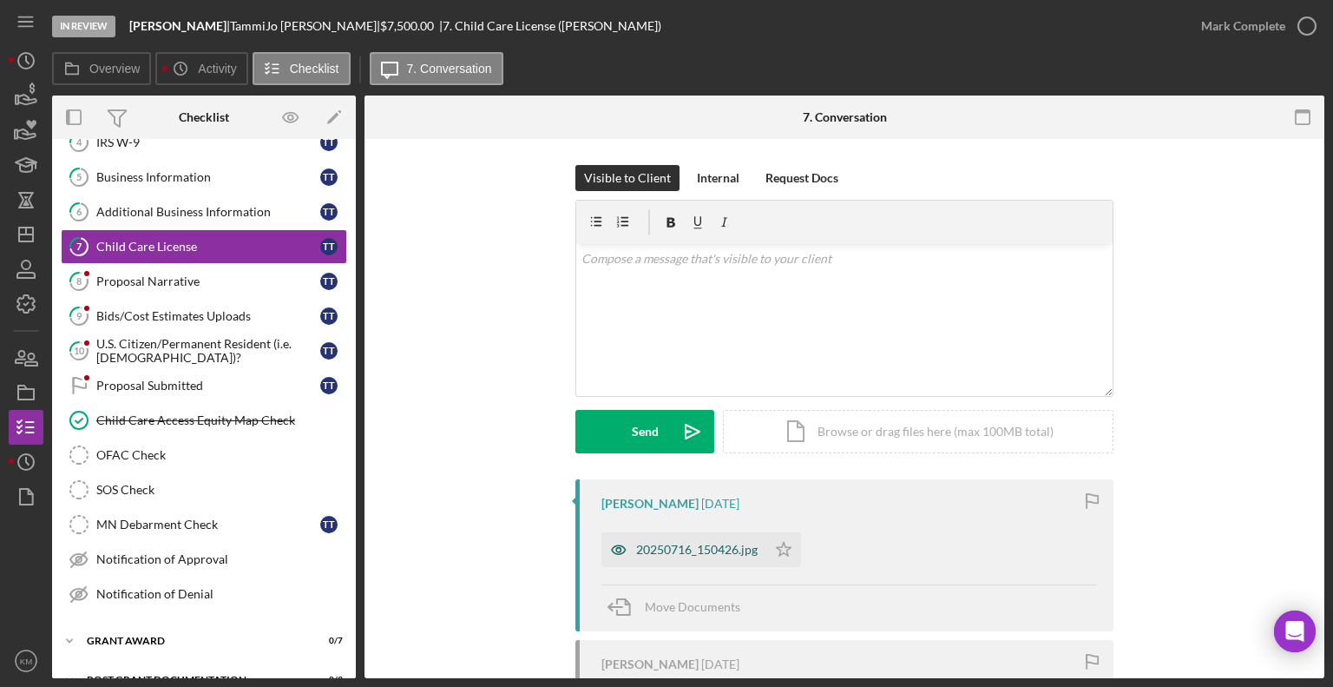
click at [714, 556] on div "20250716_150426.jpg" at bounding box center [684, 549] width 165 height 35
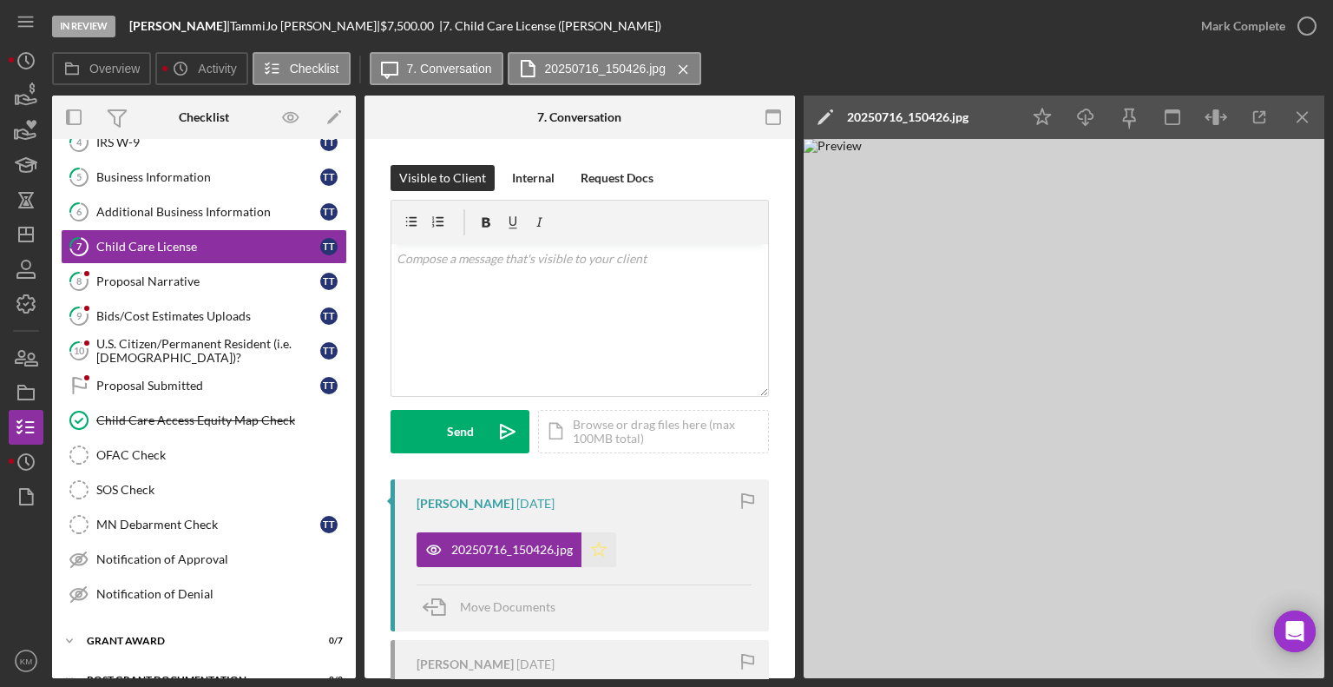
click at [601, 566] on icon "Icon/Star" at bounding box center [599, 549] width 35 height 35
click at [1295, 31] on icon "button" at bounding box center [1307, 25] width 43 height 43
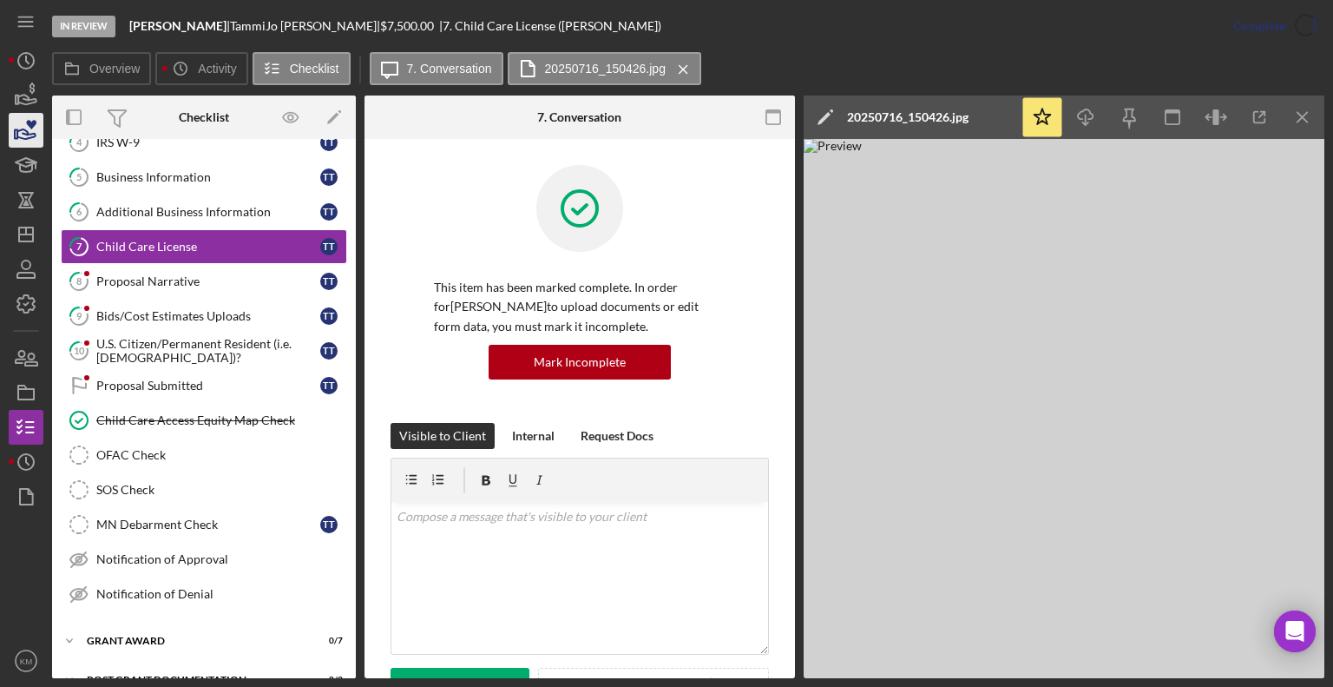
click at [37, 141] on icon "button" at bounding box center [25, 130] width 43 height 43
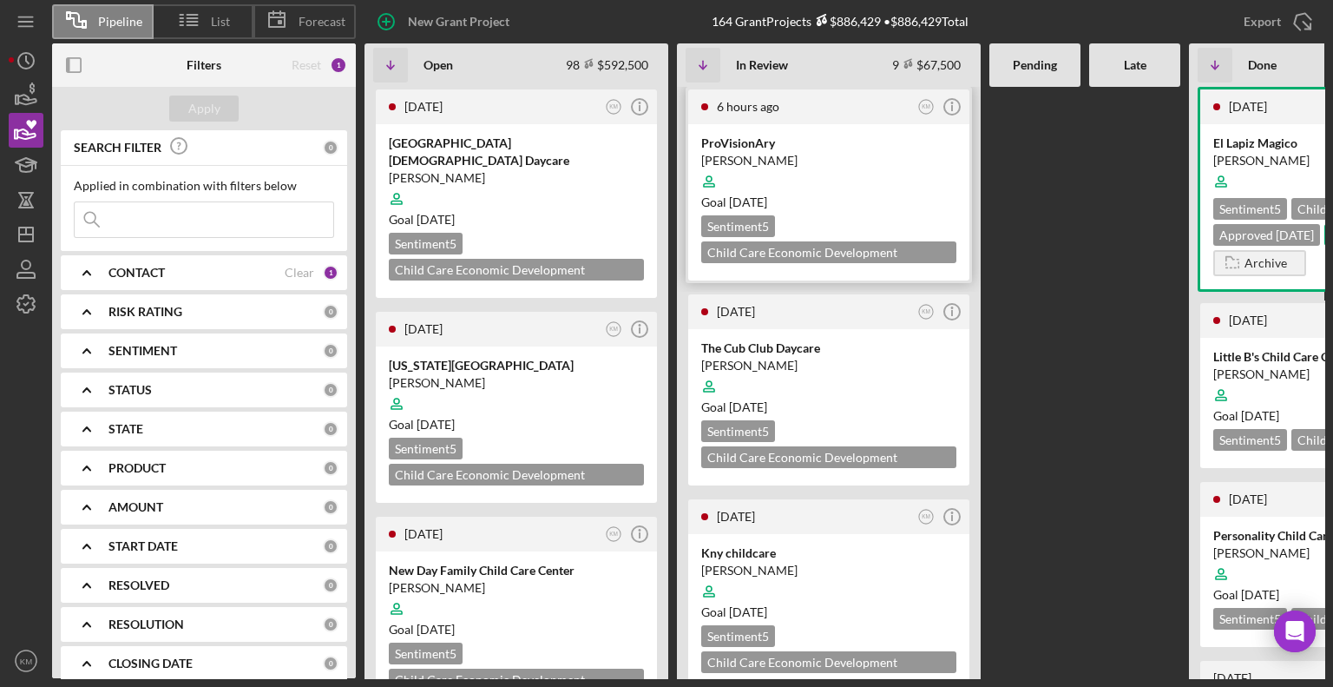
click at [803, 187] on div at bounding box center [828, 181] width 255 height 33
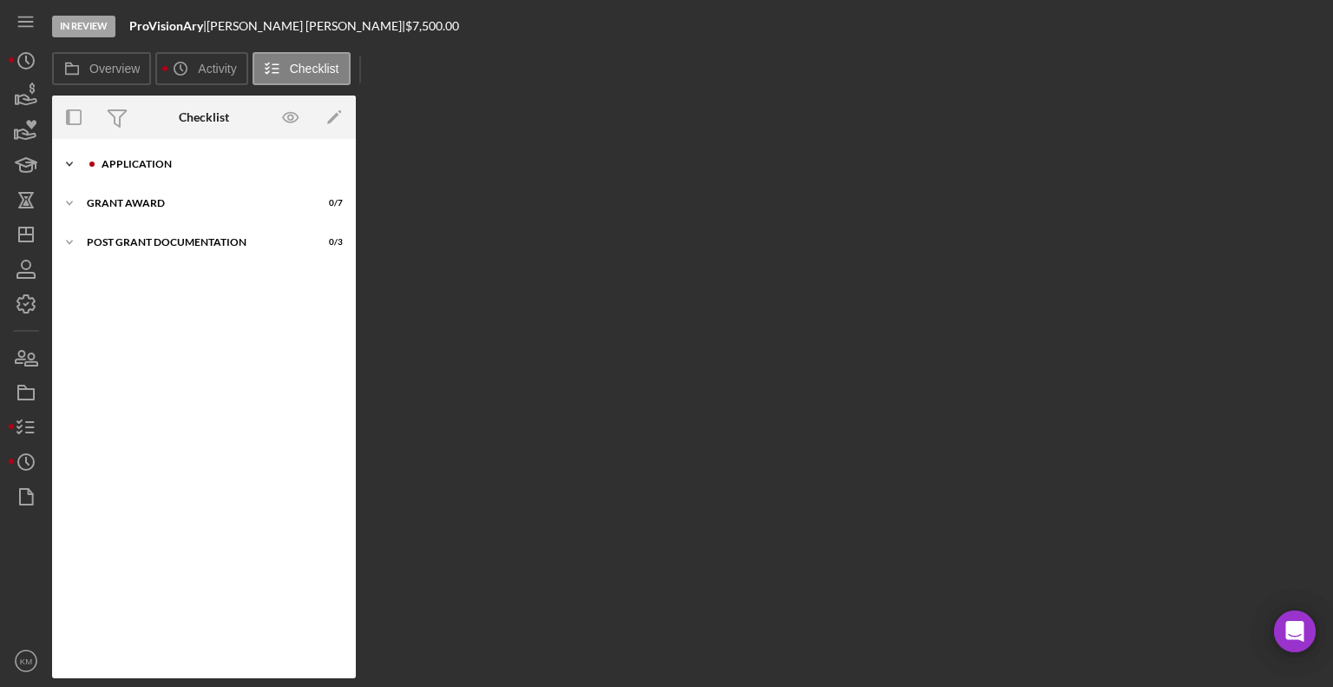
click at [155, 167] on div "Application" at bounding box center [218, 164] width 233 height 10
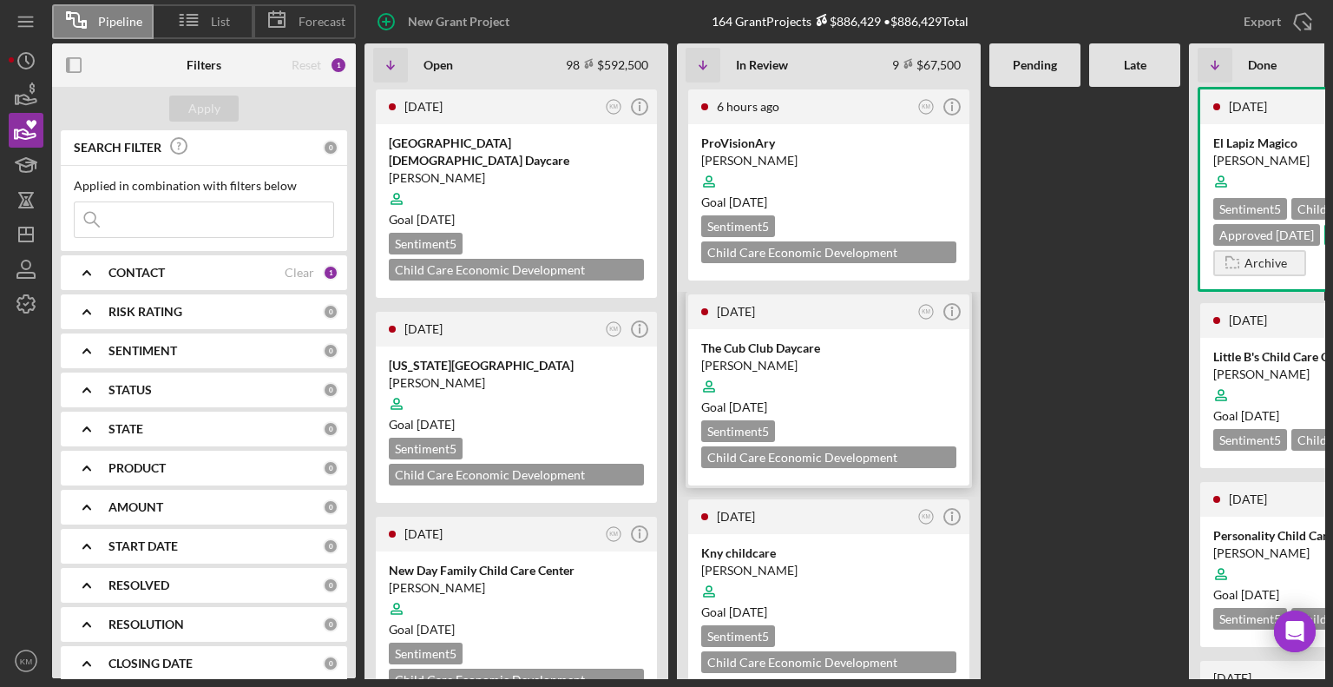
click at [836, 411] on div "Goal [DATE]" at bounding box center [828, 406] width 255 height 17
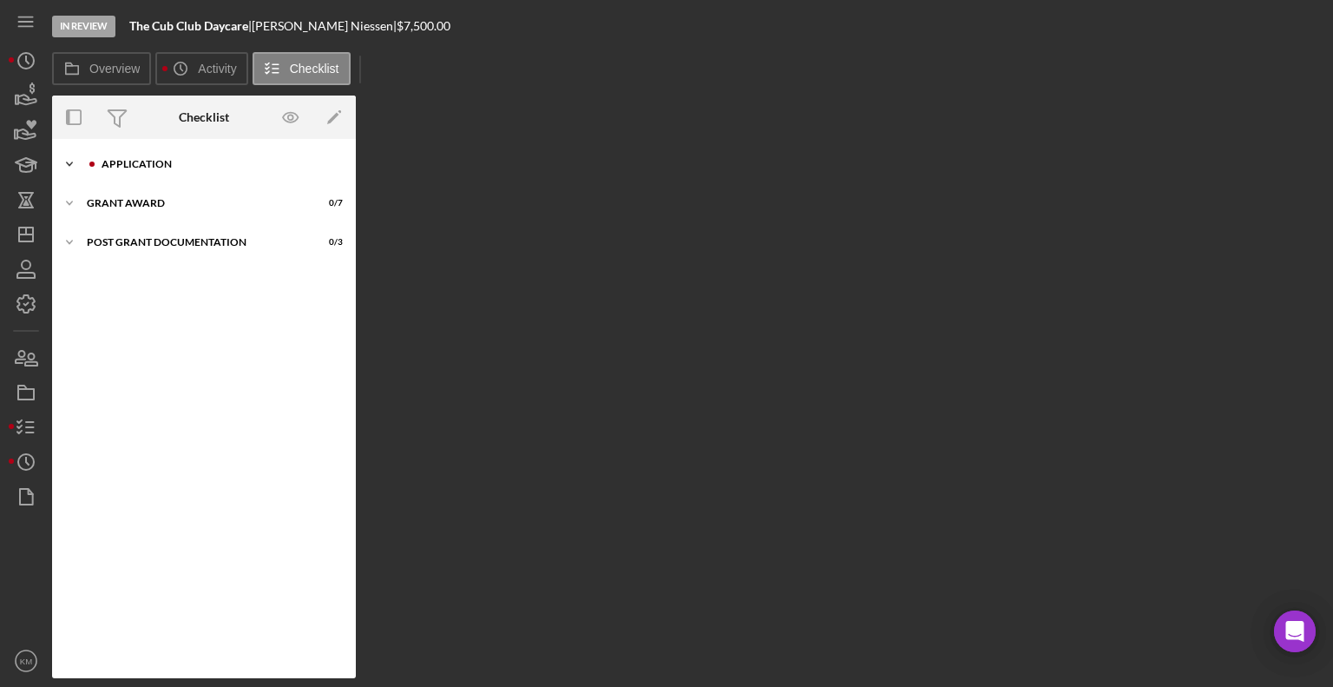
click at [188, 156] on div "Icon/Expander Application 2 / 17" at bounding box center [204, 164] width 304 height 35
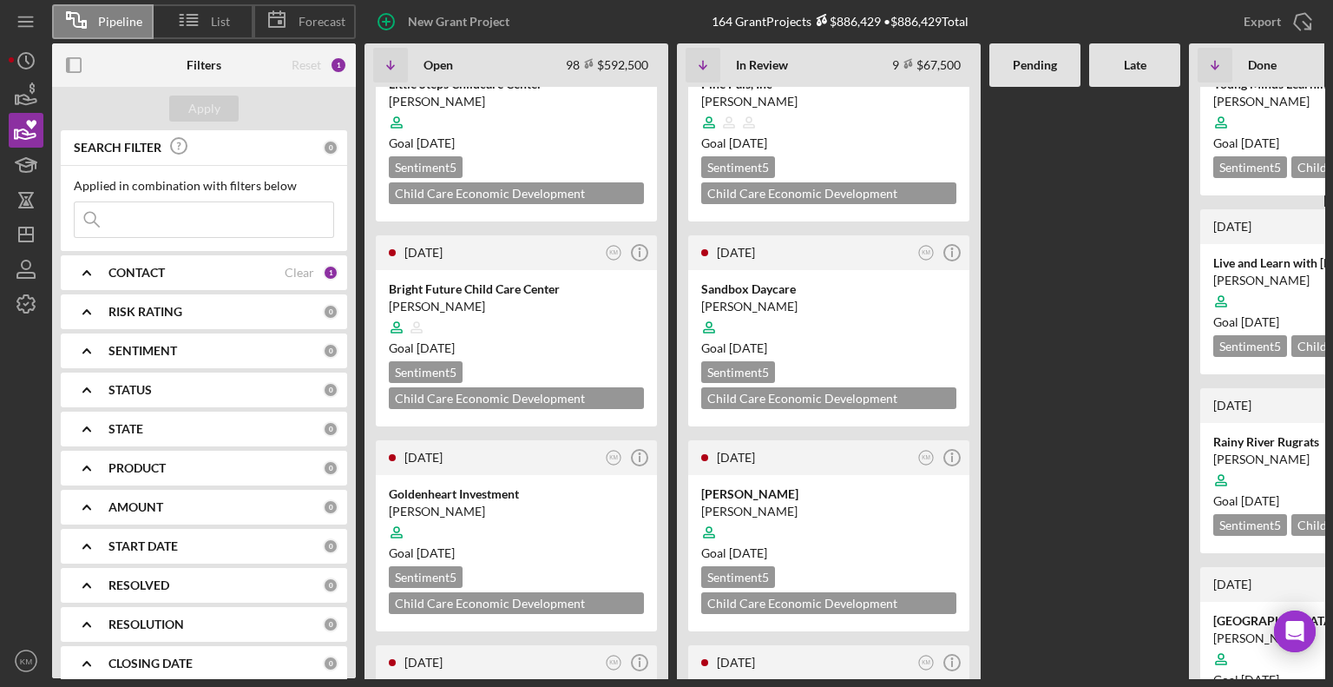
scroll to position [1147, 0]
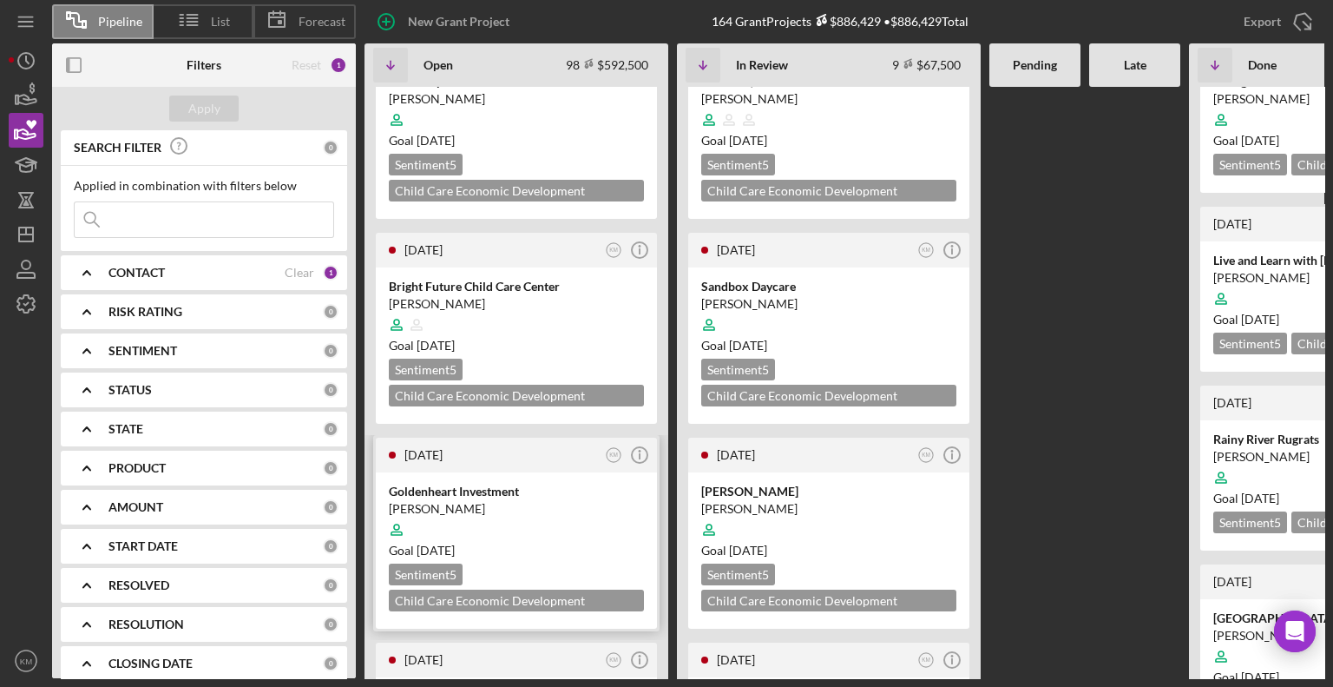
click at [563, 513] on div at bounding box center [516, 529] width 255 height 33
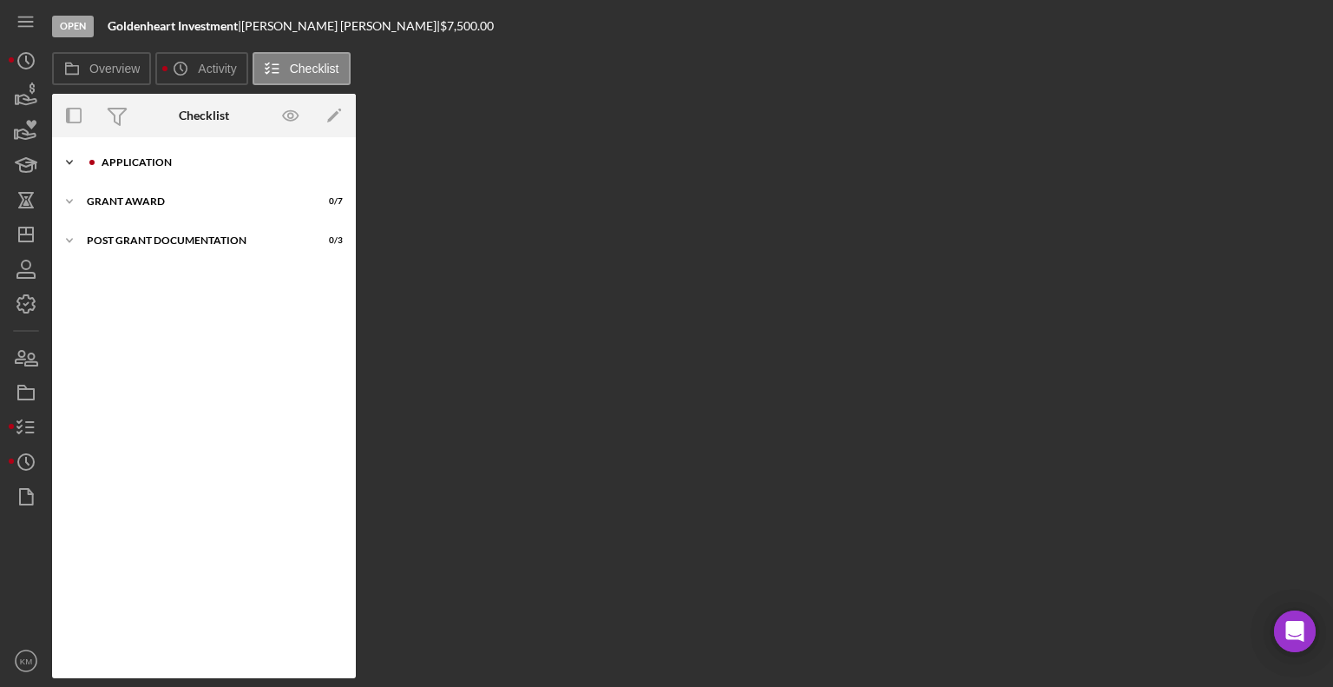
click at [80, 156] on icon "Icon/Expander" at bounding box center [69, 162] width 35 height 35
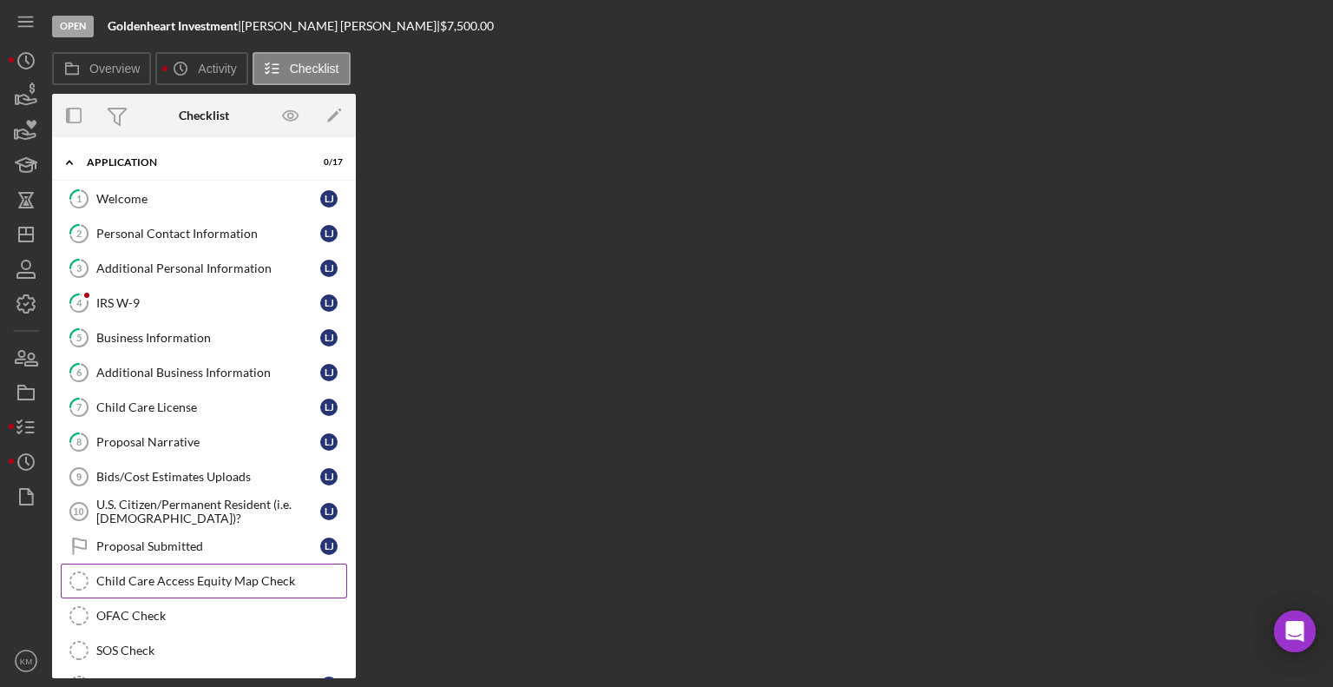
click at [194, 575] on div "Child Care Access Equity Map Check" at bounding box center [221, 581] width 250 height 14
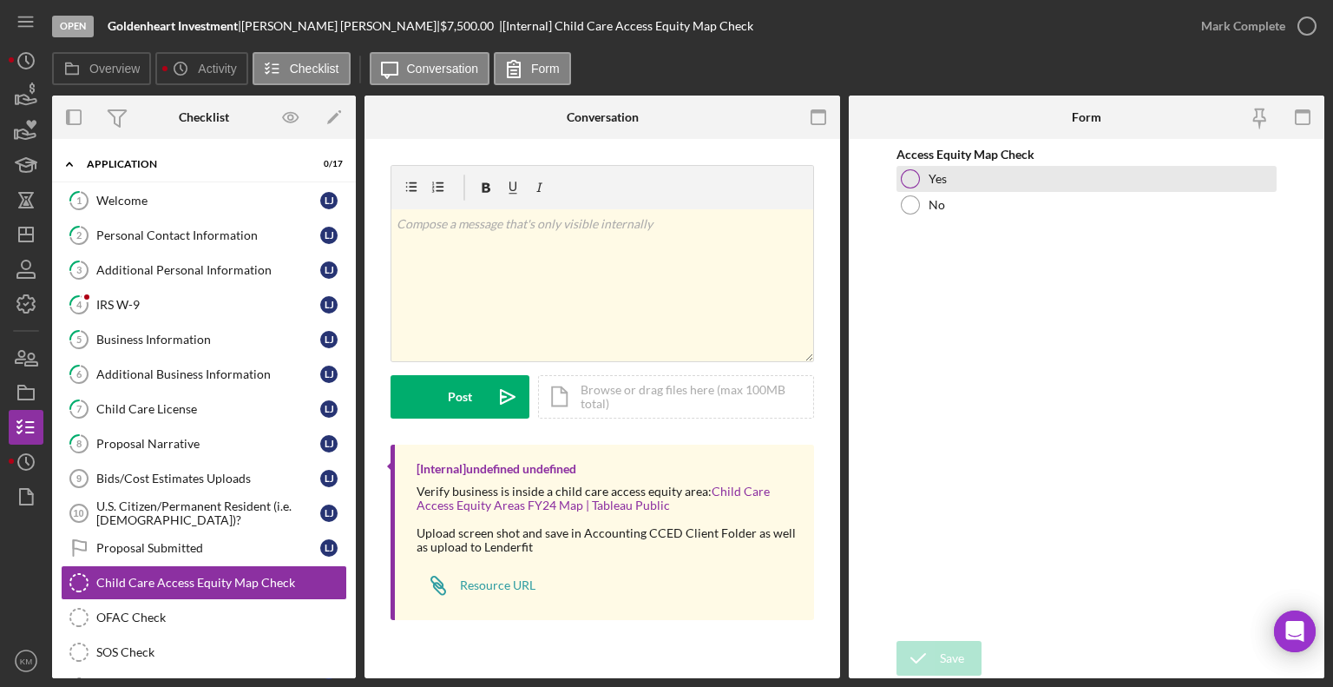
click at [911, 181] on div at bounding box center [910, 178] width 19 height 19
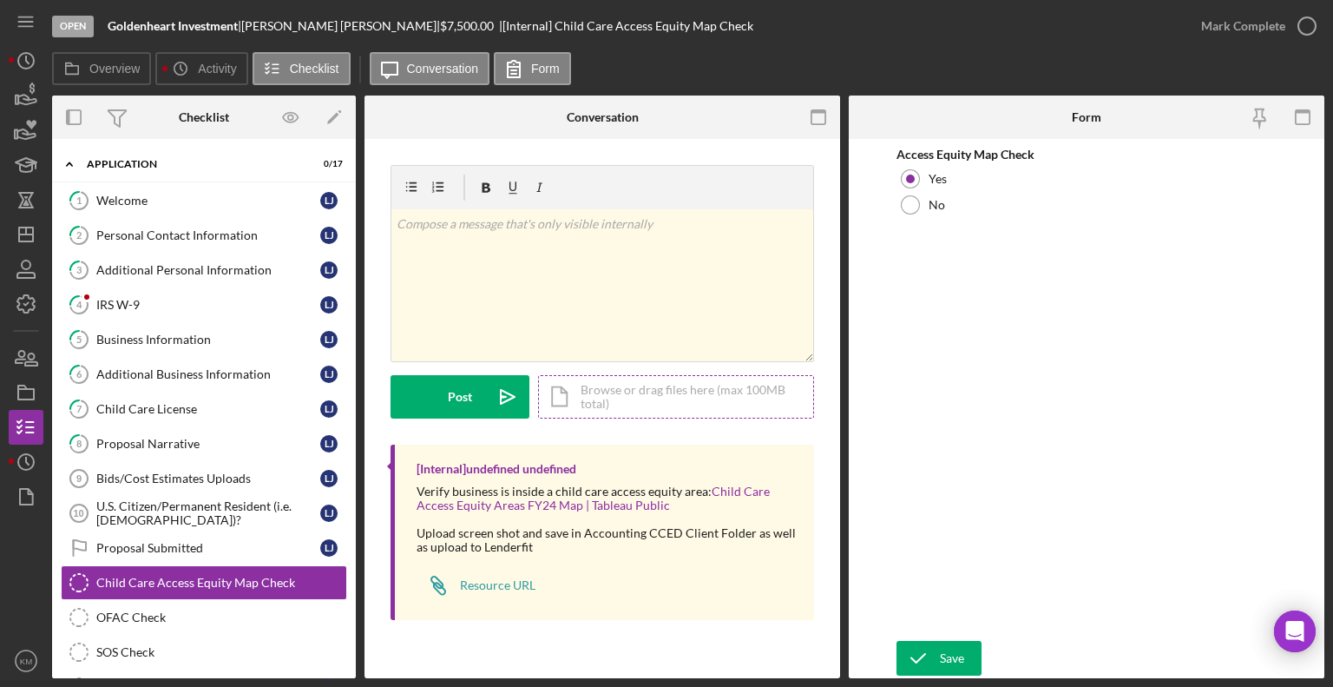
click at [646, 392] on div "Icon/Document Browse or drag files here (max 100MB total) Tap to choose files o…" at bounding box center [676, 396] width 276 height 43
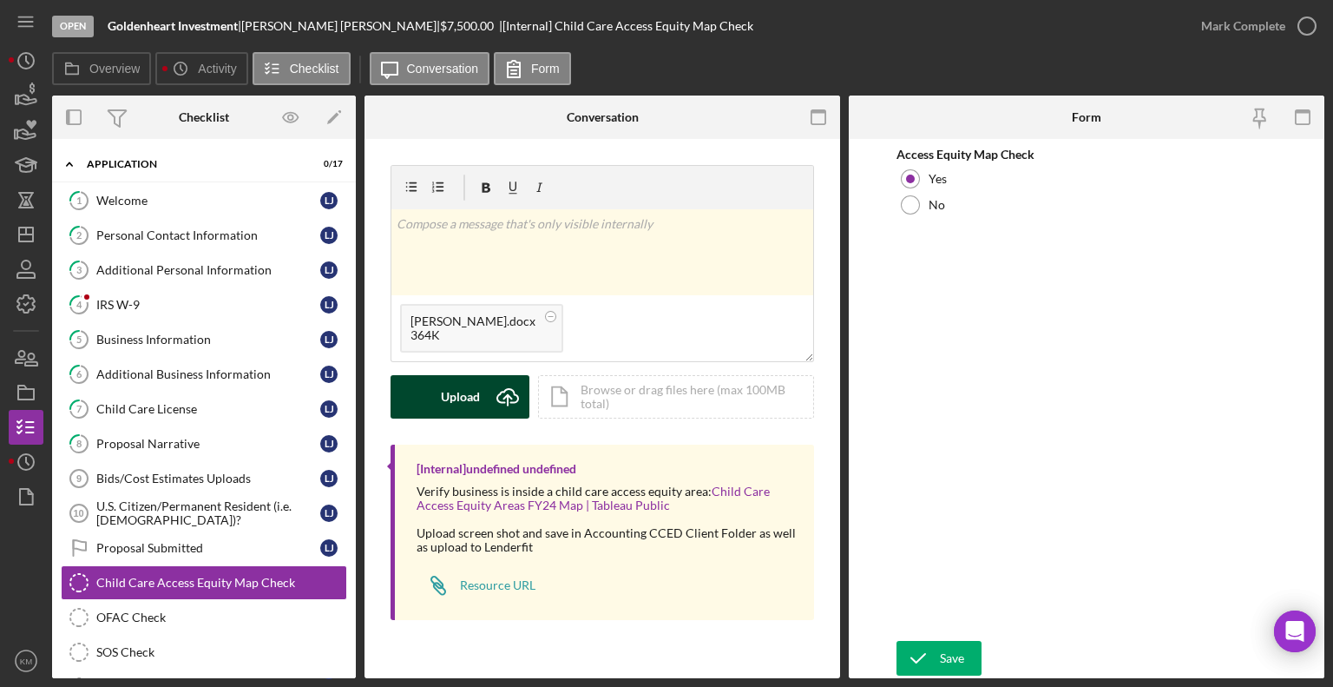
click at [495, 392] on icon "Icon/Upload" at bounding box center [507, 396] width 43 height 43
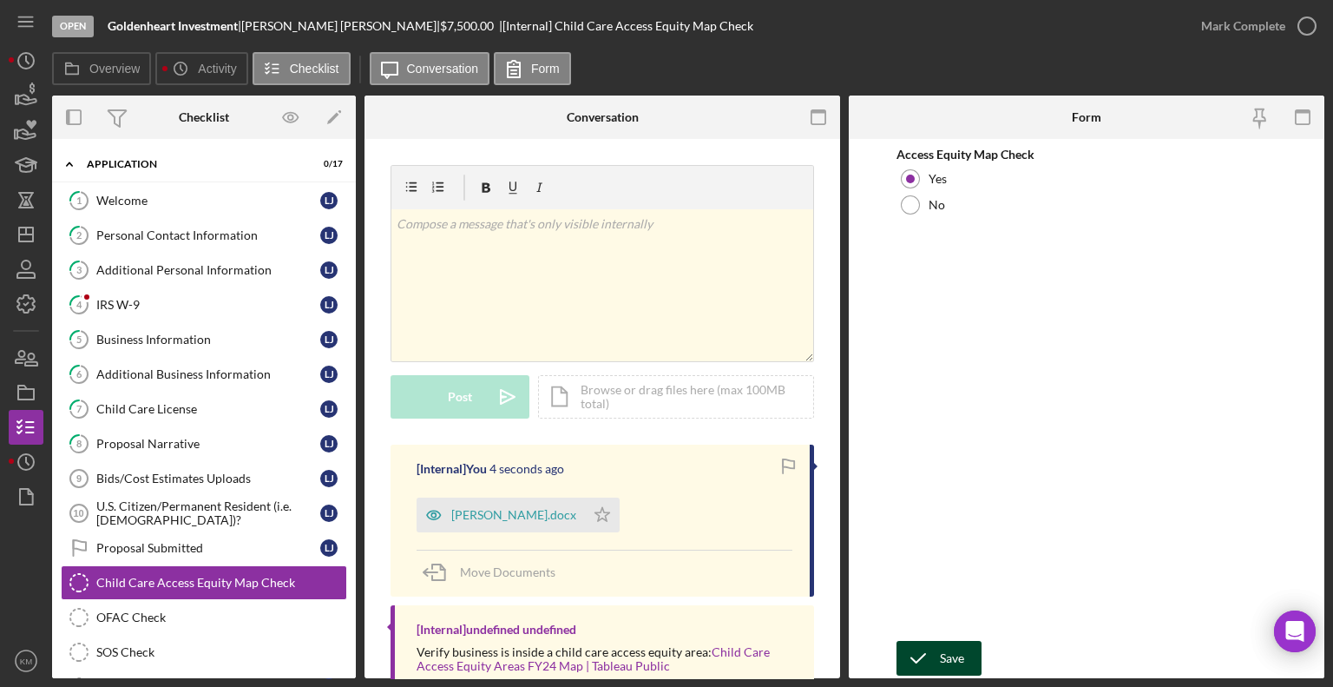
click at [916, 656] on icon "submit" at bounding box center [918, 657] width 43 height 43
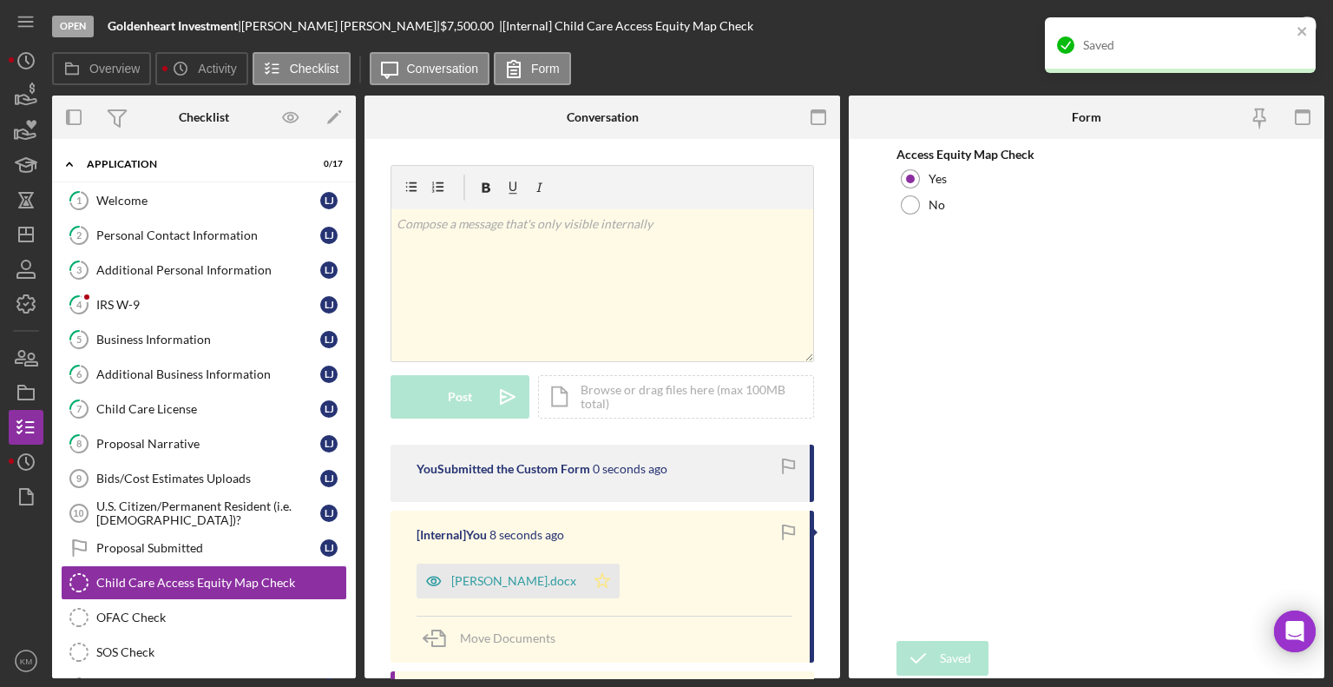
click at [600, 579] on icon "Icon/Star" at bounding box center [602, 580] width 35 height 35
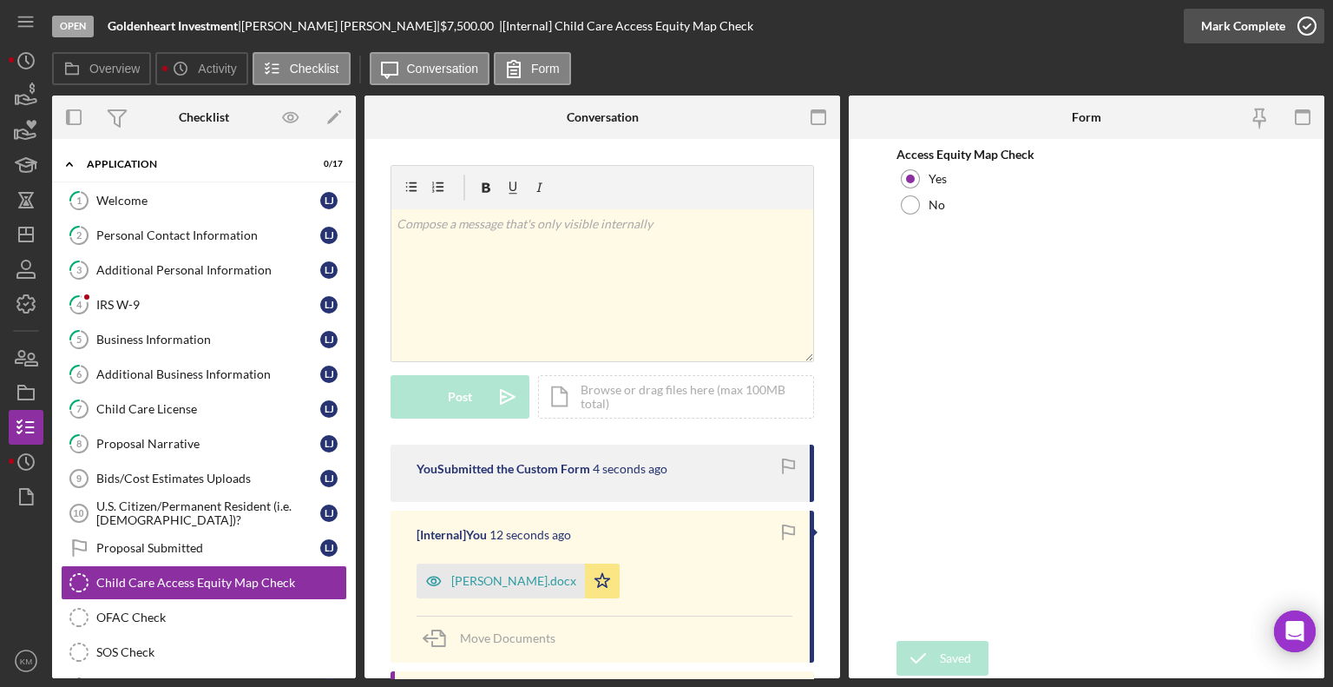
click at [1275, 30] on div "Mark Complete" at bounding box center [1243, 26] width 84 height 35
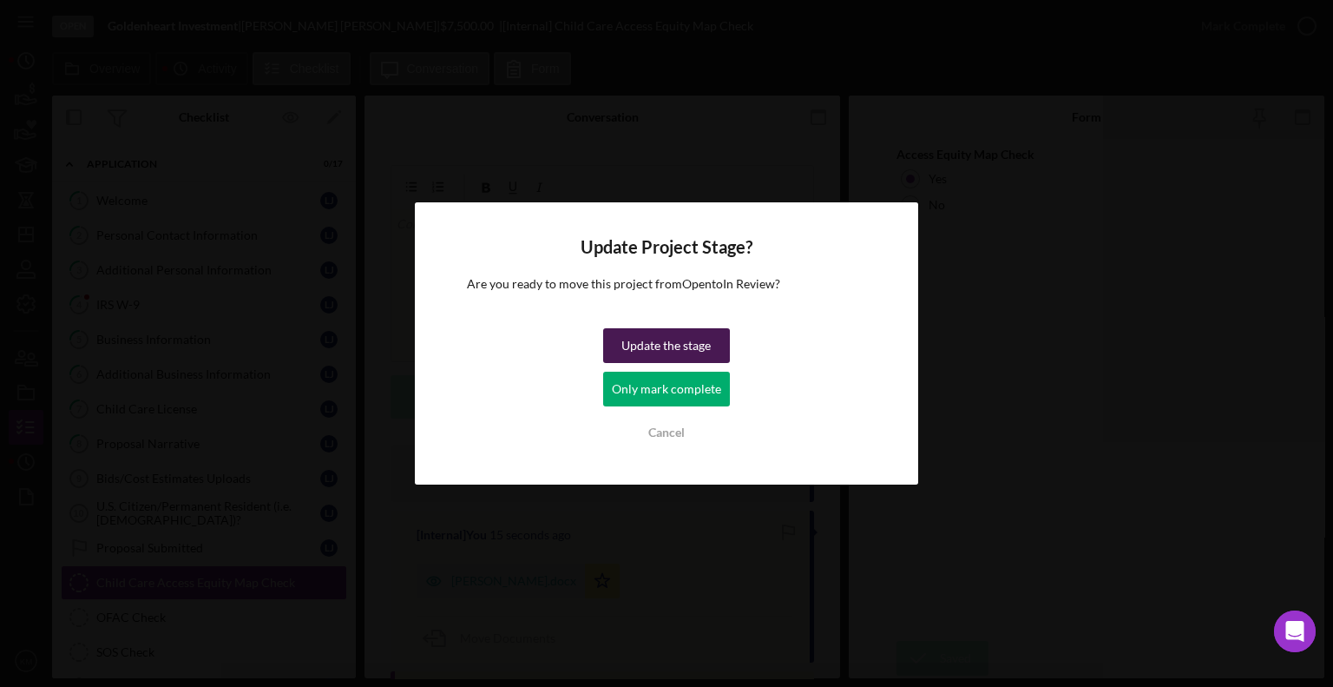
click at [695, 346] on div "Update the stage" at bounding box center [666, 345] width 89 height 35
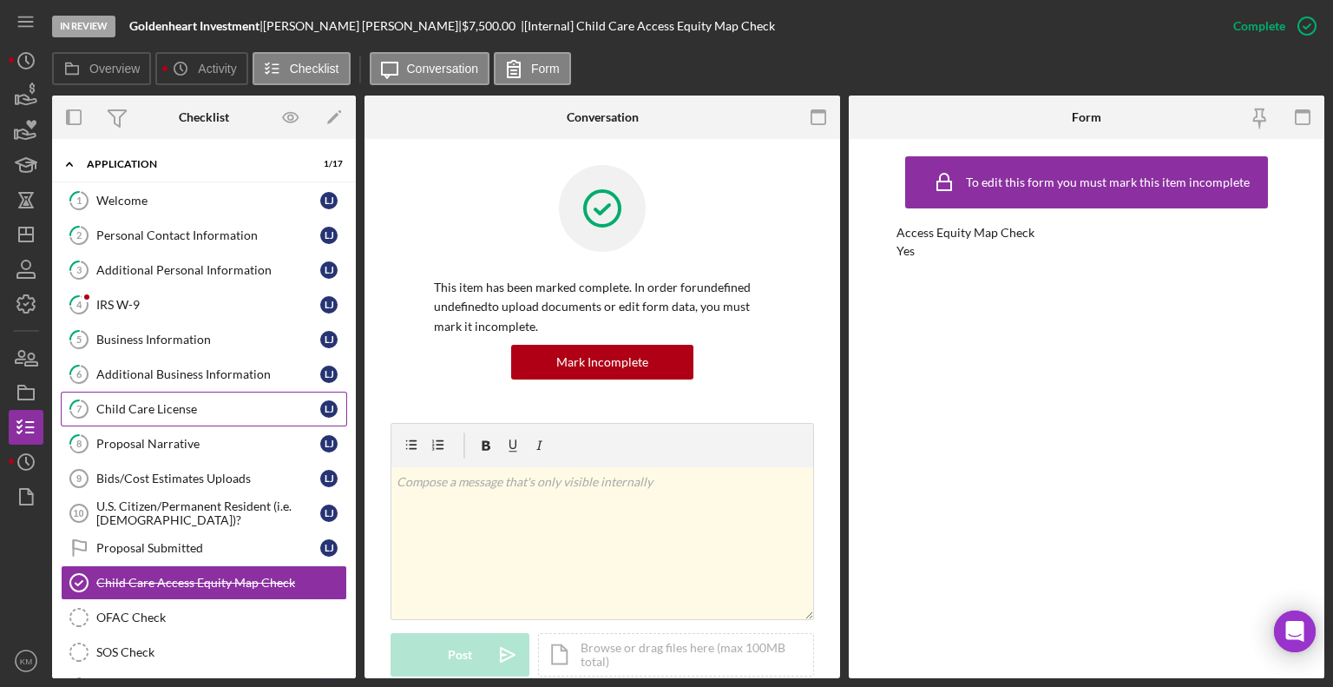
click at [162, 412] on div "Child Care License" at bounding box center [208, 409] width 224 height 14
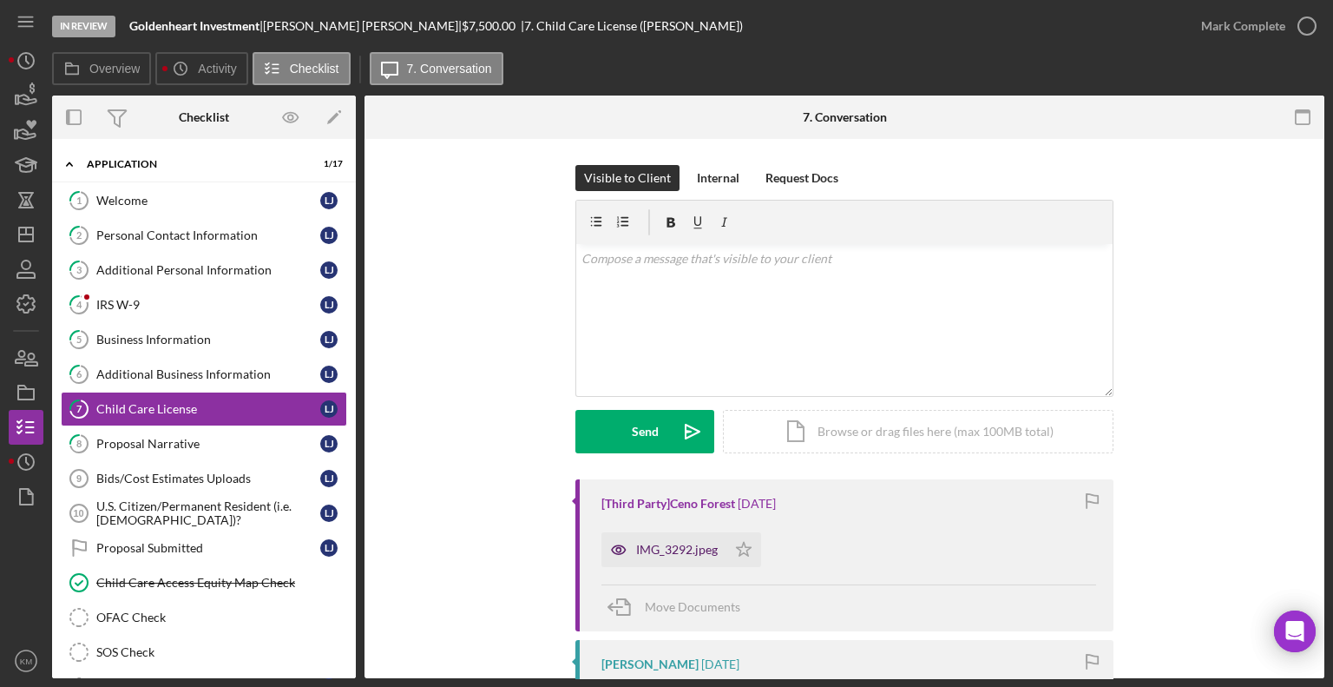
click at [714, 552] on div "IMG_3292.jpeg" at bounding box center [677, 550] width 82 height 14
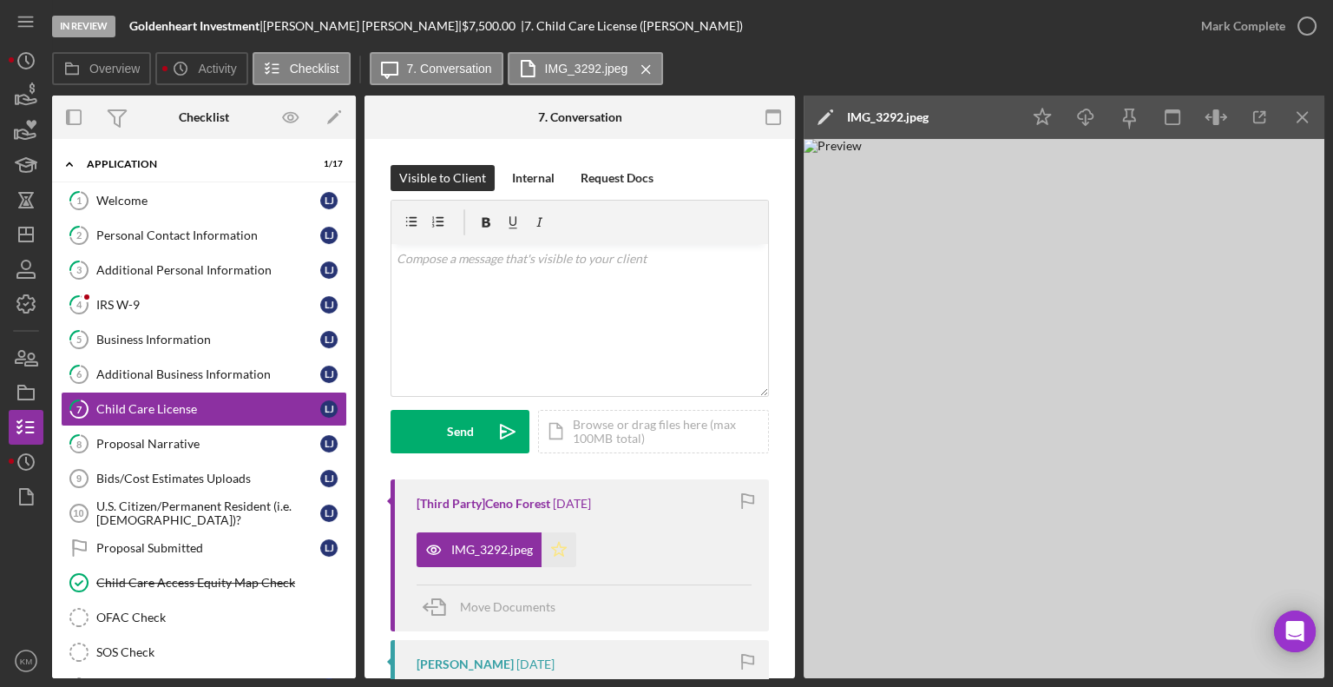
click at [562, 556] on icon "Icon/Star" at bounding box center [559, 549] width 35 height 35
click at [1299, 36] on icon "button" at bounding box center [1307, 25] width 43 height 43
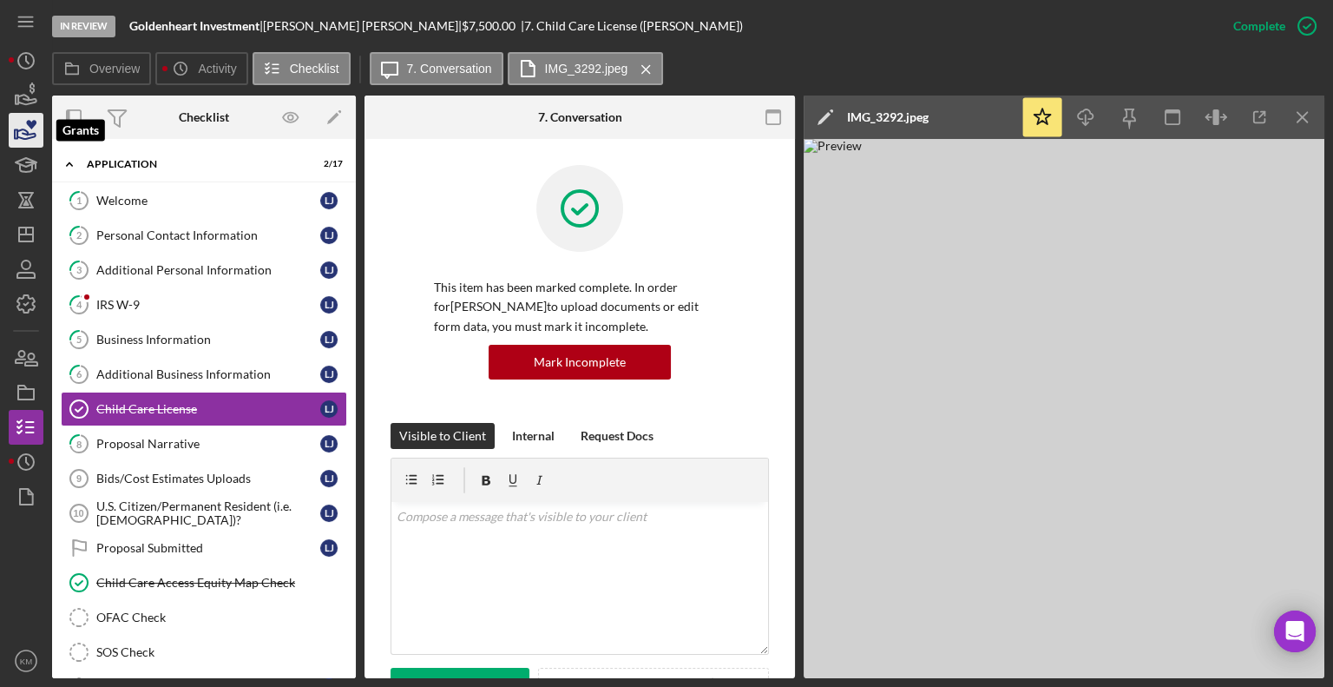
click at [34, 134] on icon "button" at bounding box center [26, 134] width 18 height 10
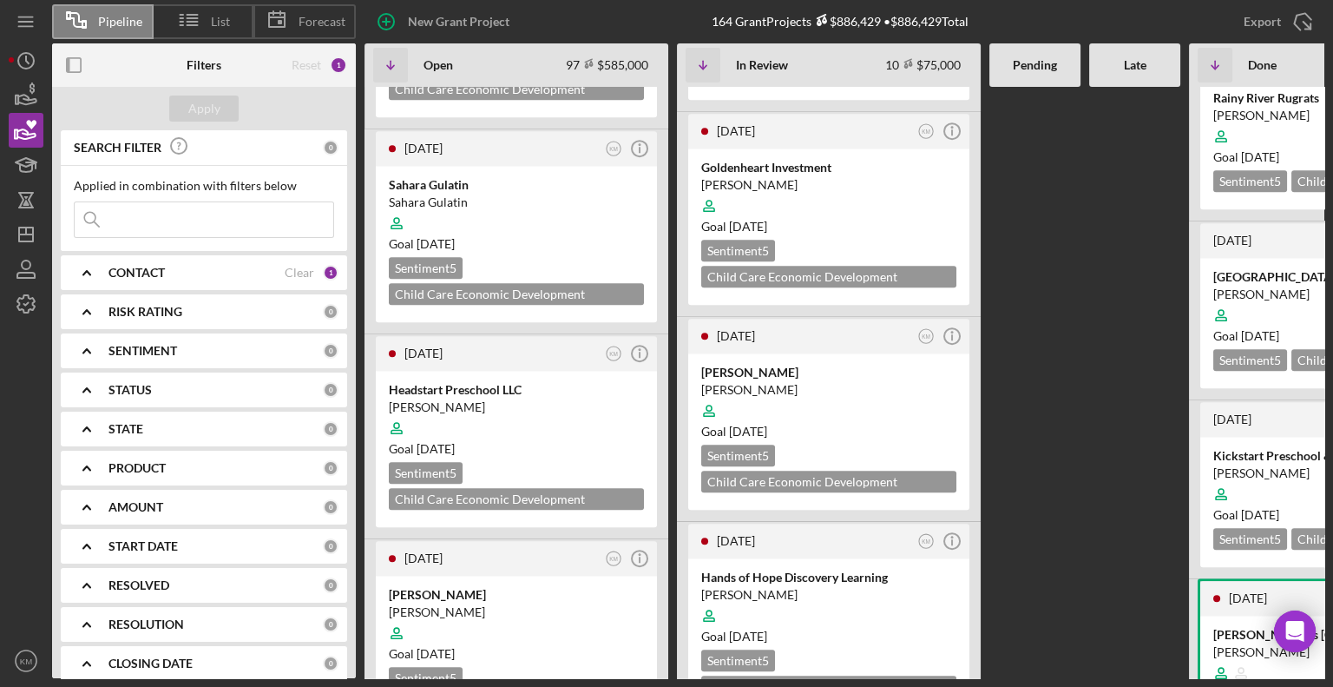
scroll to position [1448, 0]
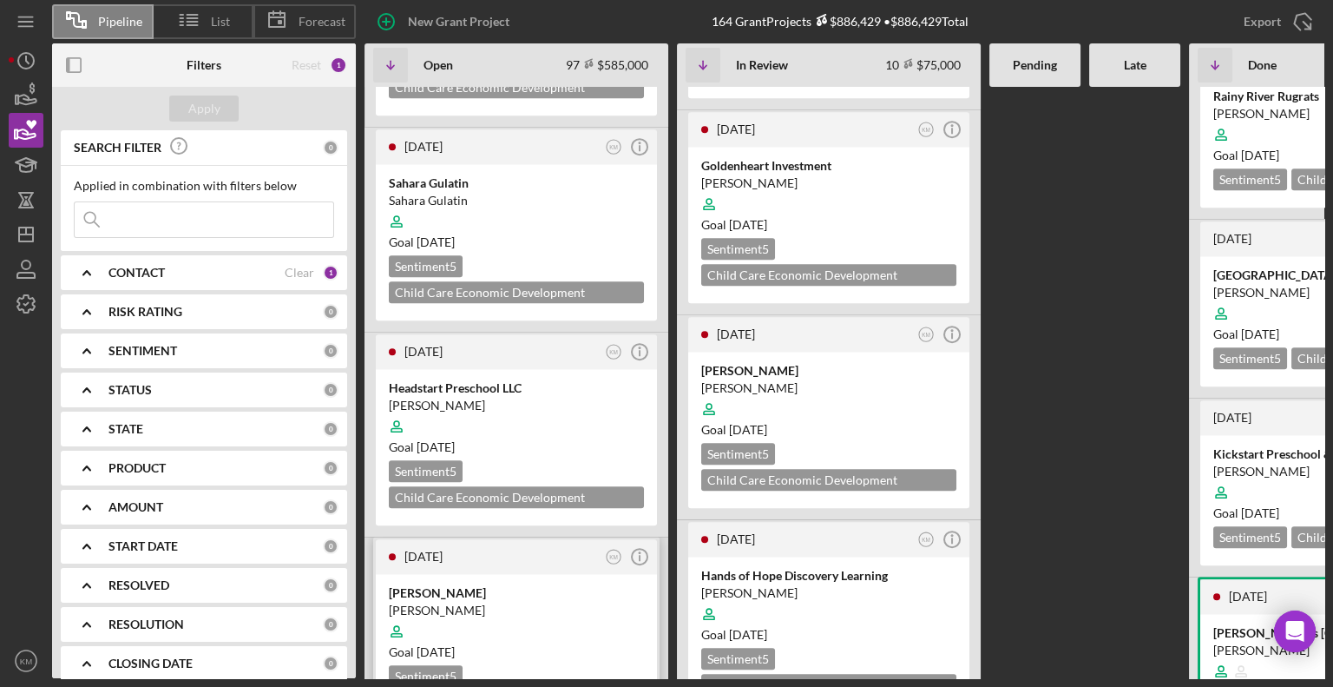
click at [497, 615] on div at bounding box center [516, 631] width 255 height 33
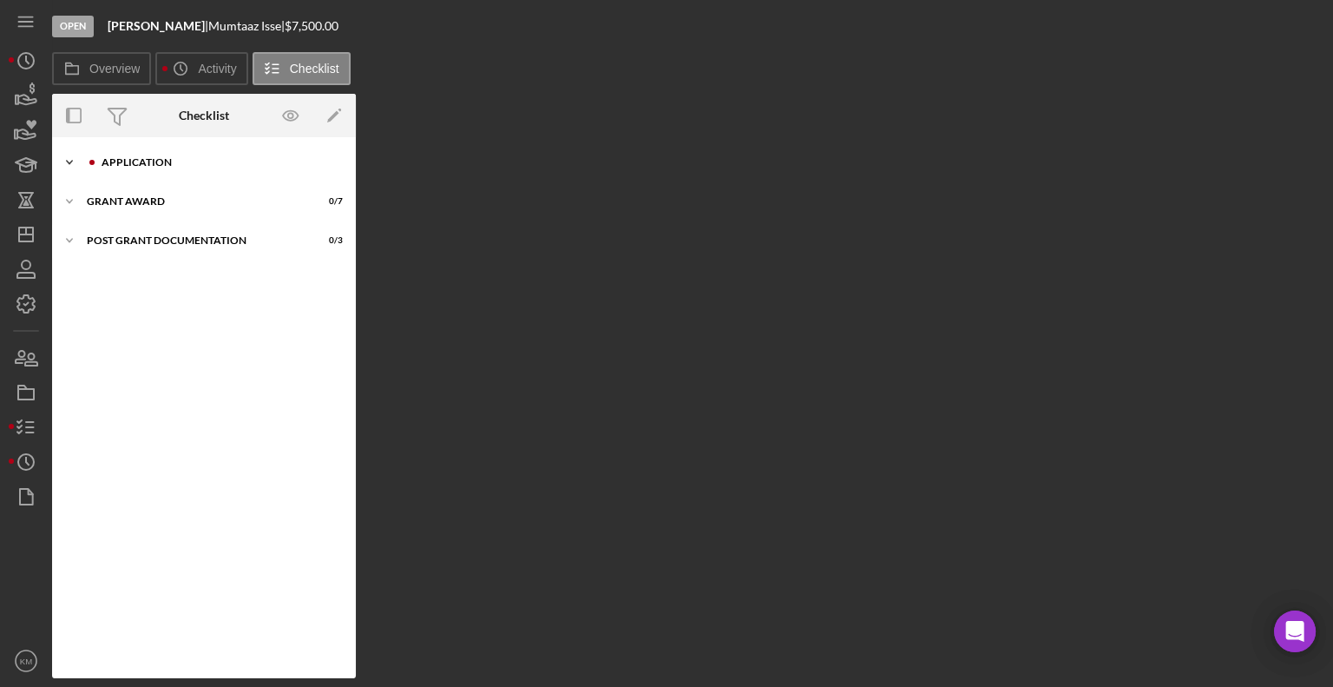
click at [67, 158] on icon "Icon/Expander" at bounding box center [69, 162] width 35 height 35
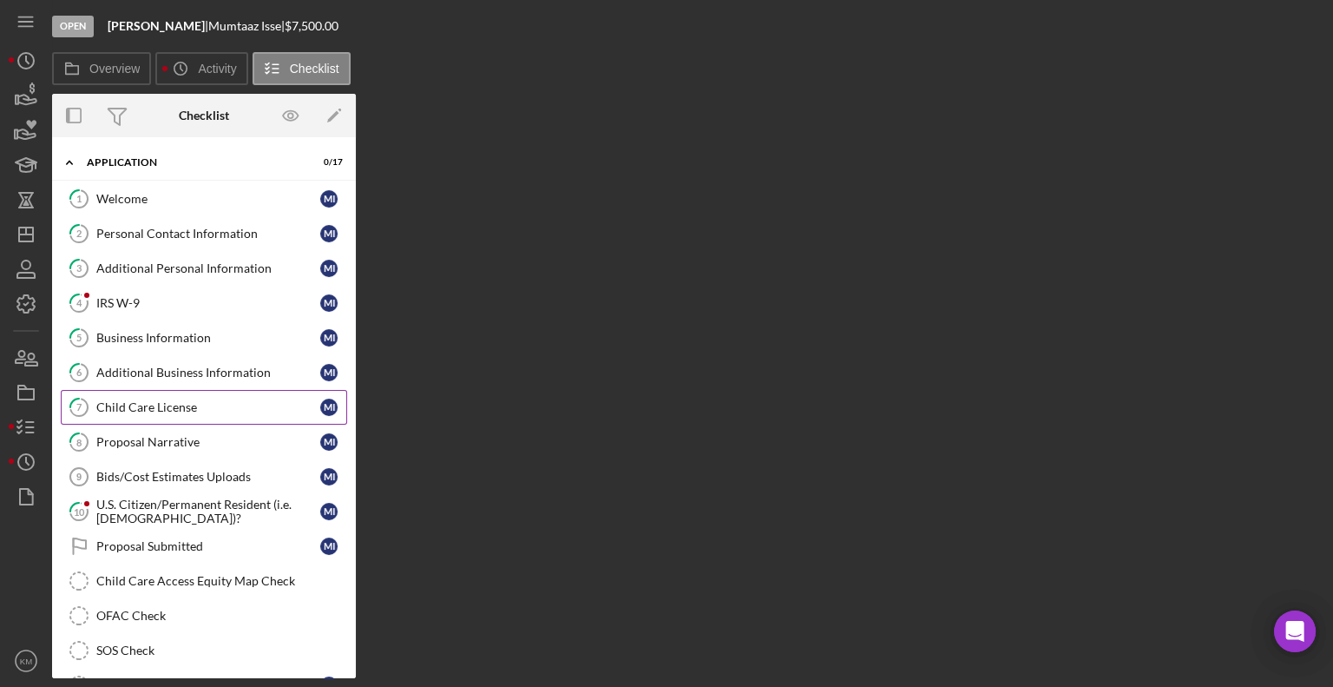
click at [165, 400] on div "Child Care License" at bounding box center [208, 407] width 224 height 14
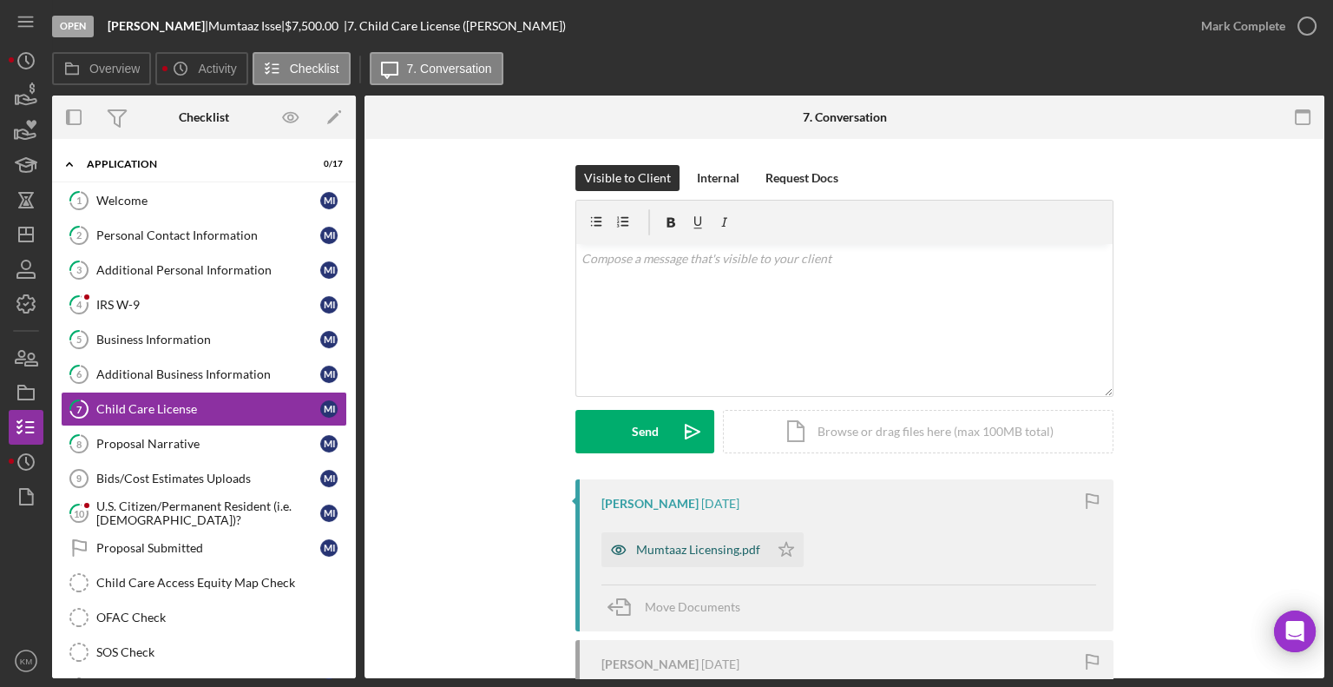
click at [747, 555] on div "Mumtaaz Licensing.pdf" at bounding box center [698, 550] width 124 height 14
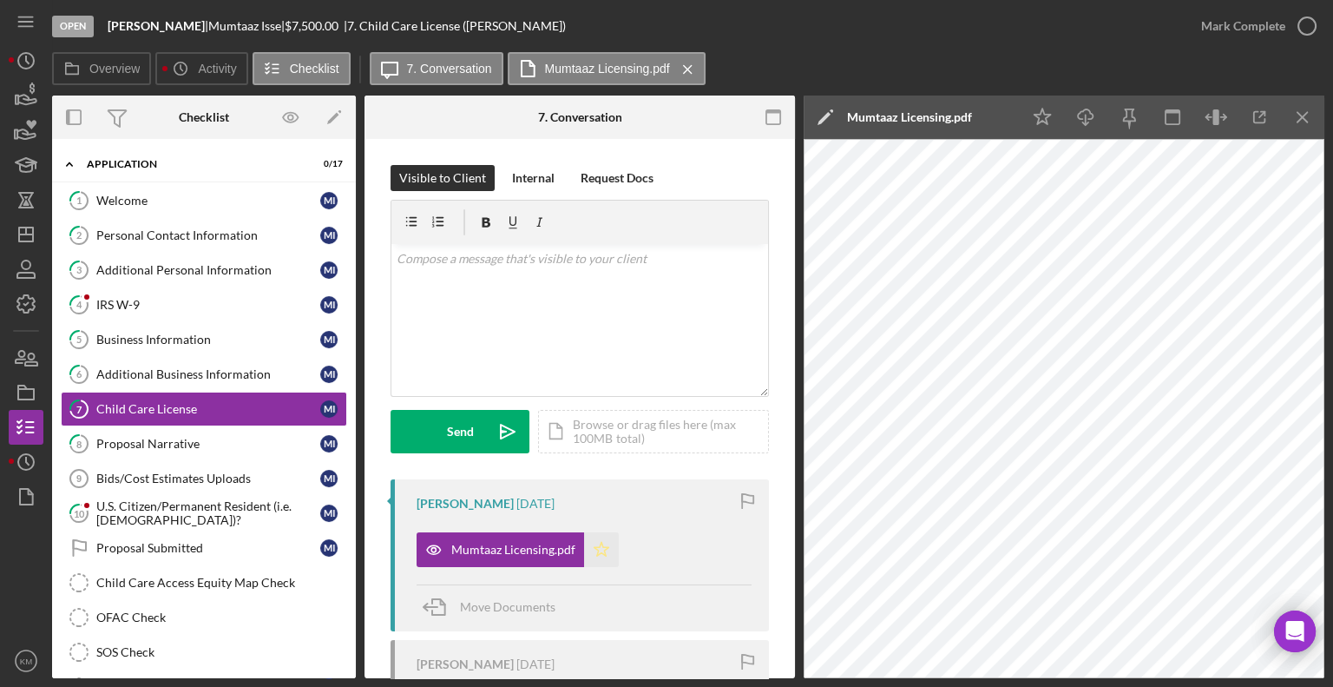
click at [602, 558] on icon "Icon/Star" at bounding box center [601, 549] width 35 height 35
click at [1311, 19] on icon "button" at bounding box center [1307, 25] width 43 height 43
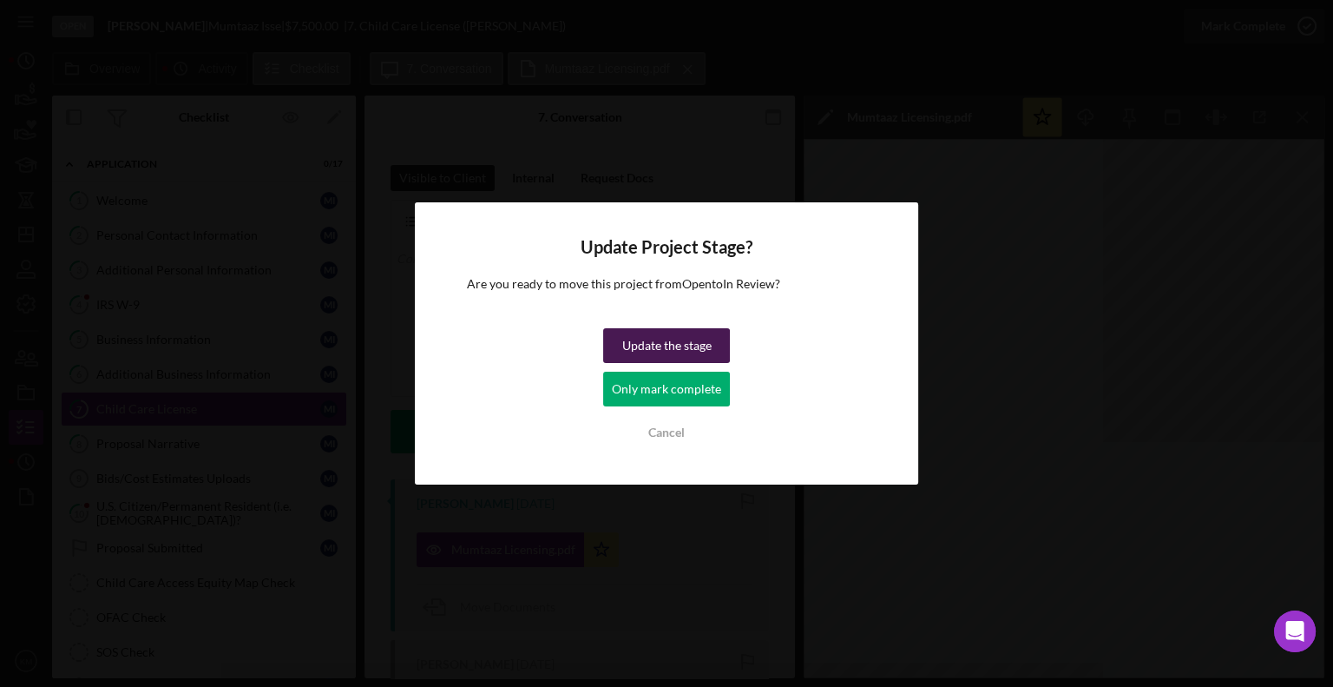
click at [719, 346] on button "Update the stage" at bounding box center [666, 345] width 127 height 35
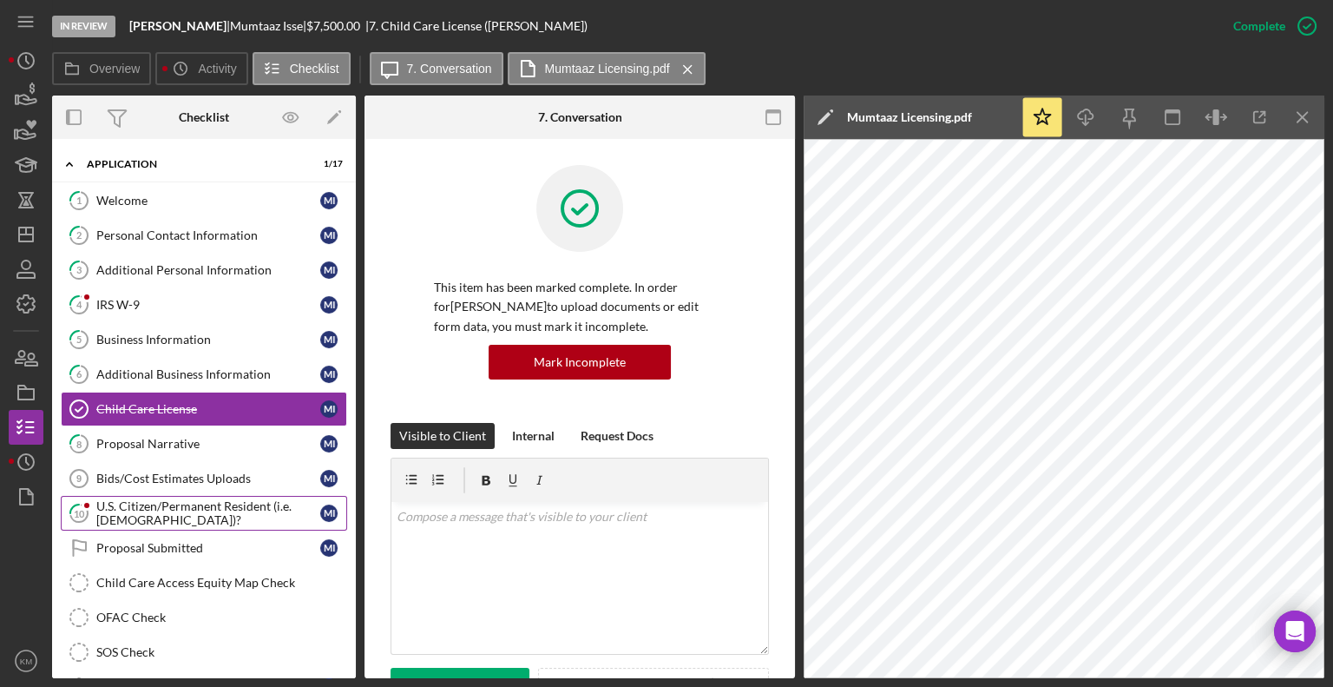
click at [262, 507] on div "U.S. Citizen/Permanent Resident (i.e. [DEMOGRAPHIC_DATA])?" at bounding box center [208, 513] width 224 height 28
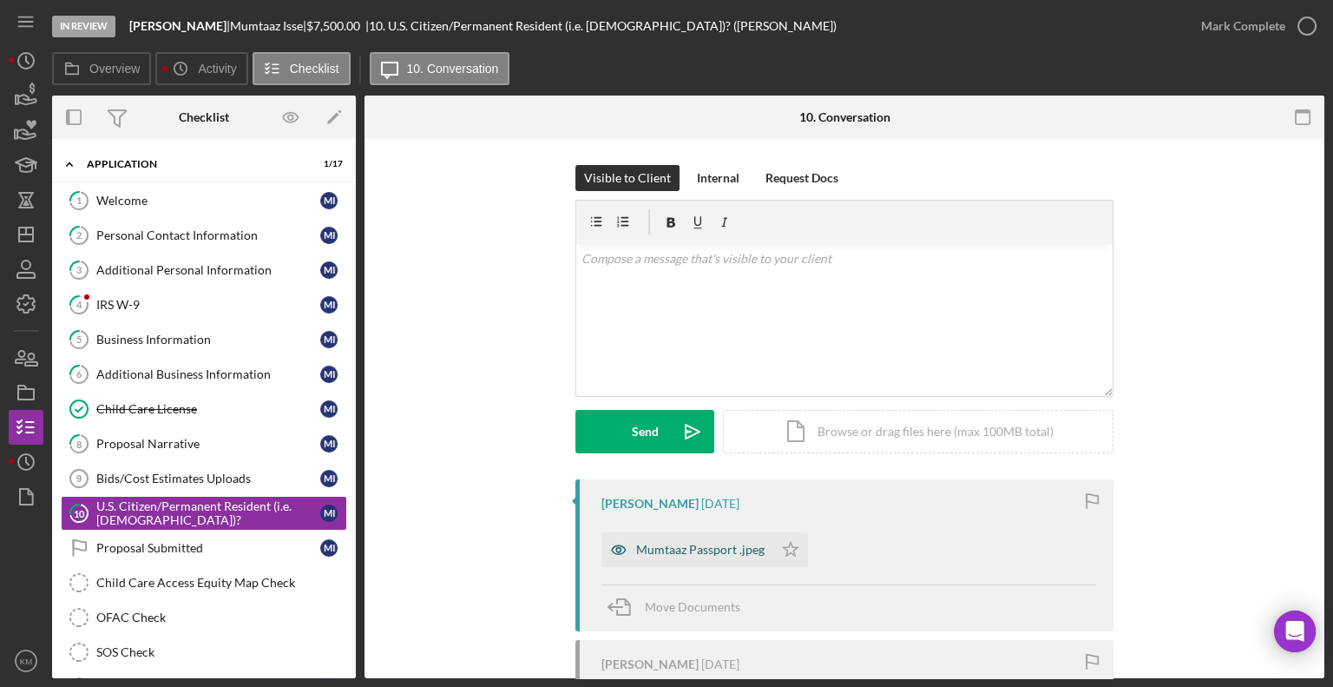
click at [742, 544] on div "Mumtaaz Passport .jpeg" at bounding box center [700, 550] width 128 height 14
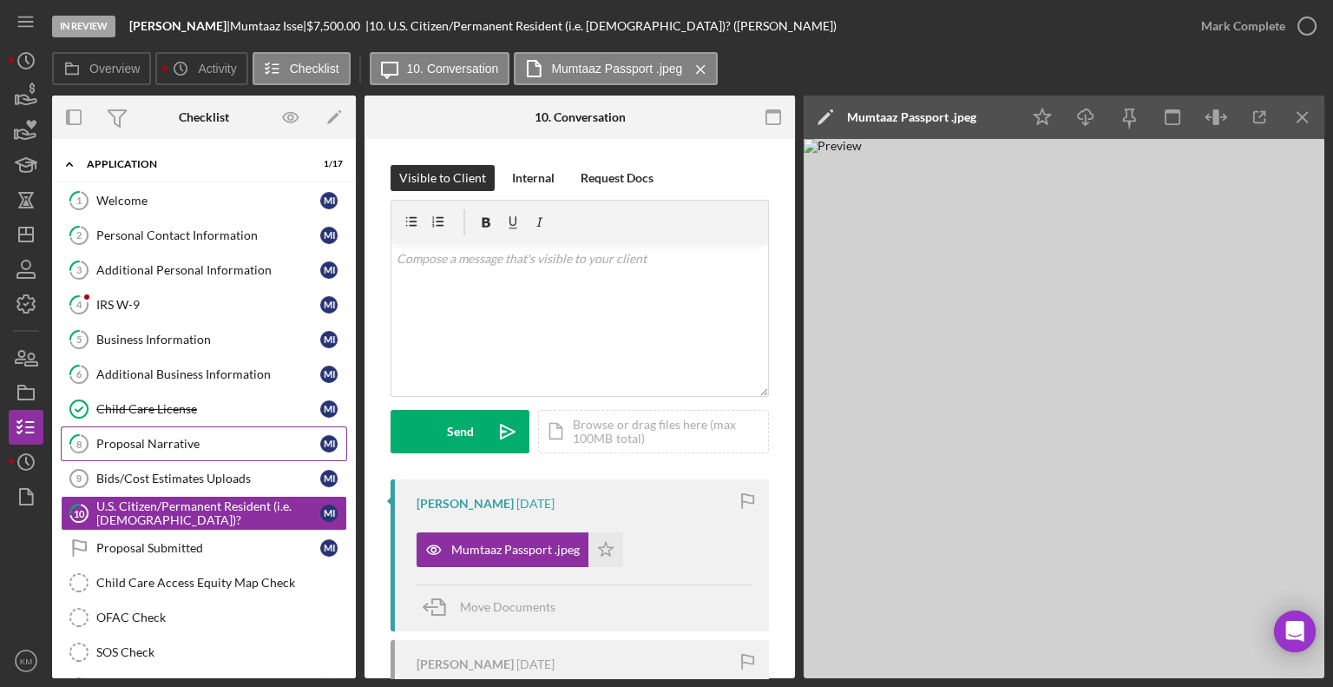
click at [197, 438] on div "Proposal Narrative" at bounding box center [208, 444] width 224 height 14
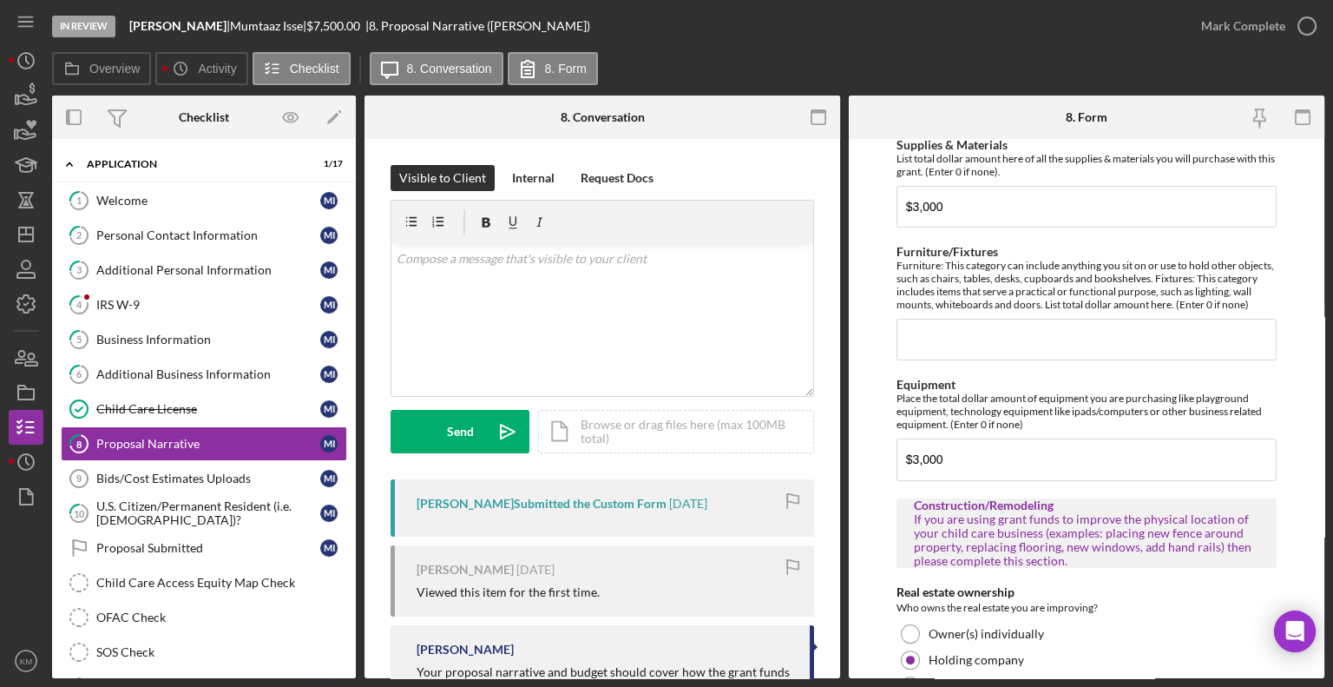
scroll to position [733, 0]
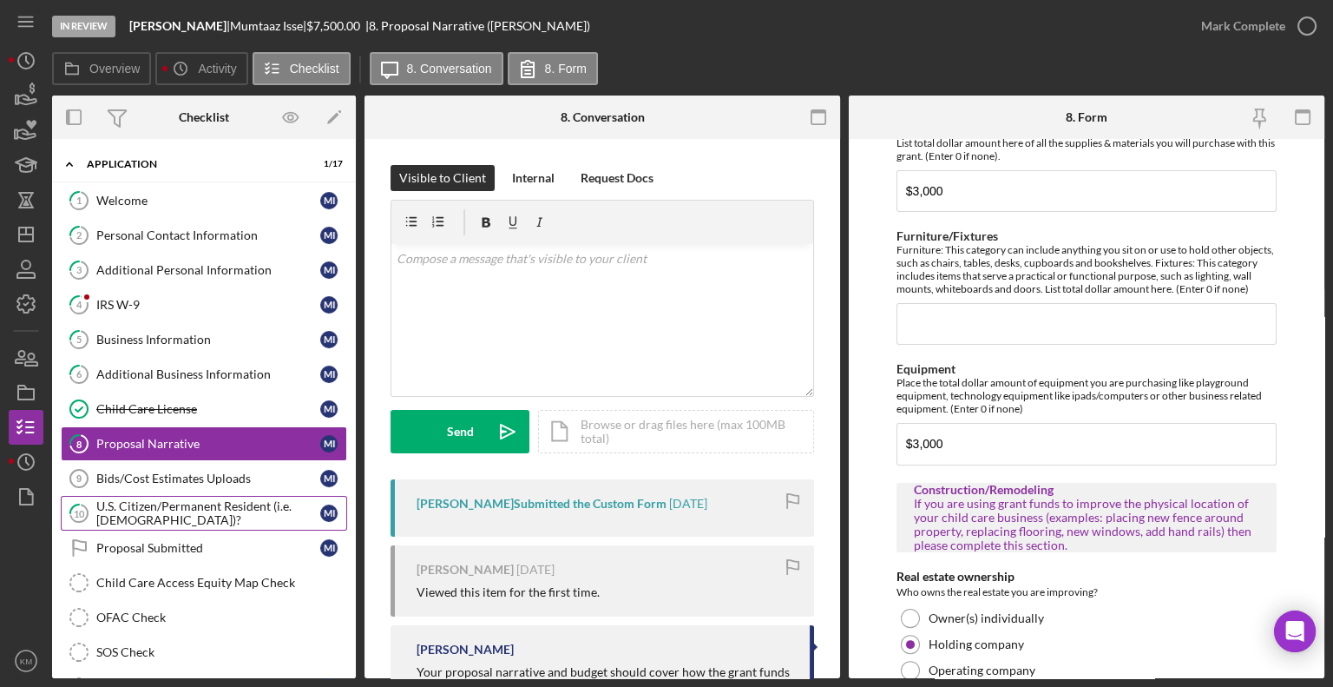
click at [172, 519] on div "U.S. Citizen/Permanent Resident (i.e. [DEMOGRAPHIC_DATA])?" at bounding box center [208, 513] width 224 height 28
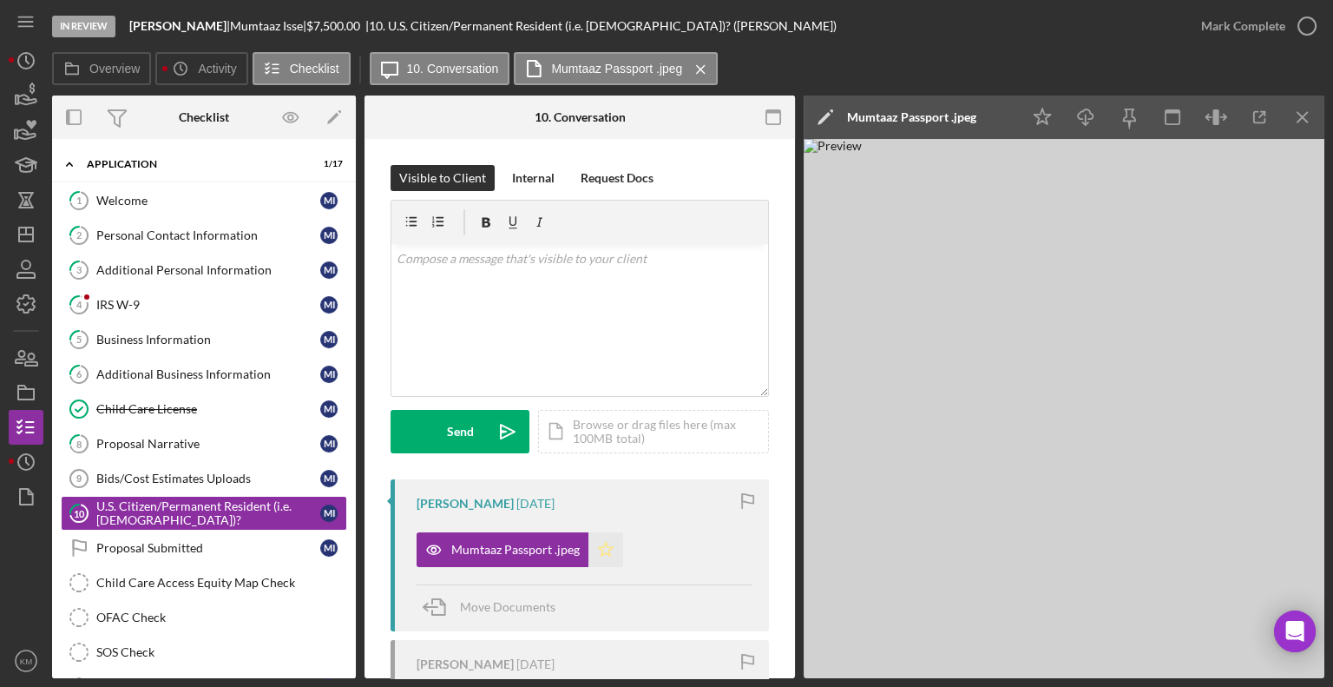
click at [607, 548] on icon "Icon/Star" at bounding box center [606, 549] width 35 height 35
click at [223, 569] on link "Child Care Access Equity Map Check Child Care Access Equity Map Check" at bounding box center [204, 582] width 286 height 35
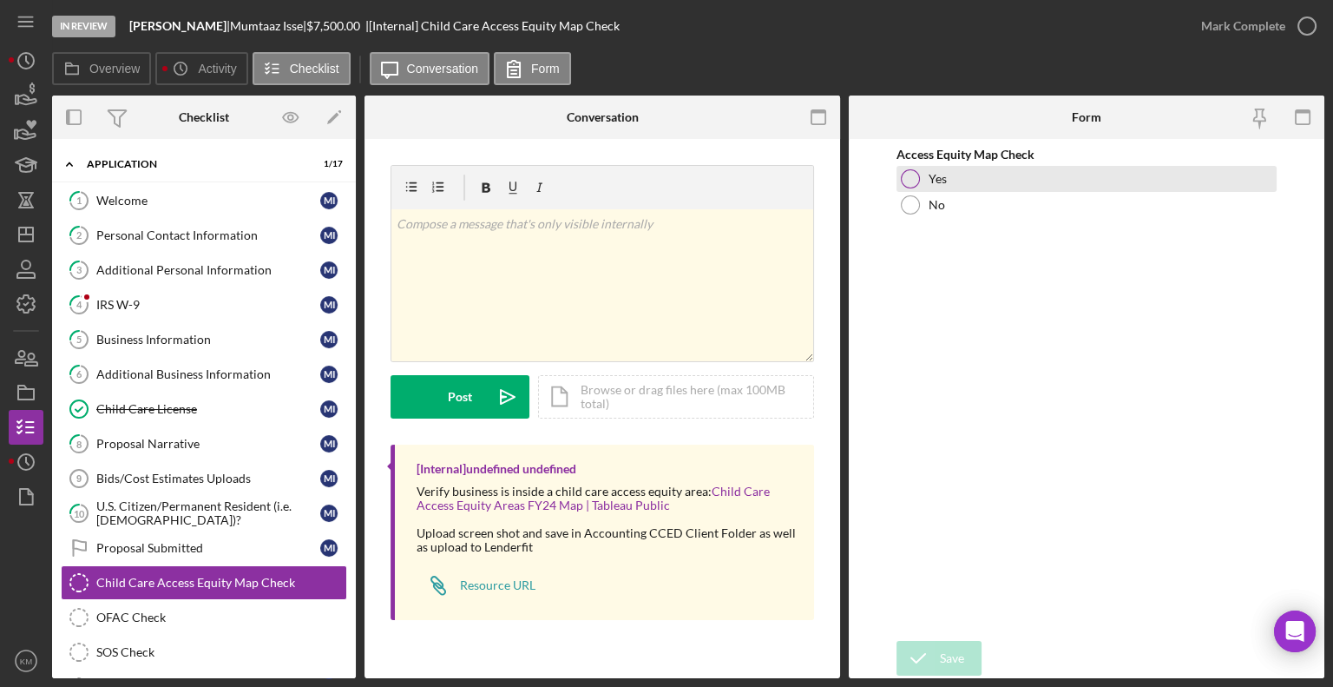
click at [924, 179] on div "Yes" at bounding box center [1087, 179] width 380 height 26
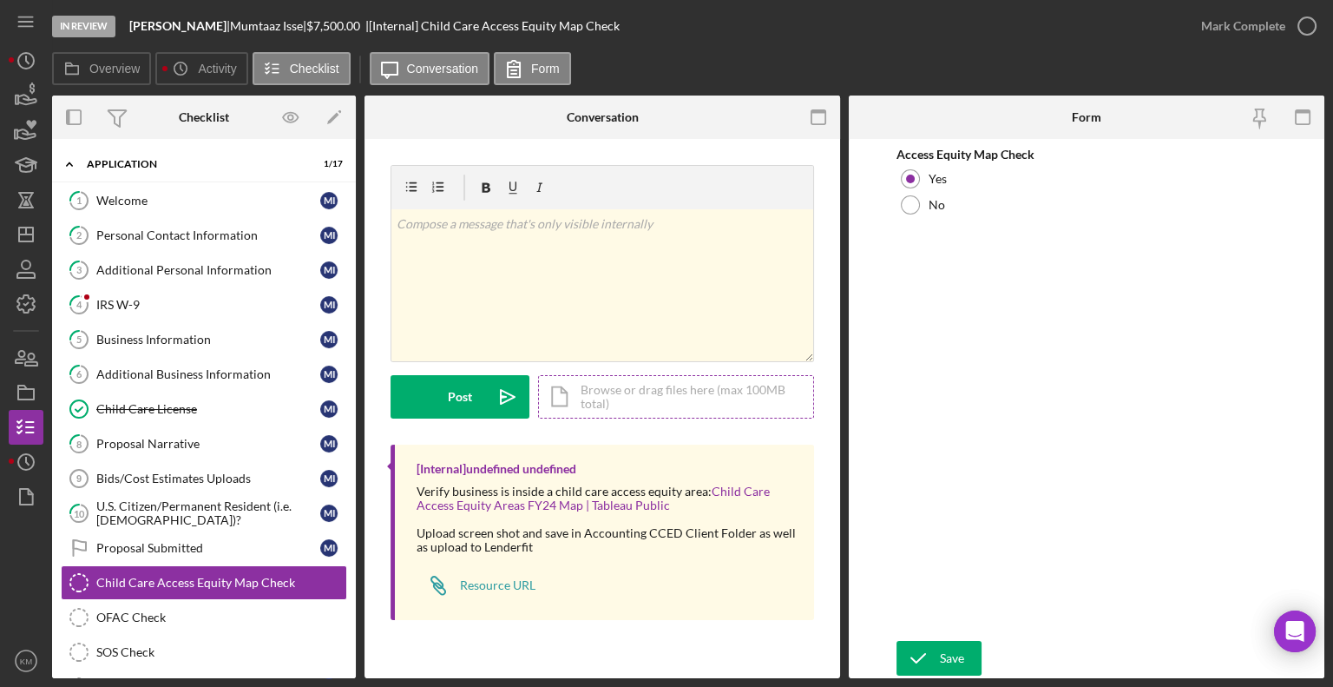
click at [589, 394] on div "Icon/Document Browse or drag files here (max 100MB total) Tap to choose files o…" at bounding box center [676, 396] width 276 height 43
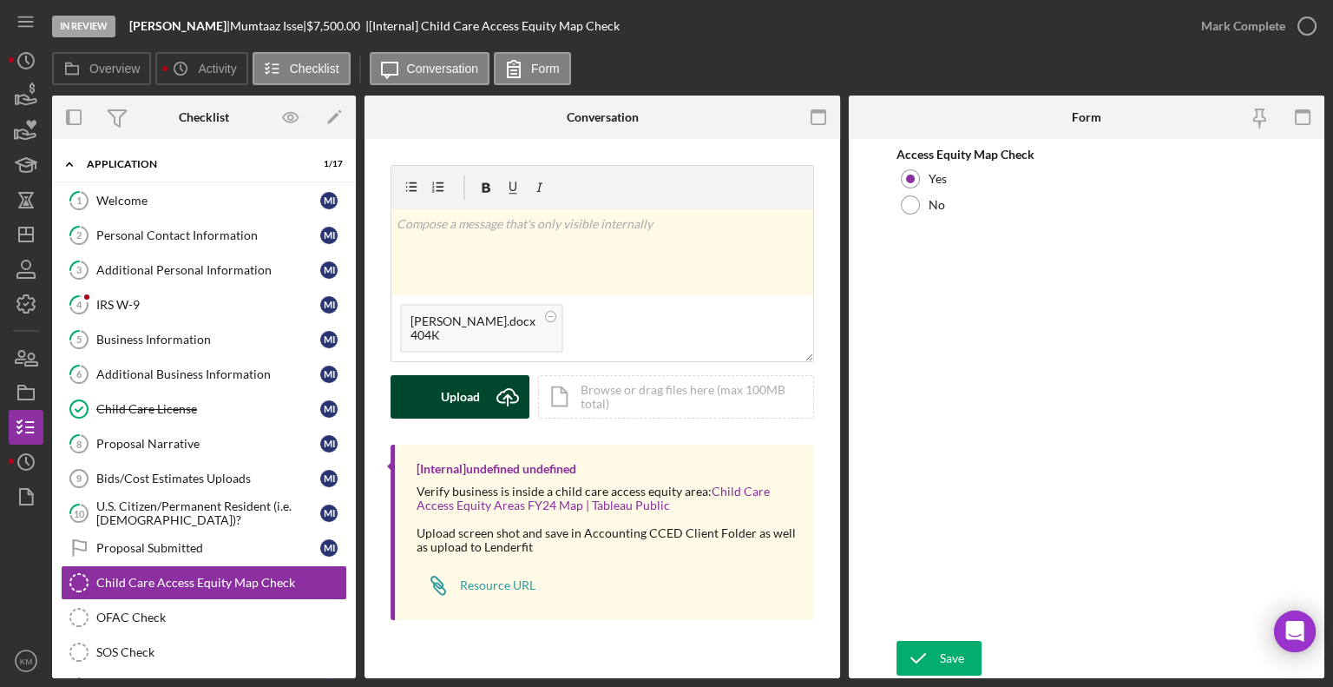
click at [496, 395] on icon "Icon/Upload" at bounding box center [507, 396] width 43 height 43
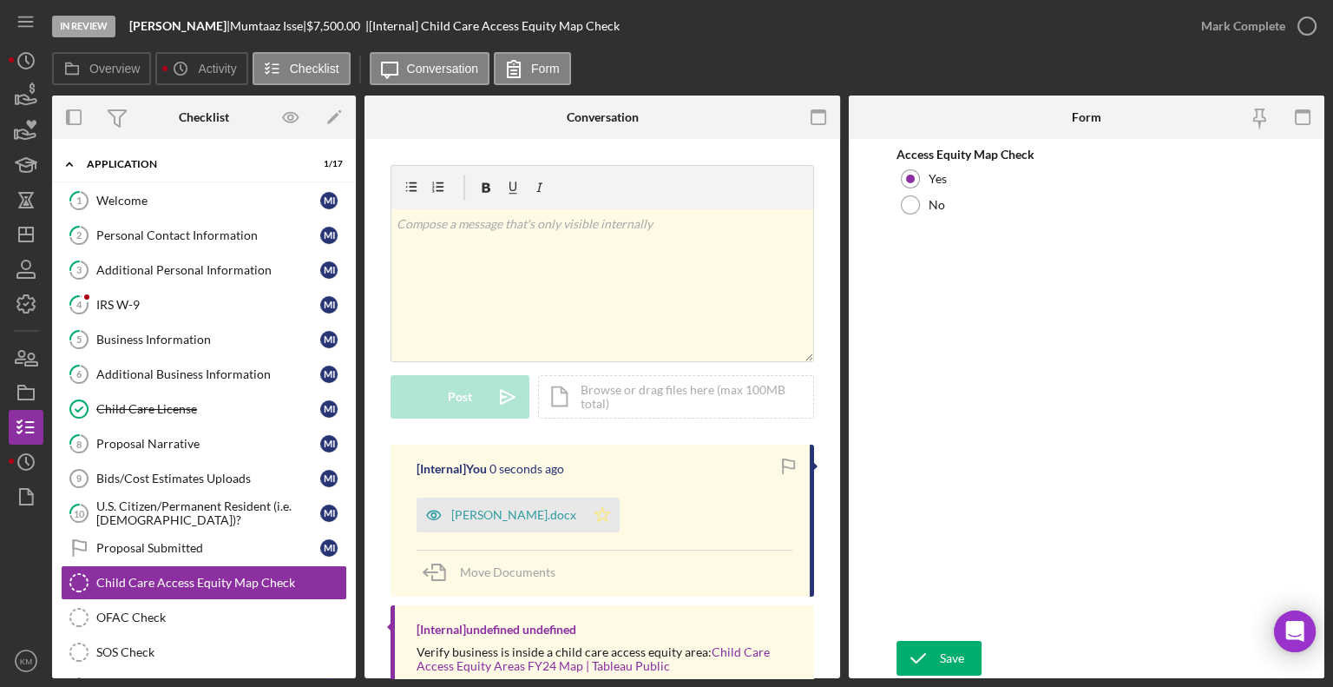
click at [596, 514] on polygon "button" at bounding box center [603, 514] width 15 height 14
click at [1305, 32] on icon "button" at bounding box center [1307, 25] width 43 height 43
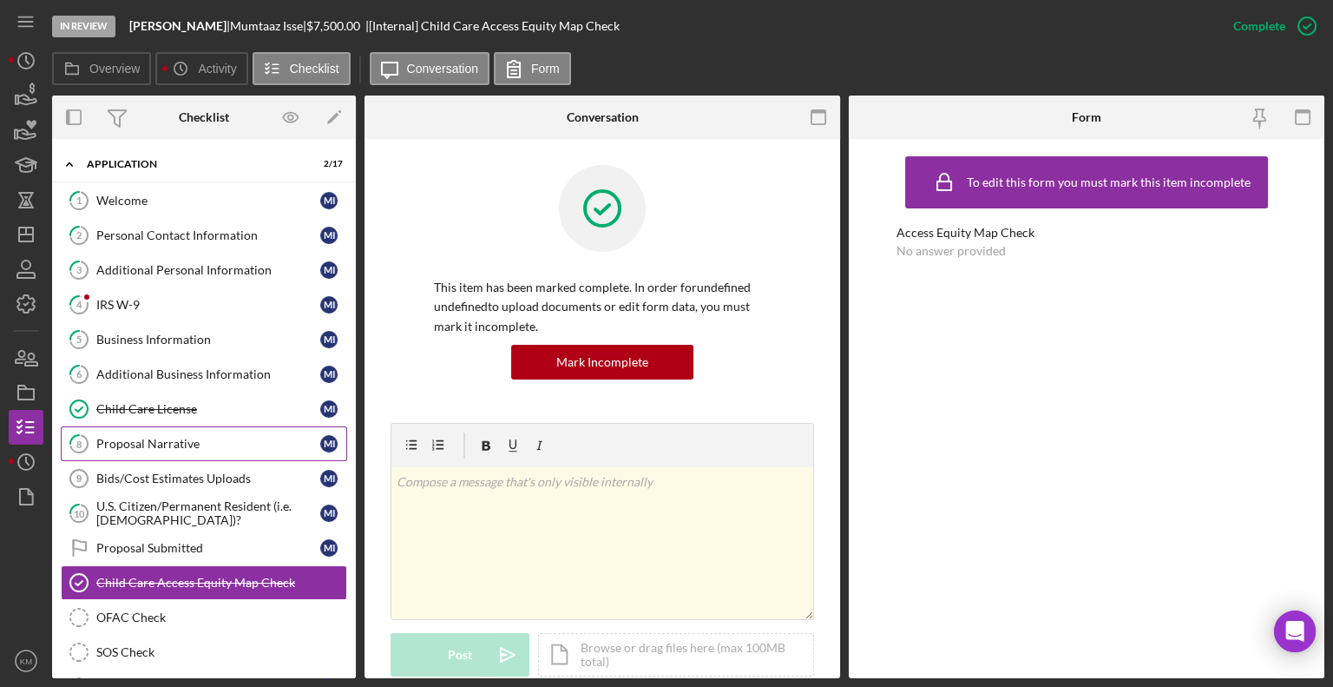
click at [166, 442] on div "Proposal Narrative" at bounding box center [208, 444] width 224 height 14
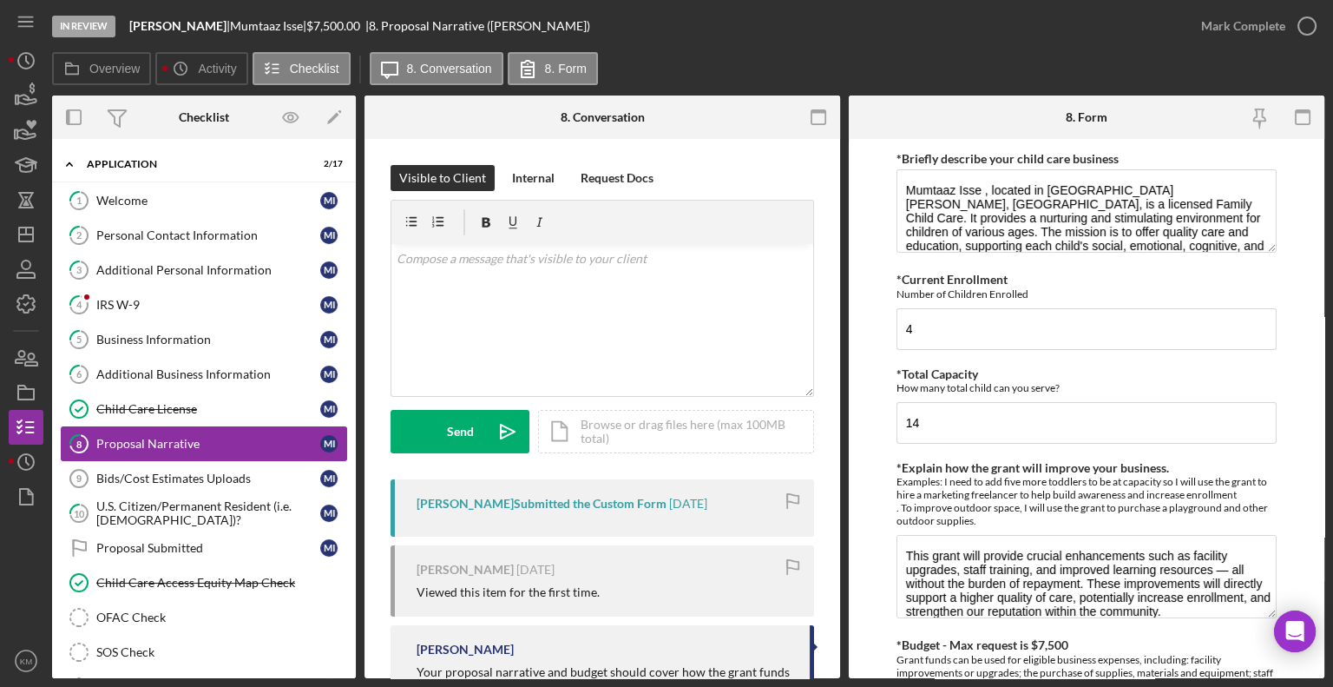
click at [166, 442] on div "Proposal Narrative" at bounding box center [208, 444] width 224 height 14
